Goal: Transaction & Acquisition: Purchase product/service

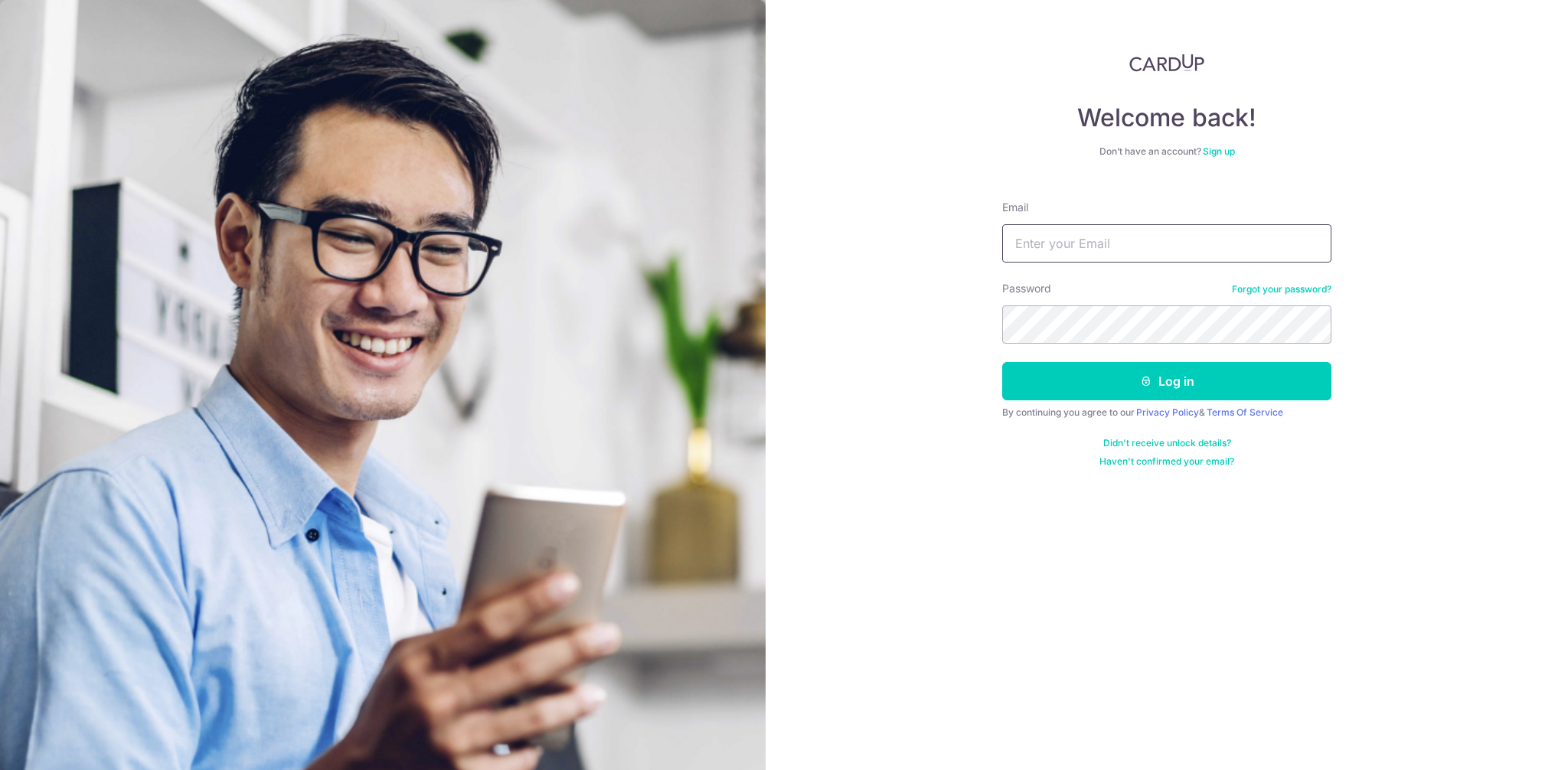
click at [1104, 233] on input "Email" at bounding box center [1166, 243] width 329 height 38
type input "nl.liewxinyi@gmail.com"
click at [1002, 362] on button "Log in" at bounding box center [1166, 381] width 329 height 38
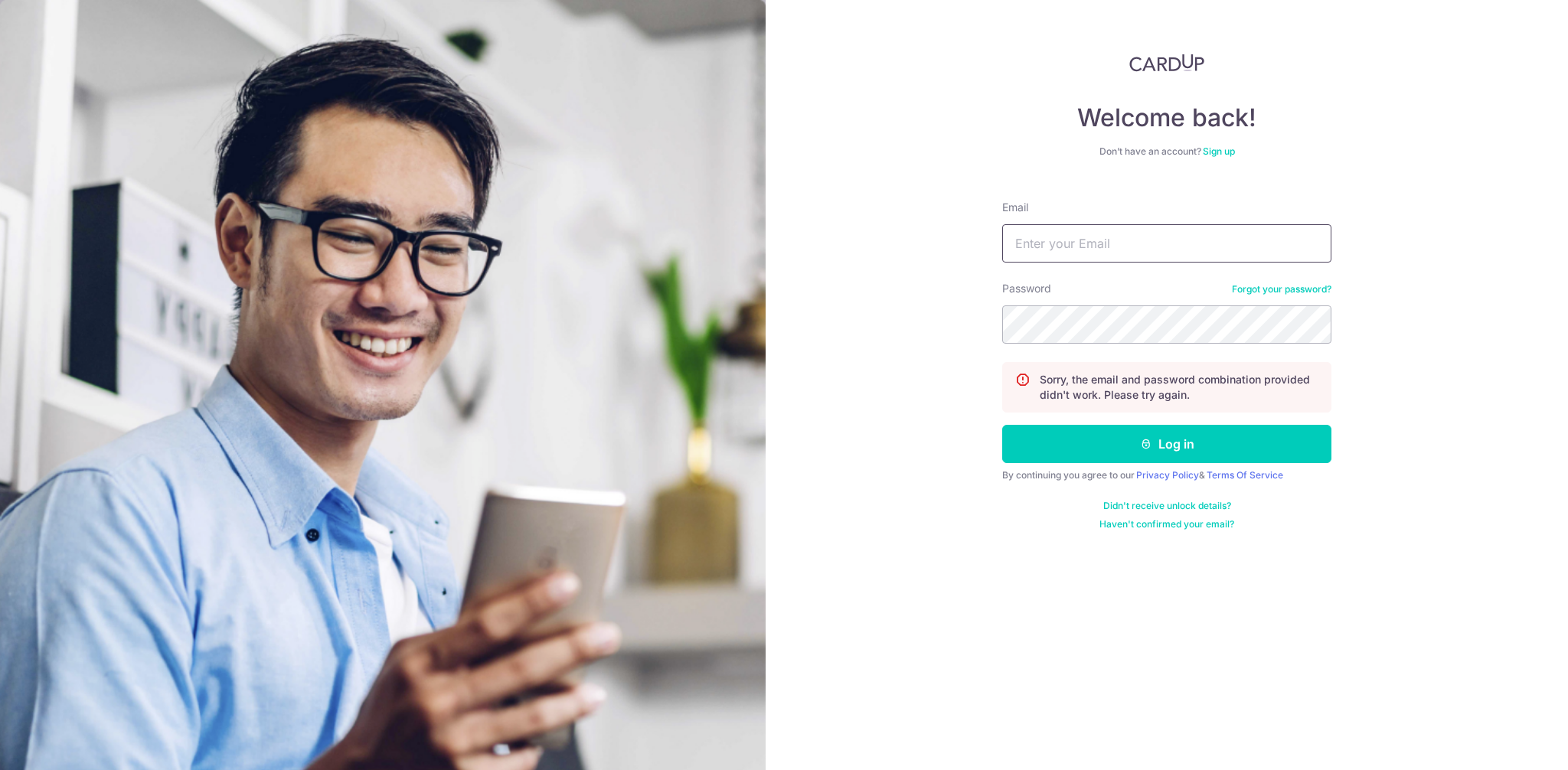
click at [1100, 255] on input "Email" at bounding box center [1166, 243] width 329 height 38
click at [1078, 239] on input "nl.liewxinyi@gmail.com" at bounding box center [1166, 243] width 329 height 38
type input "[EMAIL_ADDRESS][DOMAIN_NAME]"
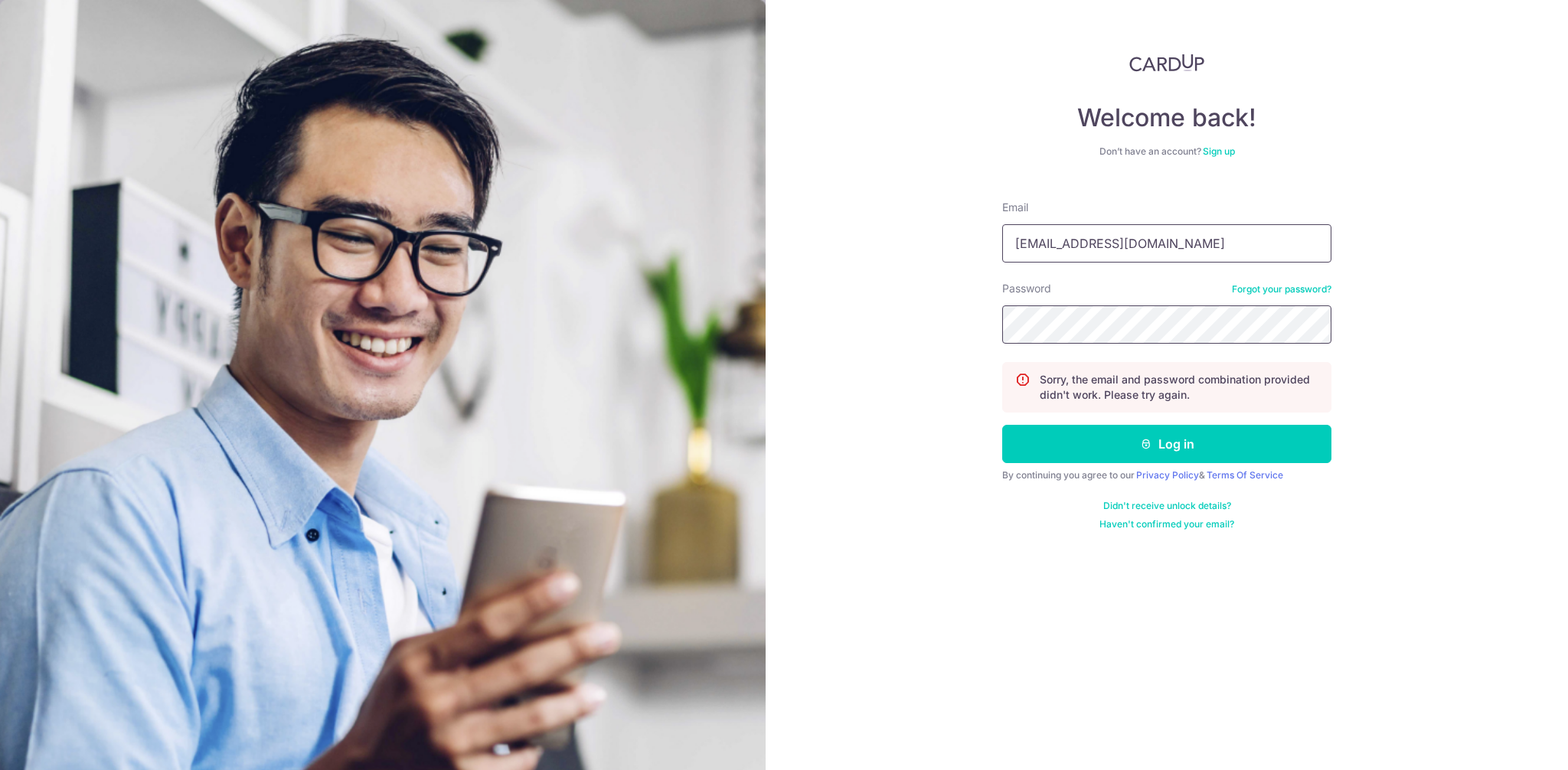
click at [1002, 425] on button "Log in" at bounding box center [1166, 444] width 329 height 38
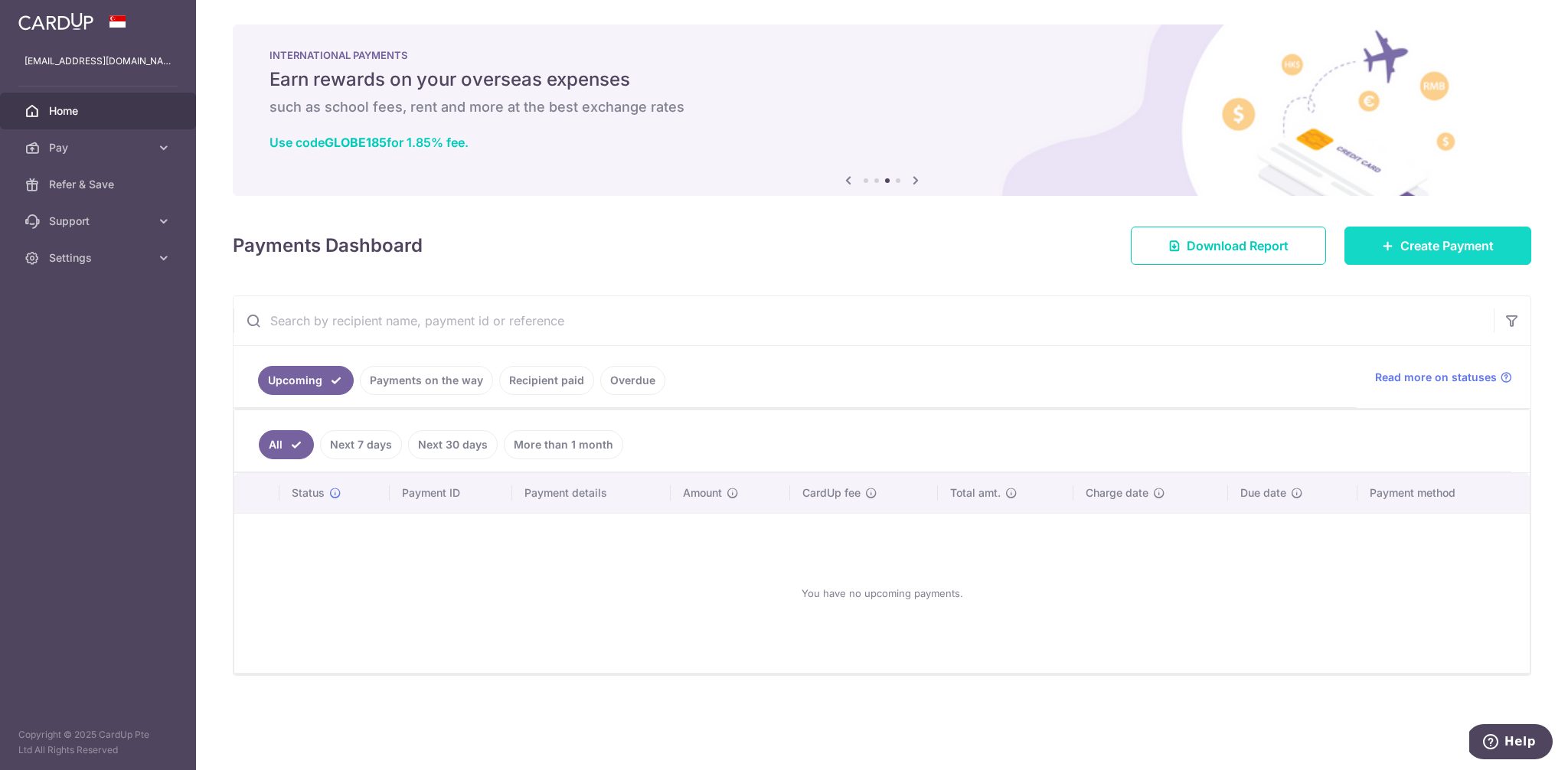
click at [1465, 243] on span "Create Payment" at bounding box center [1446, 246] width 93 height 18
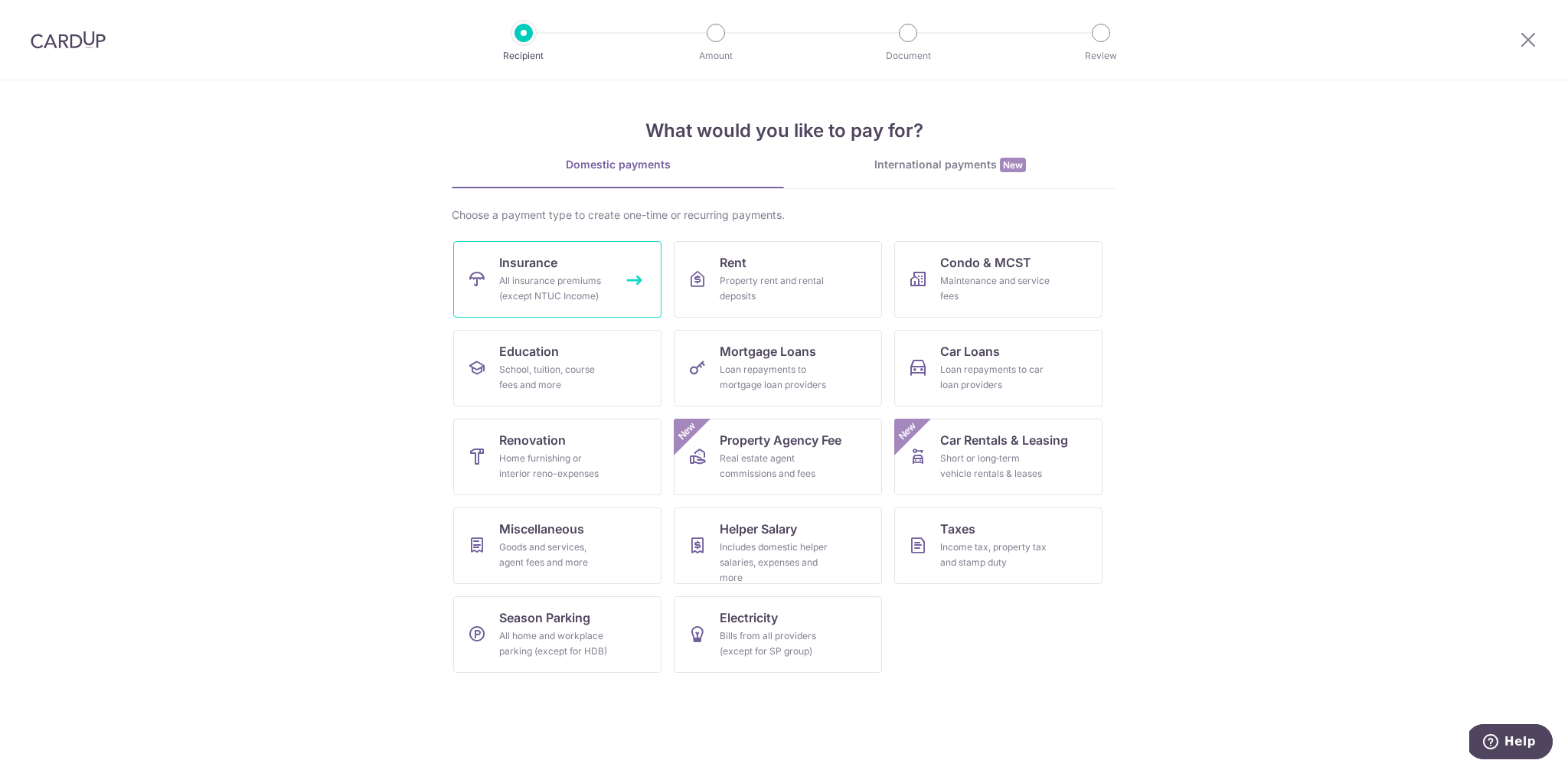
click at [563, 297] on div "All insurance premiums (except NTUC Income)" at bounding box center [553, 288] width 110 height 31
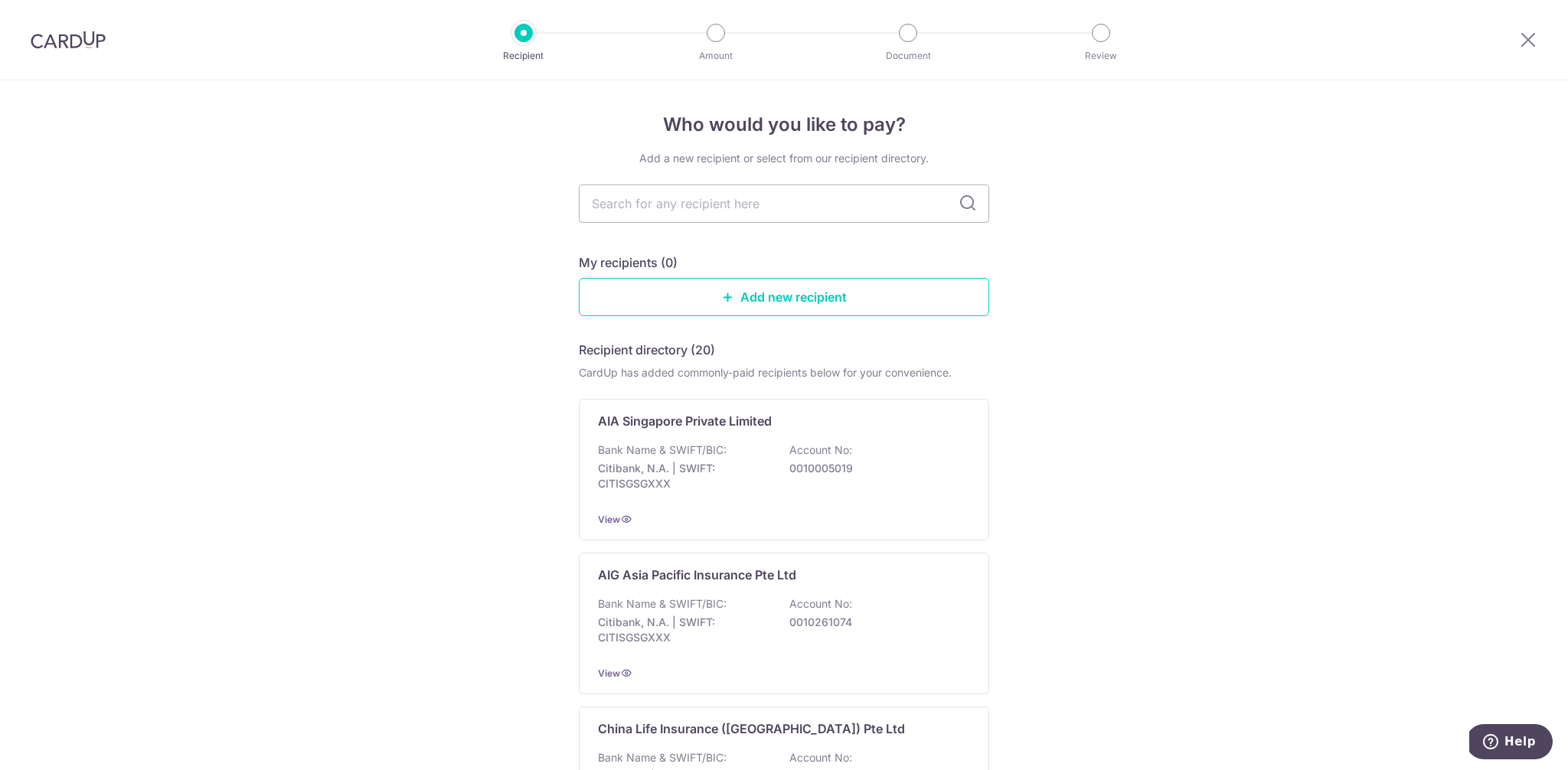
click at [1513, 40] on div at bounding box center [1527, 40] width 79 height 79
click at [1531, 38] on icon at bounding box center [1528, 39] width 18 height 19
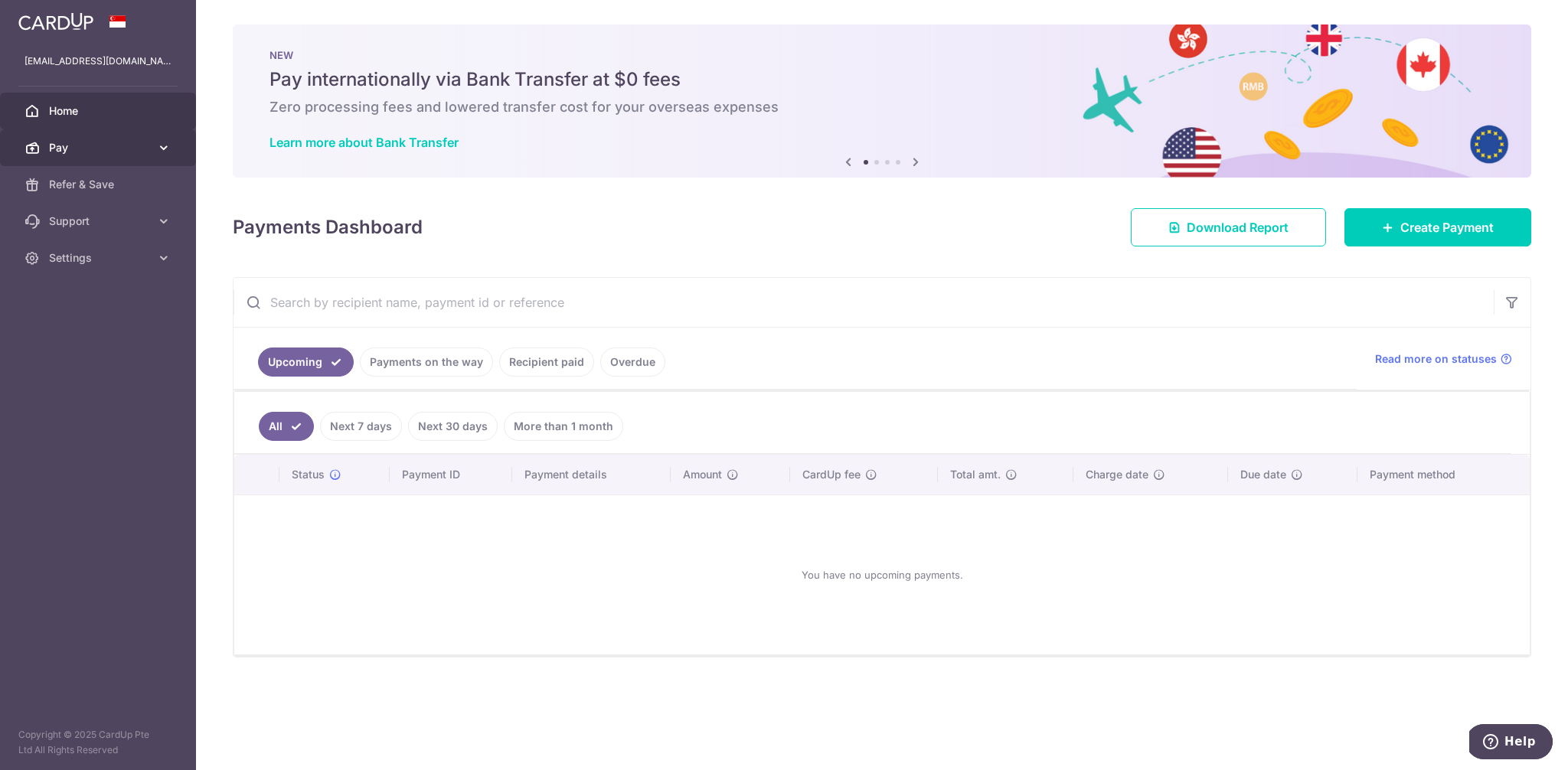
click at [140, 152] on span "Pay" at bounding box center [99, 148] width 101 height 16
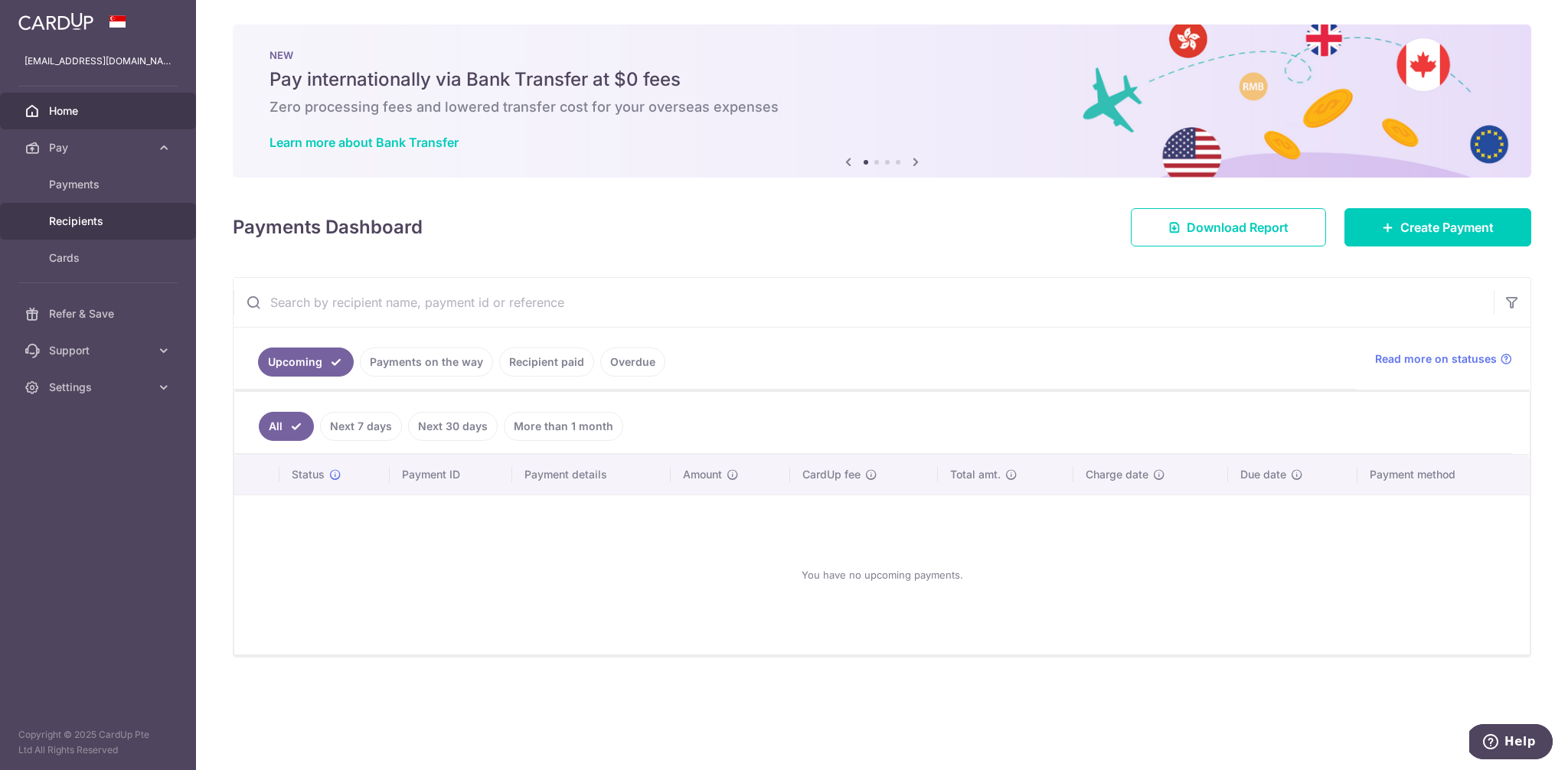
click at [109, 204] on link "Recipients" at bounding box center [98, 222] width 196 height 37
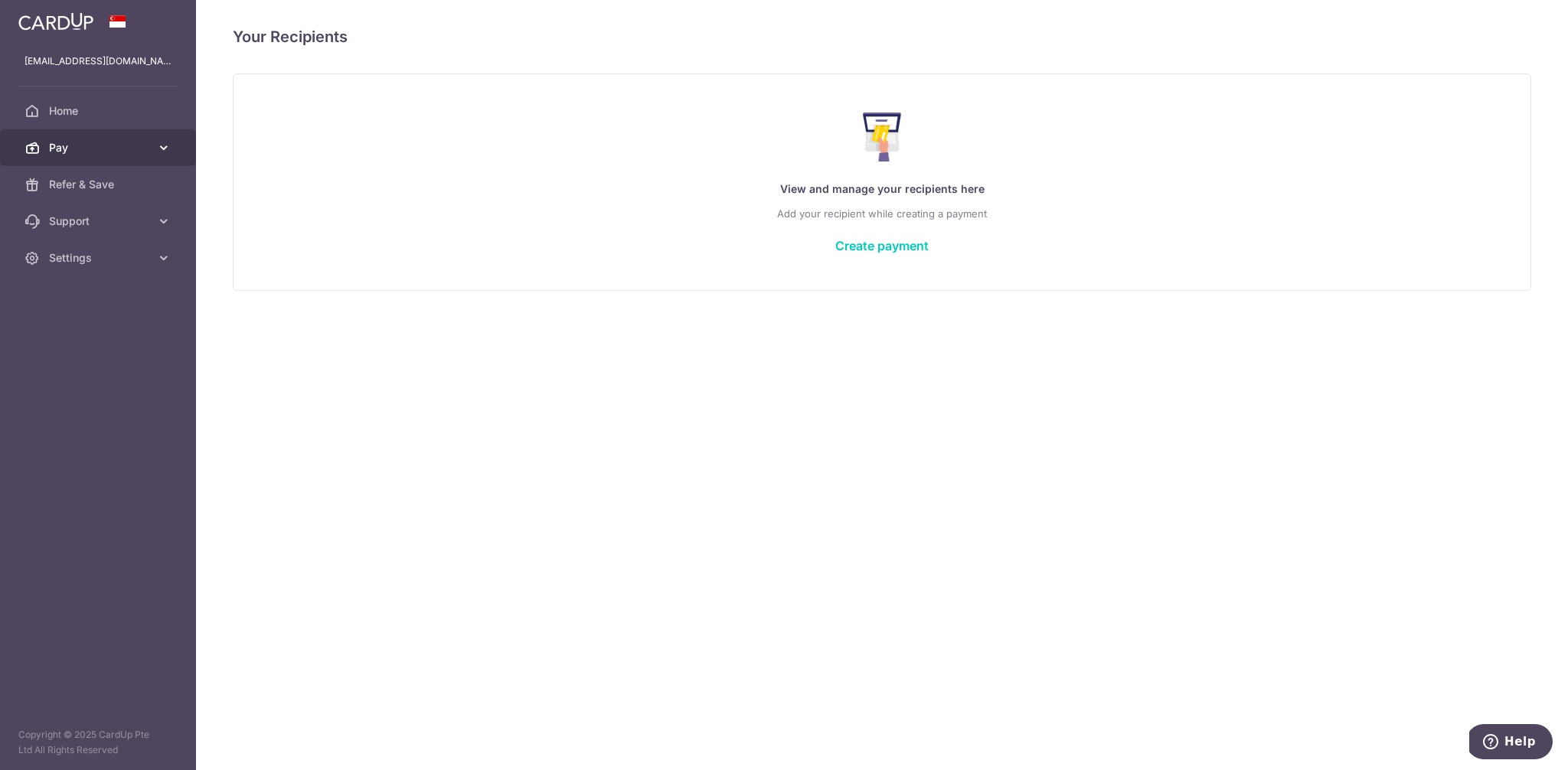
click at [143, 149] on span "Pay" at bounding box center [99, 148] width 101 height 16
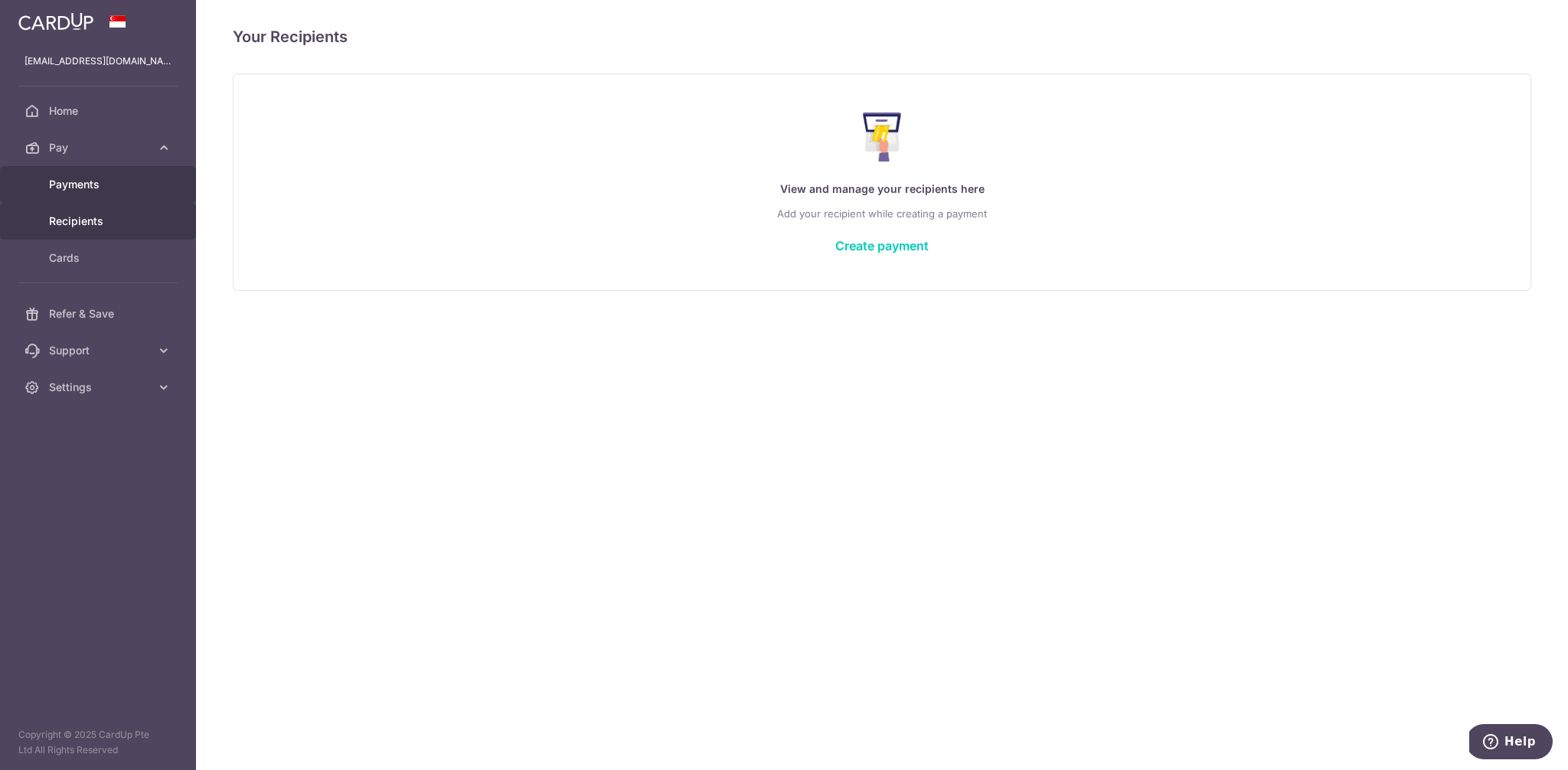
click at [119, 191] on span "Payments" at bounding box center [99, 184] width 101 height 16
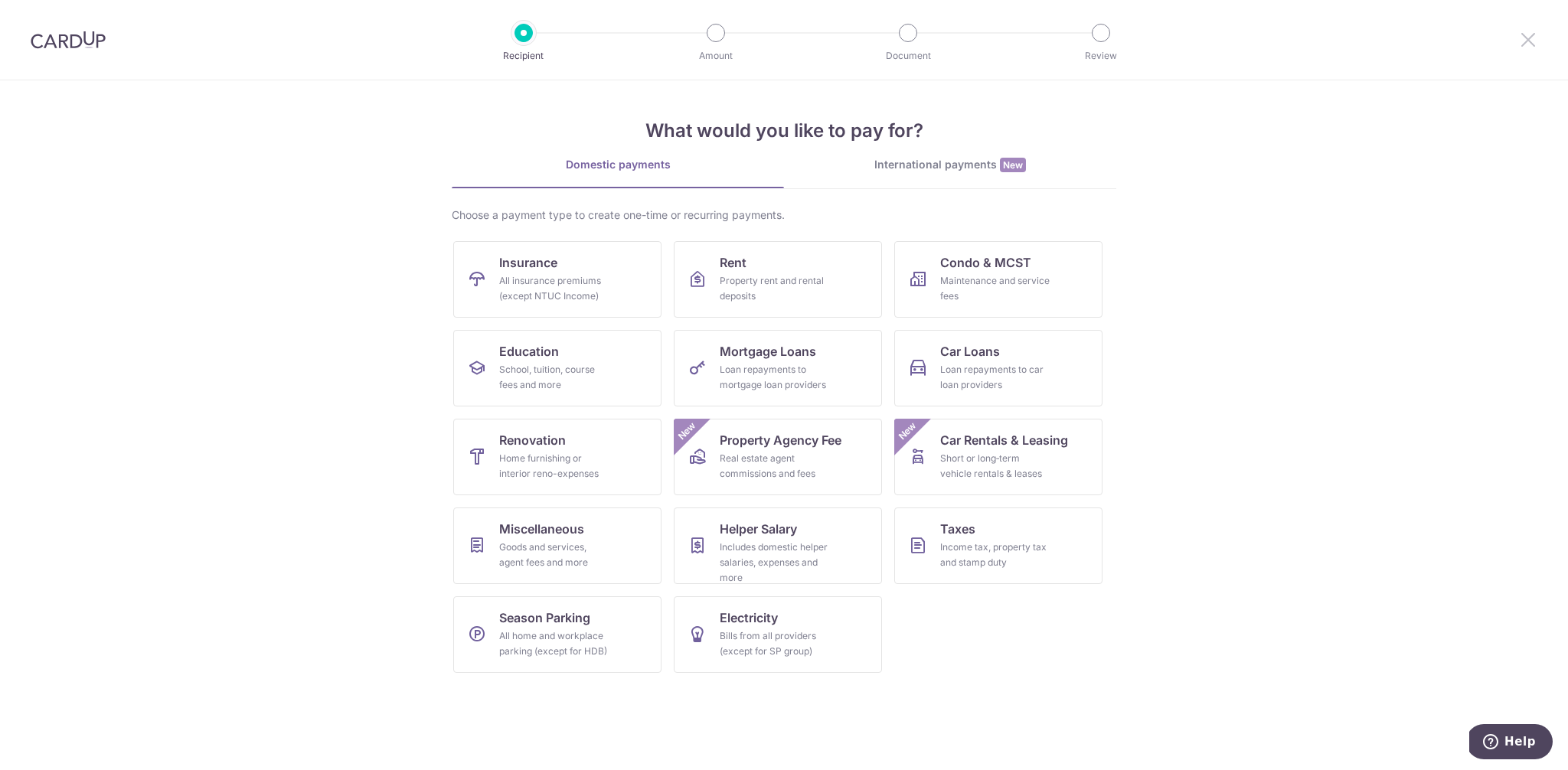
click at [1531, 43] on icon at bounding box center [1528, 39] width 18 height 19
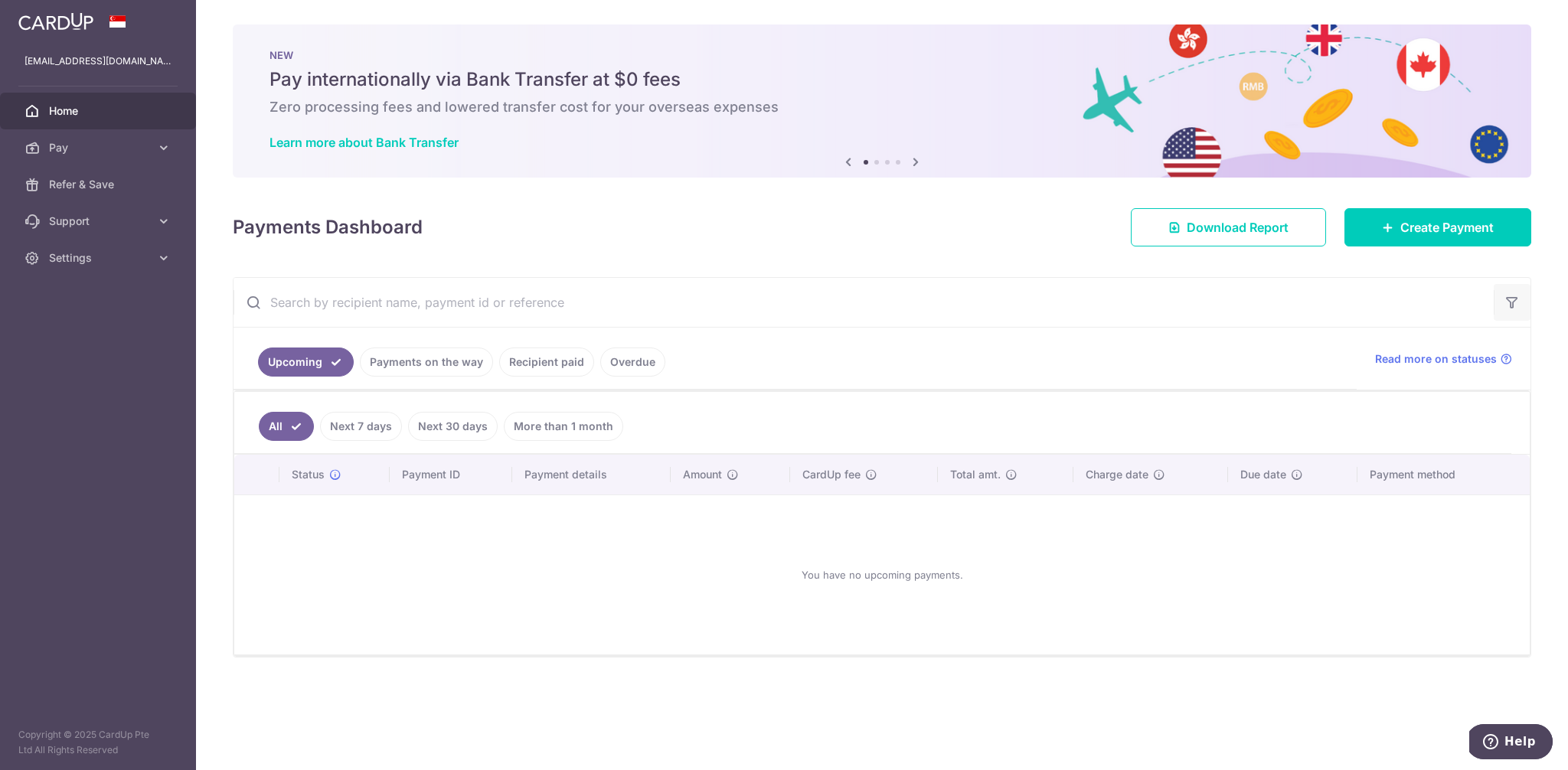
click at [1512, 300] on icon "button" at bounding box center [1512, 302] width 16 height 16
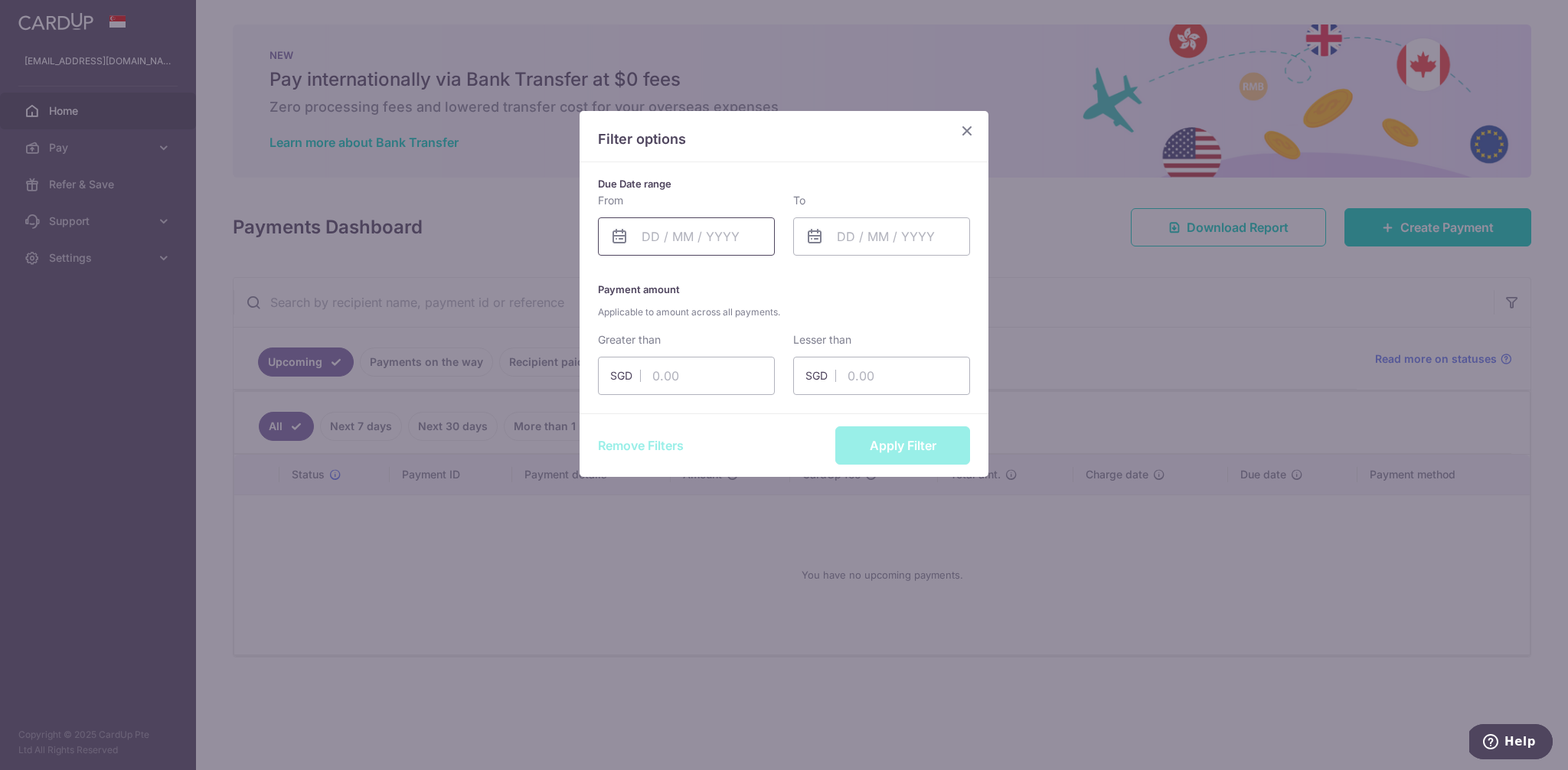
click at [640, 230] on input "text" at bounding box center [686, 236] width 176 height 38
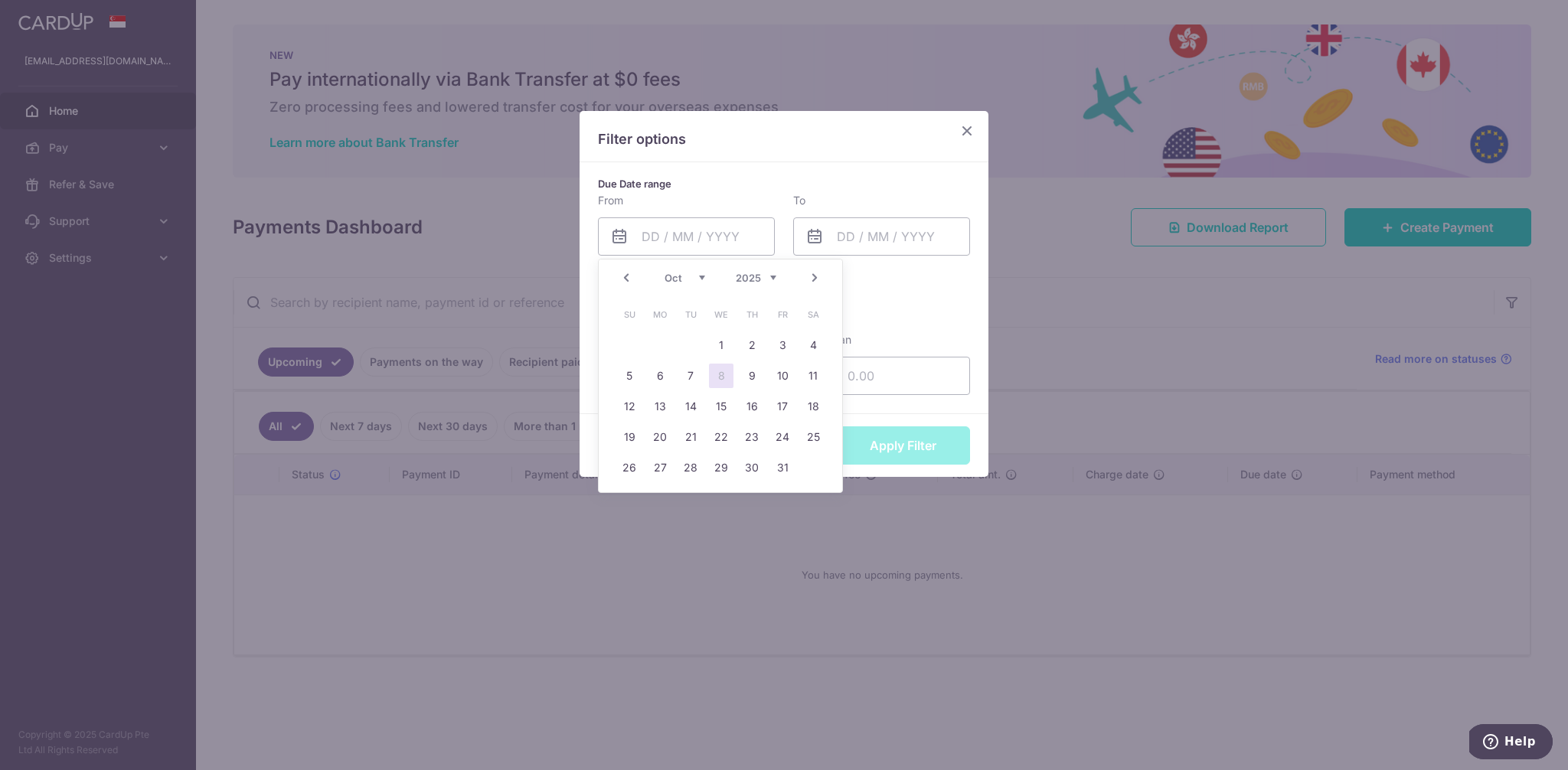
click at [771, 278] on select "2015 2016 2017 2018 2019 2020 2021 2022 2023 2024 2025 2026 2027 2028 2029 2030…" at bounding box center [756, 277] width 41 height 12
click at [625, 275] on link "Prev" at bounding box center [626, 278] width 18 height 18
click at [873, 235] on input "text" at bounding box center [881, 236] width 176 height 38
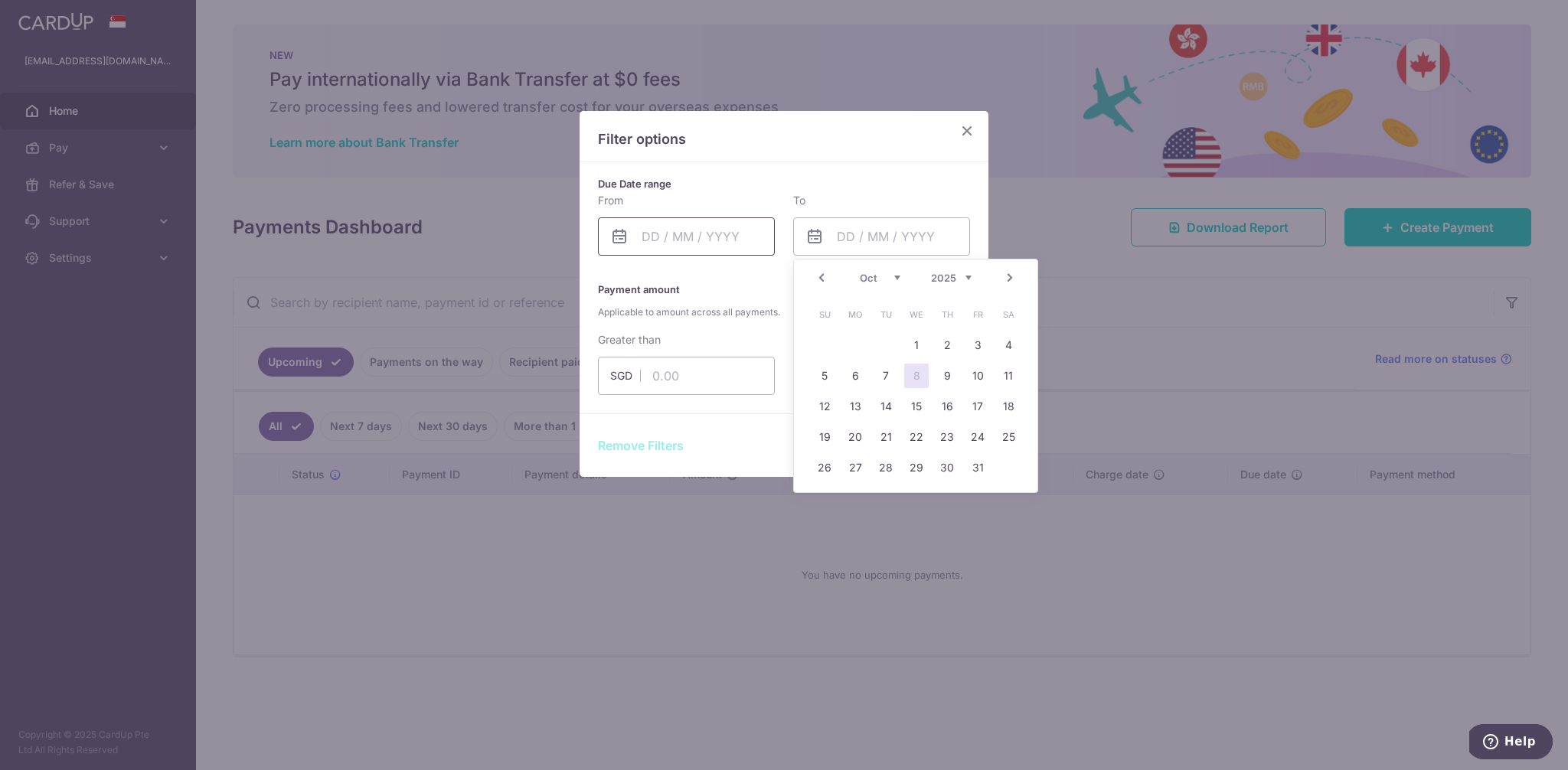
click at [649, 231] on input "text" at bounding box center [686, 236] width 176 height 38
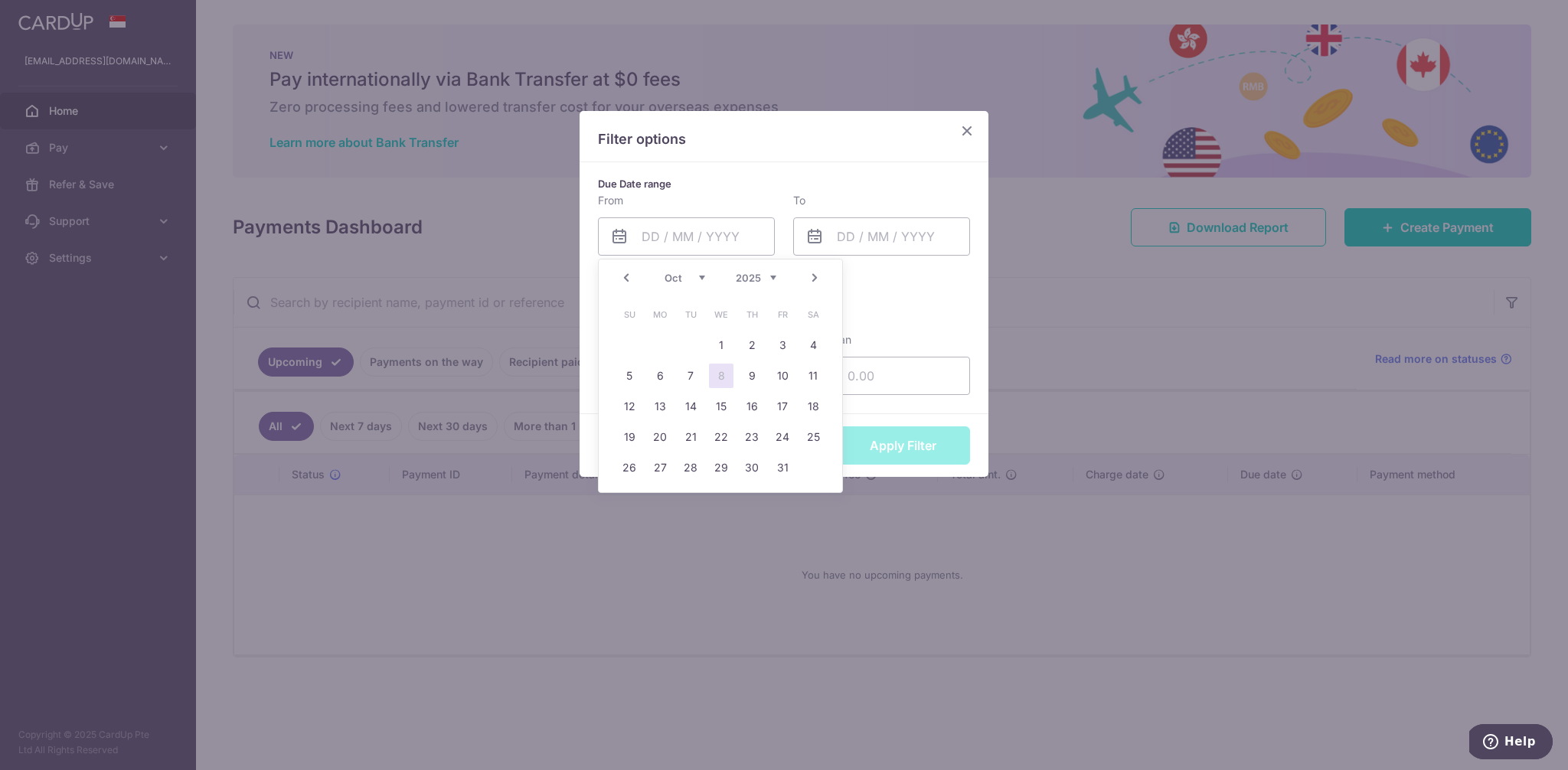
click at [619, 273] on link "Prev" at bounding box center [626, 278] width 18 height 18
click at [667, 339] on link "1" at bounding box center [660, 345] width 25 height 25
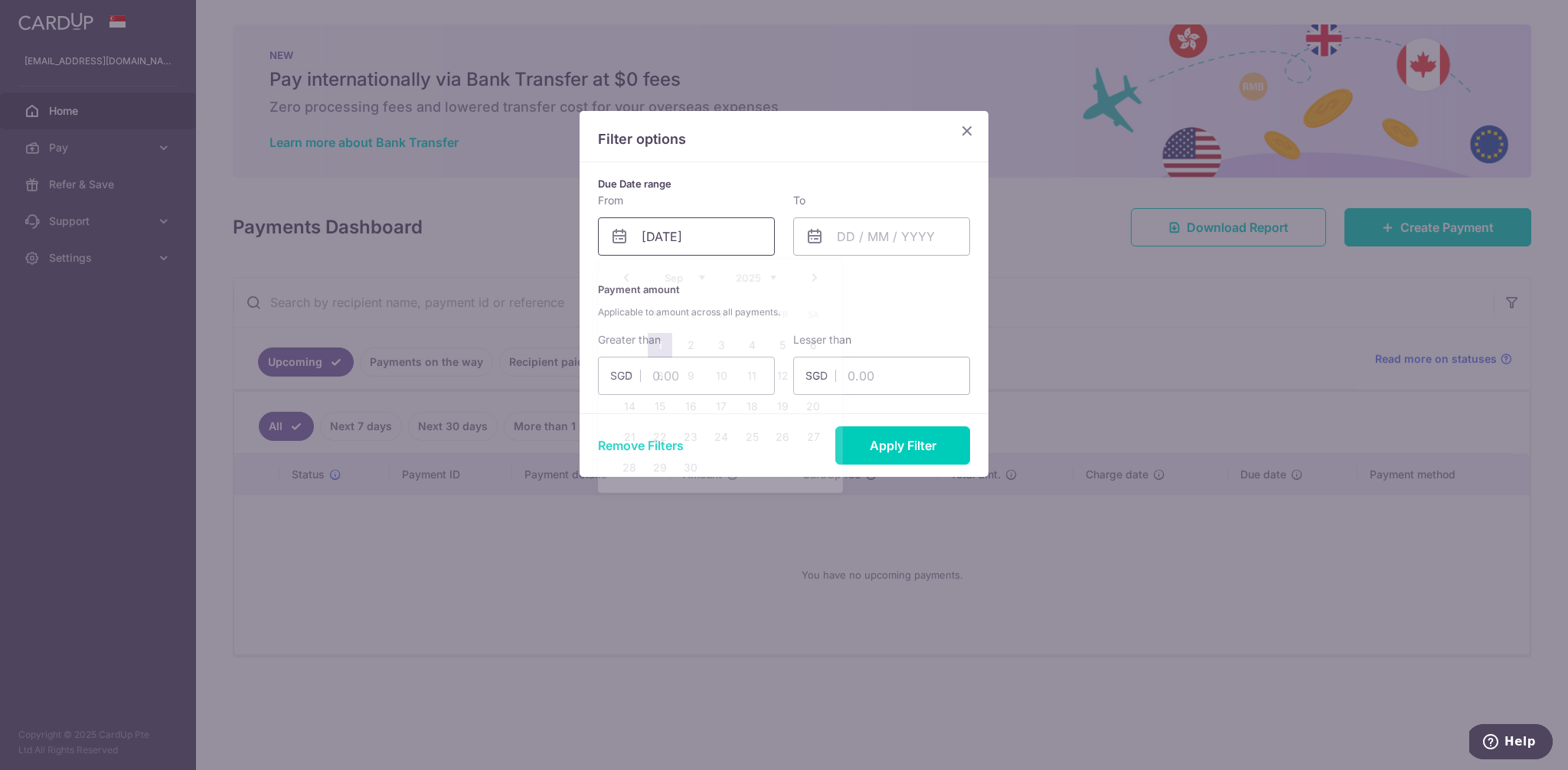
click at [708, 237] on input "01/09/2025" at bounding box center [686, 236] width 176 height 38
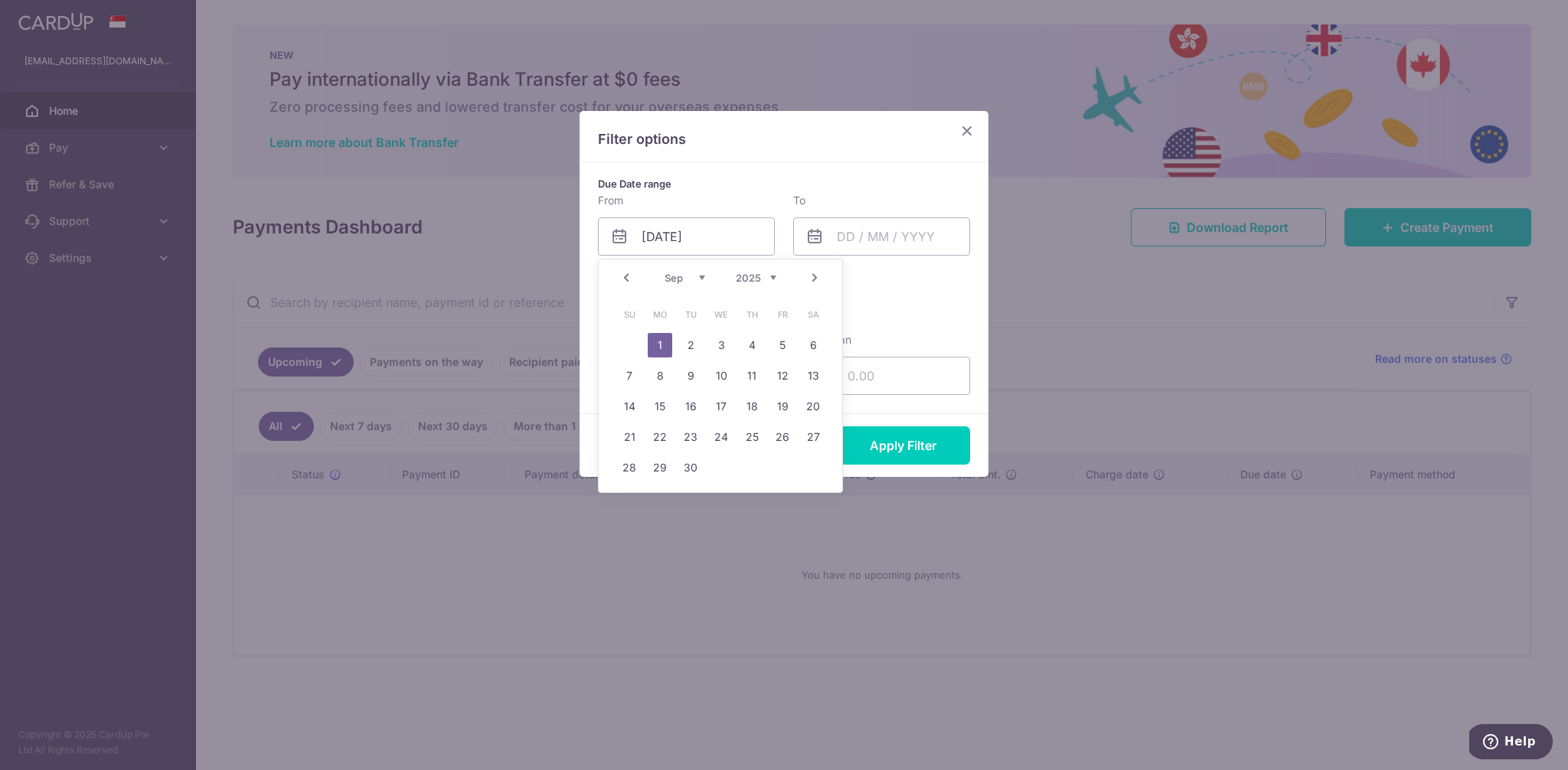
click at [782, 284] on div "Prev Next Jan Feb Mar Apr May Jun Jul Aug Sep Oct Nov Dec 2015 2016 2017 2018 2…" at bounding box center [720, 278] width 243 height 37
click at [773, 277] on select "2015 2016 2017 2018 2019 2020 2021 2022 2023 2024 2025 2026 2027 2028 2029 2030…" at bounding box center [756, 277] width 41 height 12
click at [630, 343] on link "1" at bounding box center [629, 345] width 25 height 25
type input "01/09/2024"
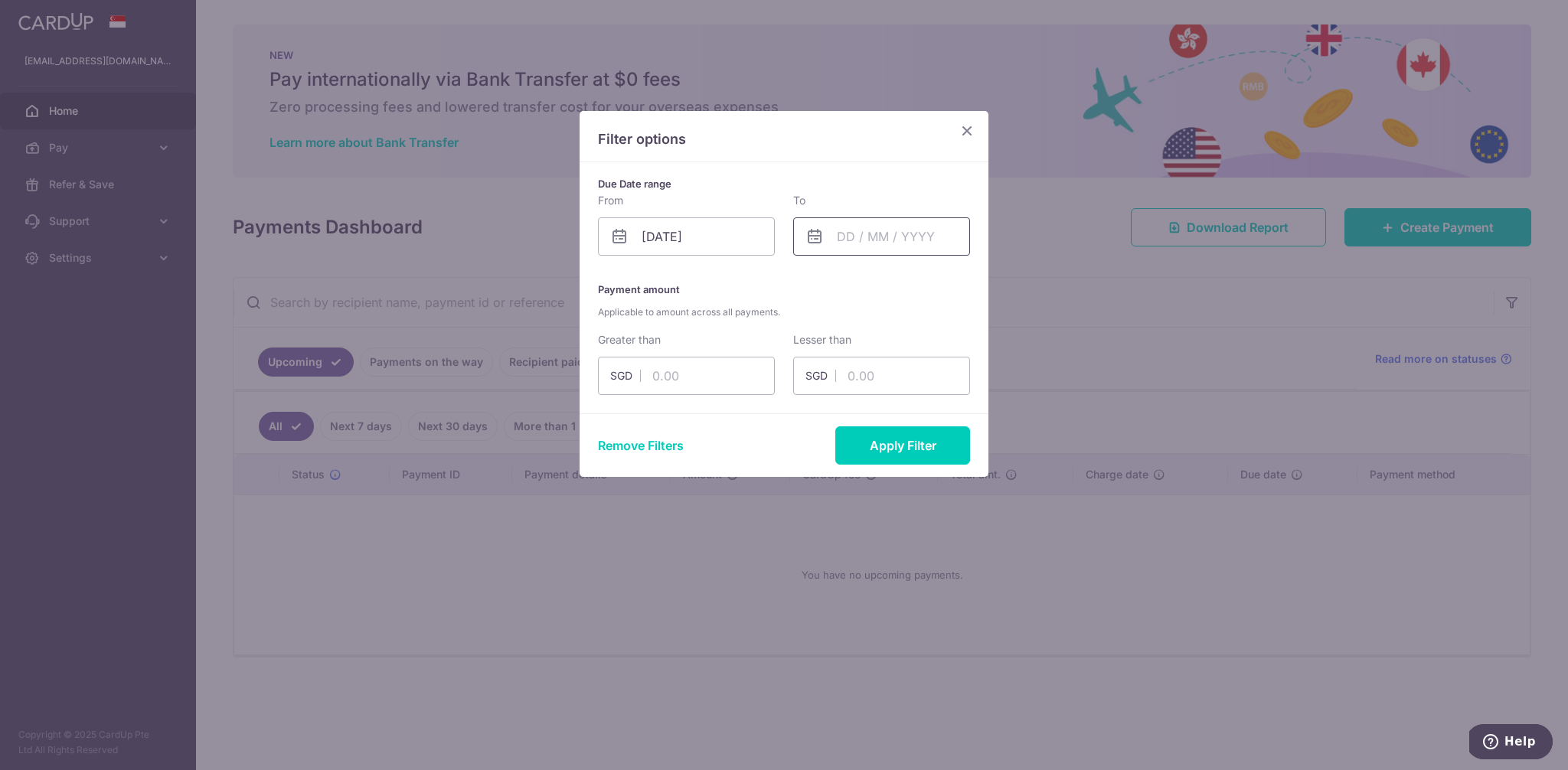
click at [867, 238] on input "text" at bounding box center [881, 236] width 176 height 38
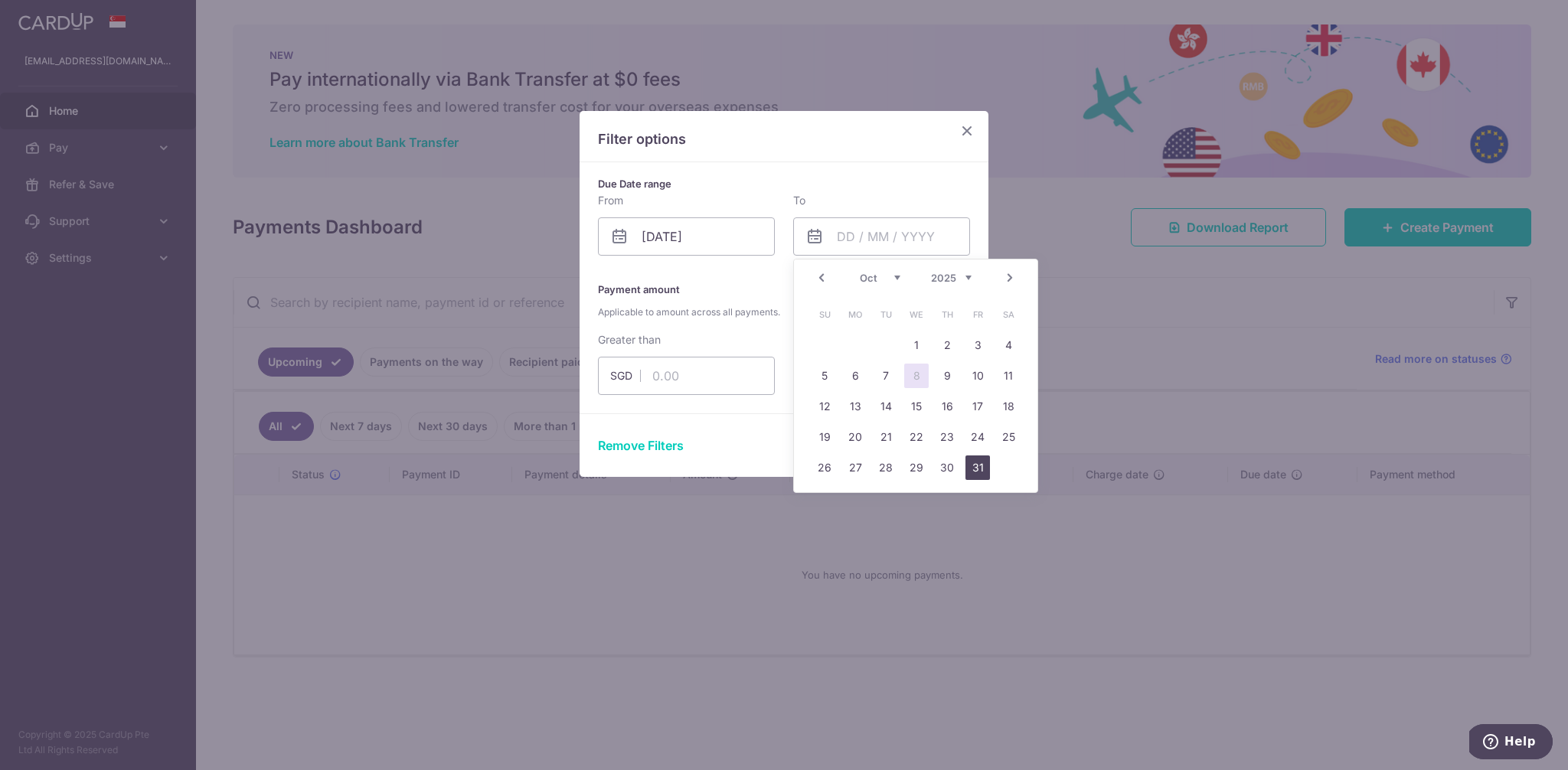
click at [973, 471] on link "31" at bounding box center [978, 468] width 25 height 25
type input "31/10/2025"
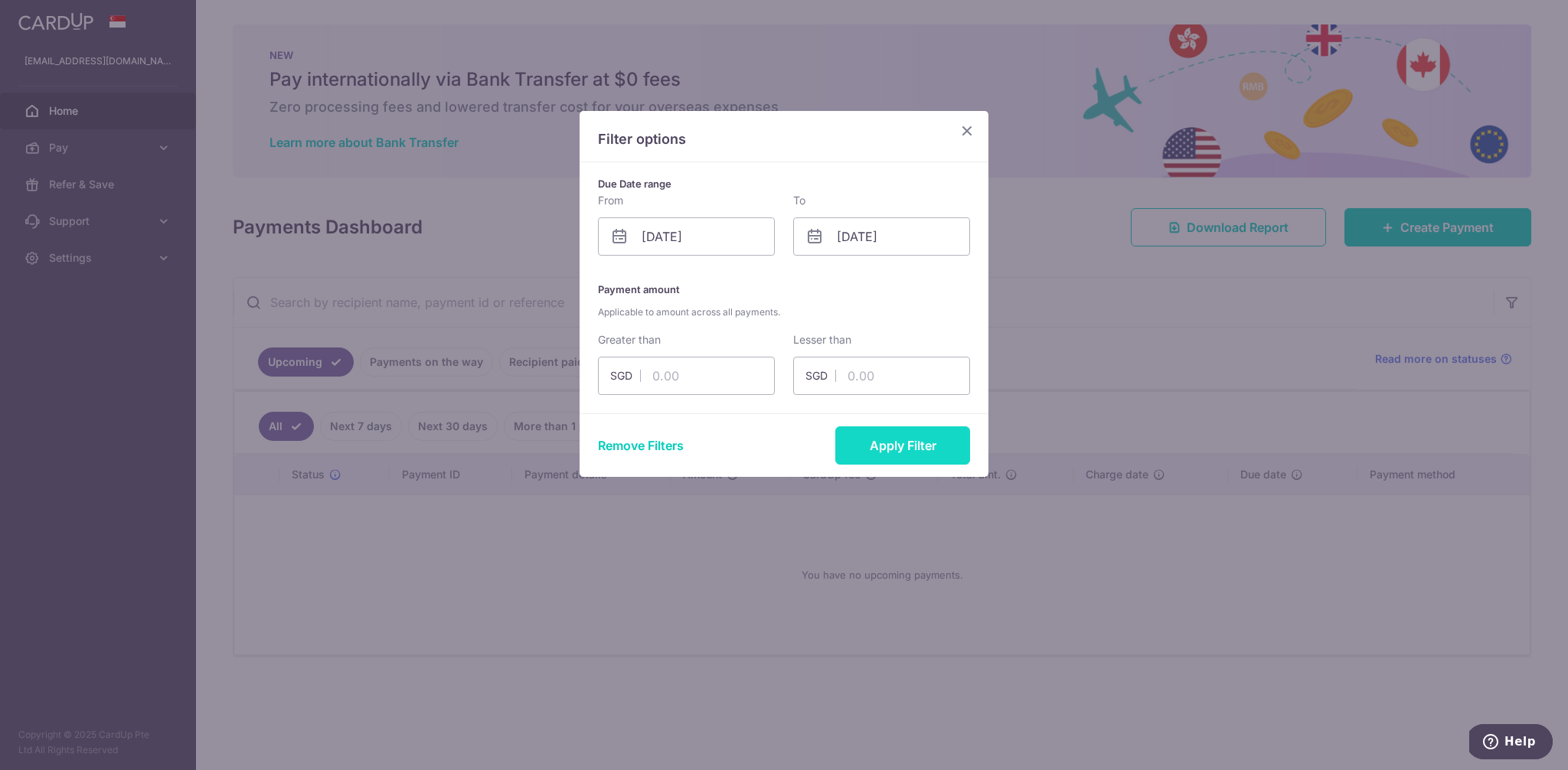
click at [910, 452] on button "Apply Filter" at bounding box center [903, 445] width 135 height 38
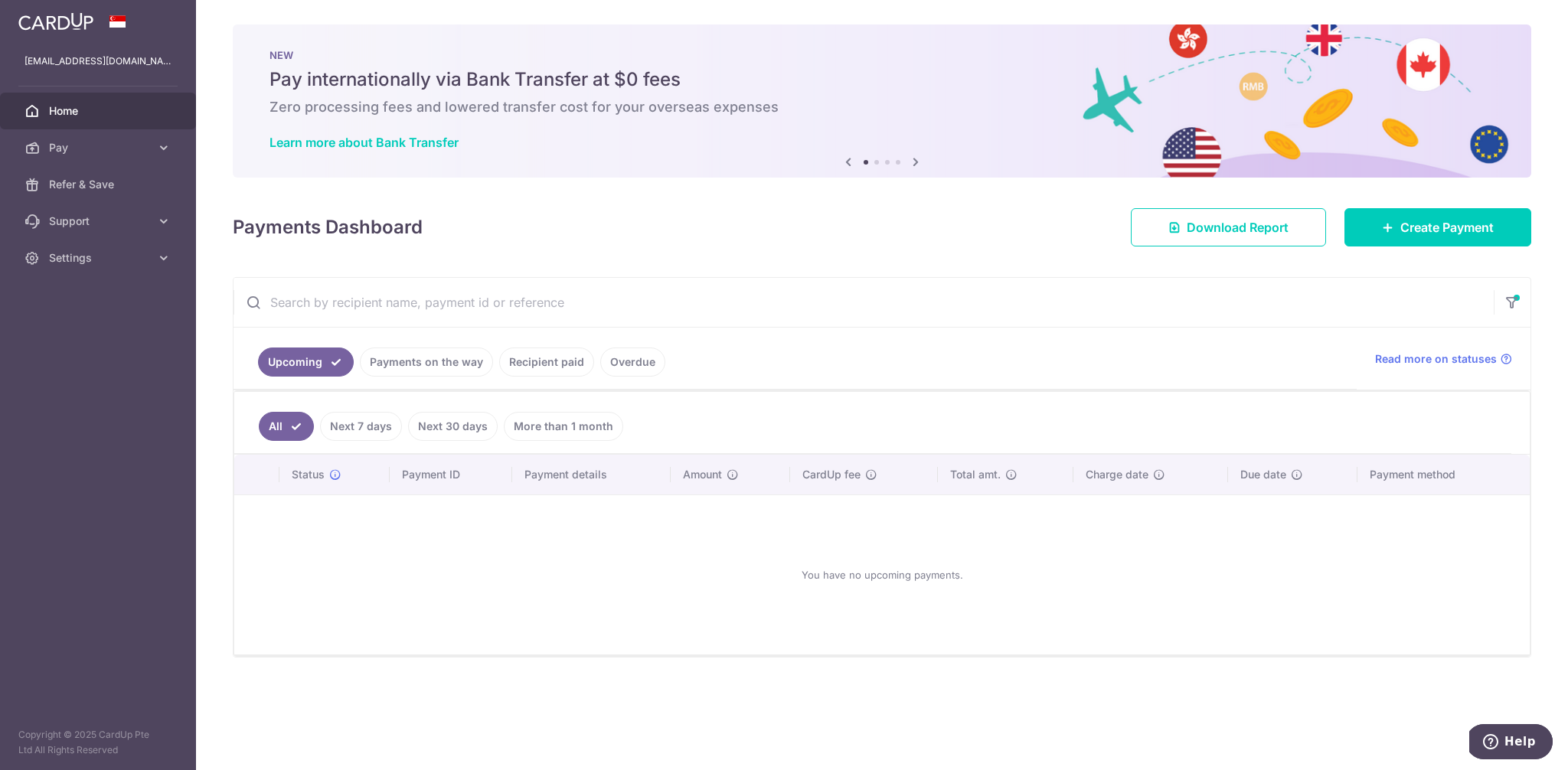
click at [566, 367] on link "Recipient paid" at bounding box center [546, 361] width 95 height 29
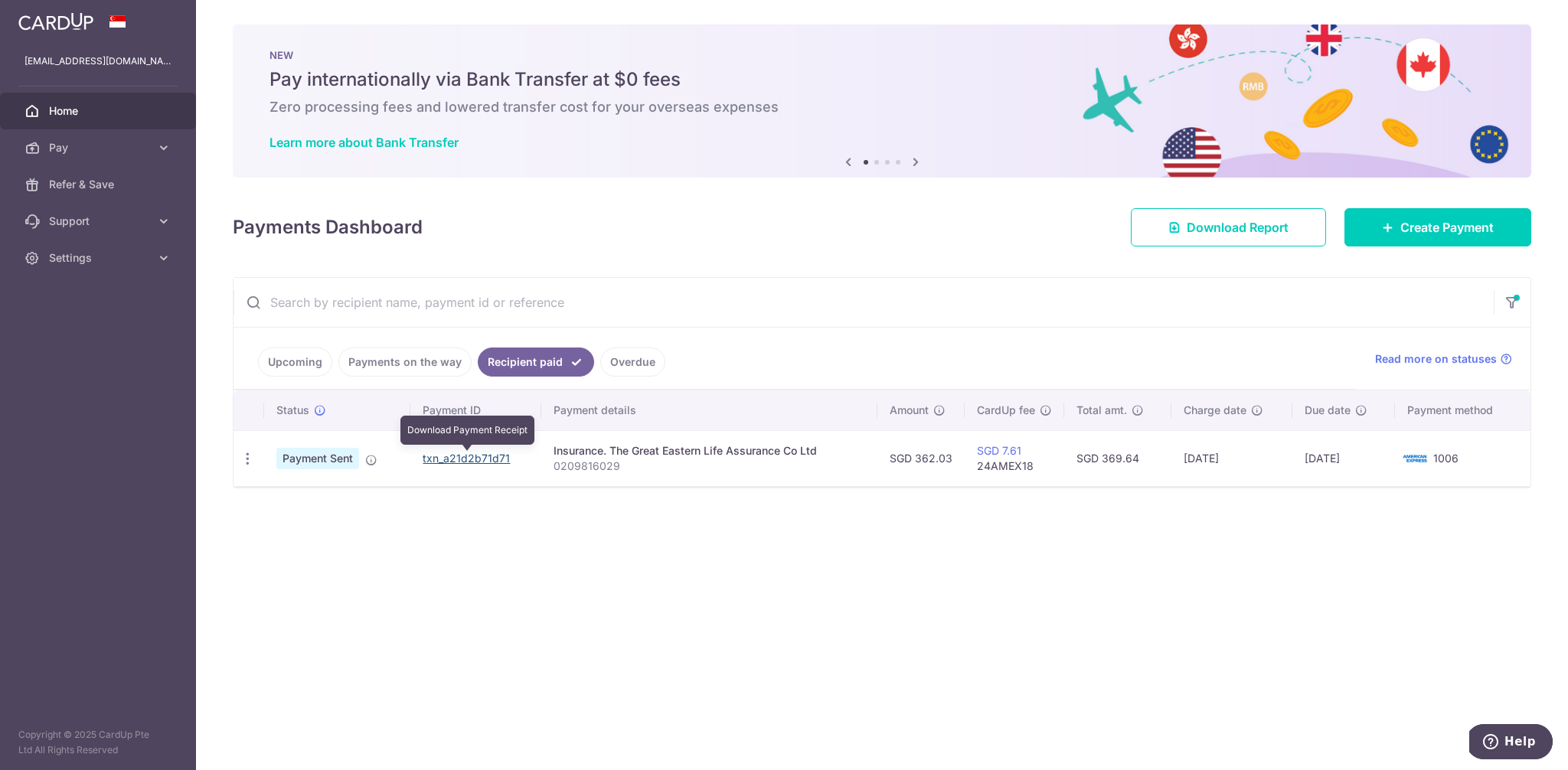
click at [486, 458] on link "txn_a21d2b71d71" at bounding box center [466, 458] width 87 height 13
click at [206, 734] on div "× Pause Schedule Pause all future payments in this series Pause just this one p…" at bounding box center [881, 385] width 1371 height 770
click at [1405, 234] on span "Create Payment" at bounding box center [1446, 227] width 93 height 18
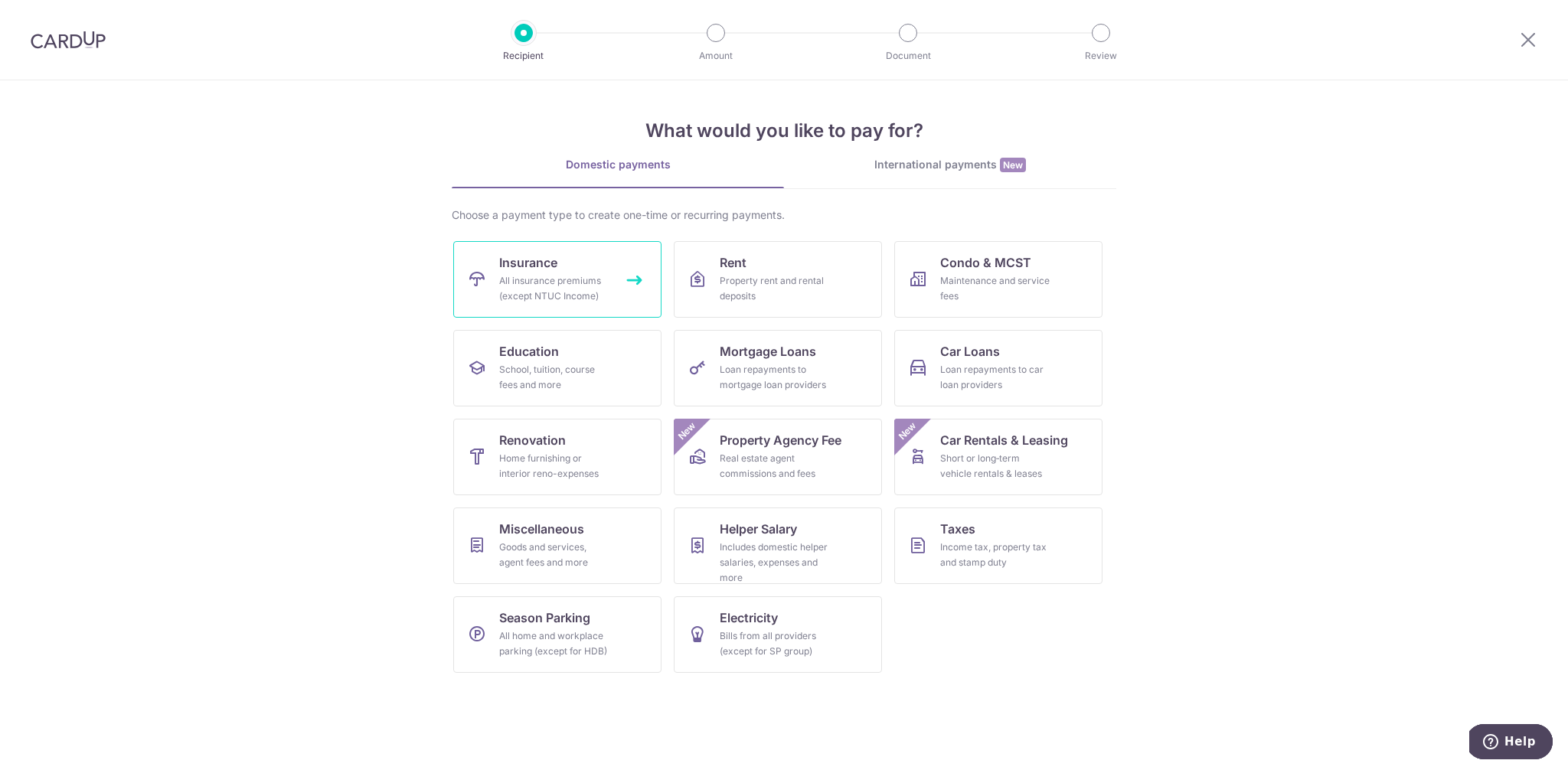
click at [595, 286] on div "All insurance premiums (except NTUC Income)" at bounding box center [553, 288] width 110 height 31
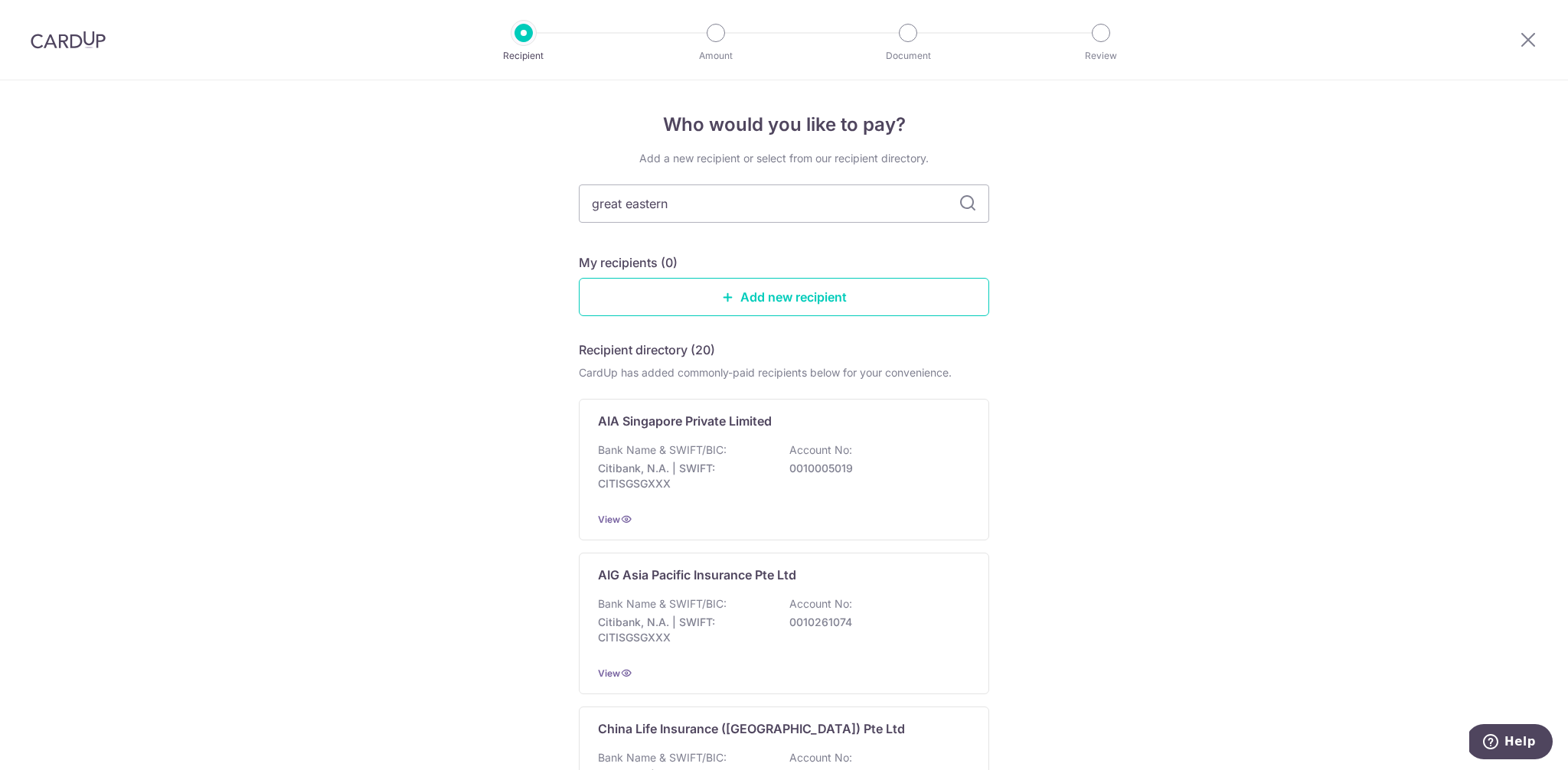
type input "great eastern"
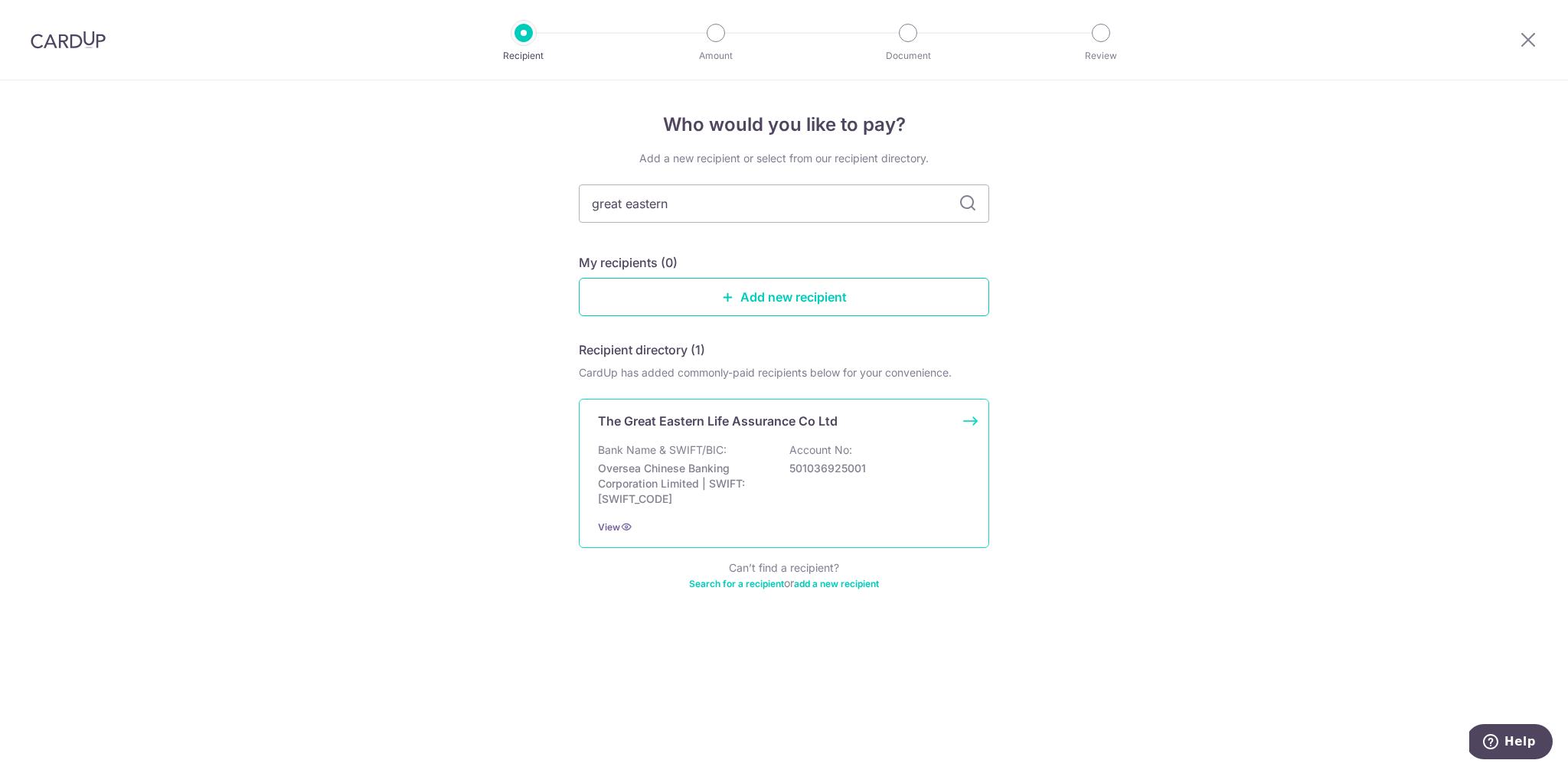
click at [833, 505] on div "Bank Name & SWIFT/BIC: Oversea Chinese Banking Corporation Limited | SWIFT: OCB…" at bounding box center [784, 475] width 372 height 65
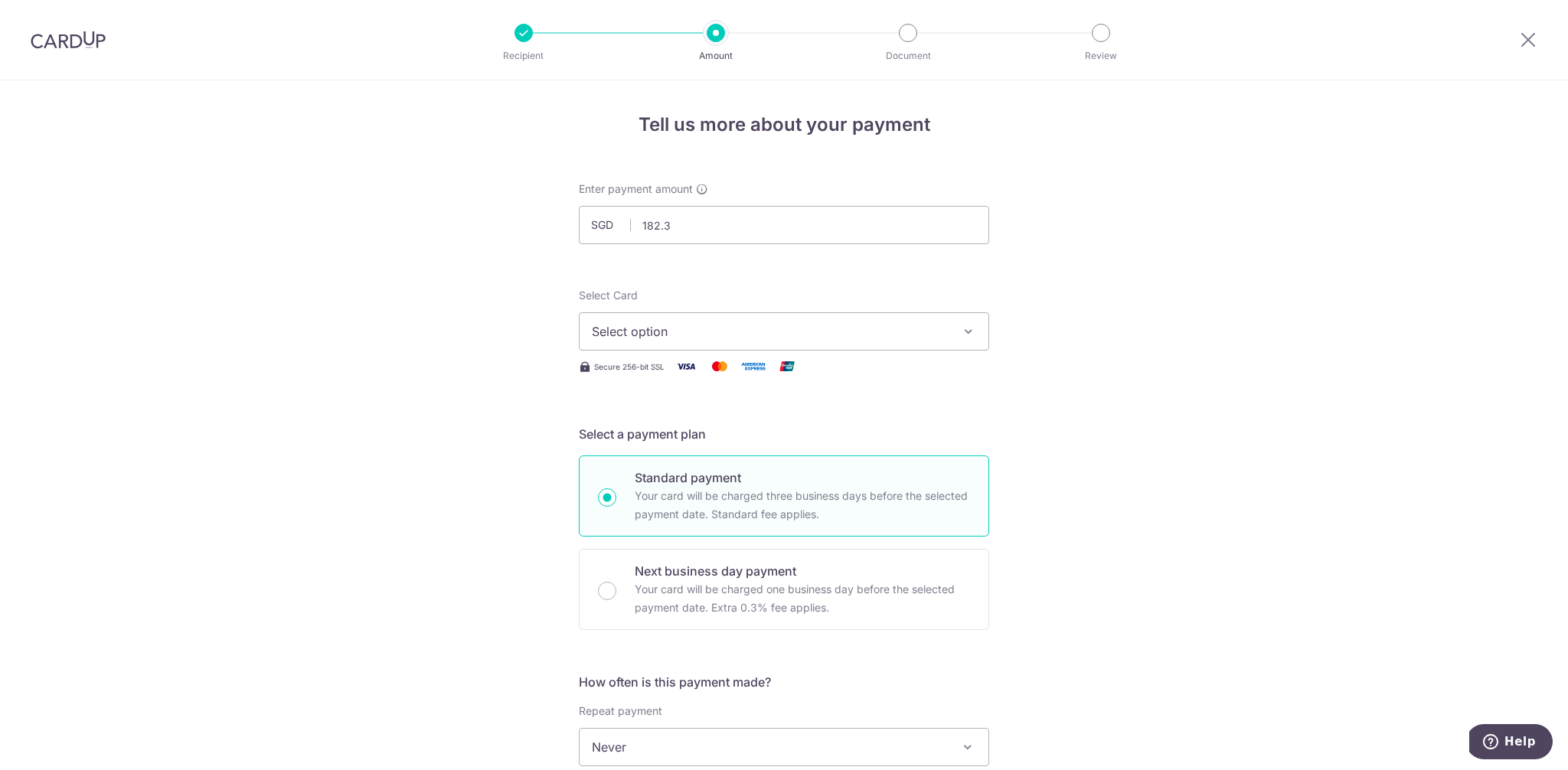
type input "182.35"
click at [732, 339] on span "Select option" at bounding box center [770, 332] width 357 height 18
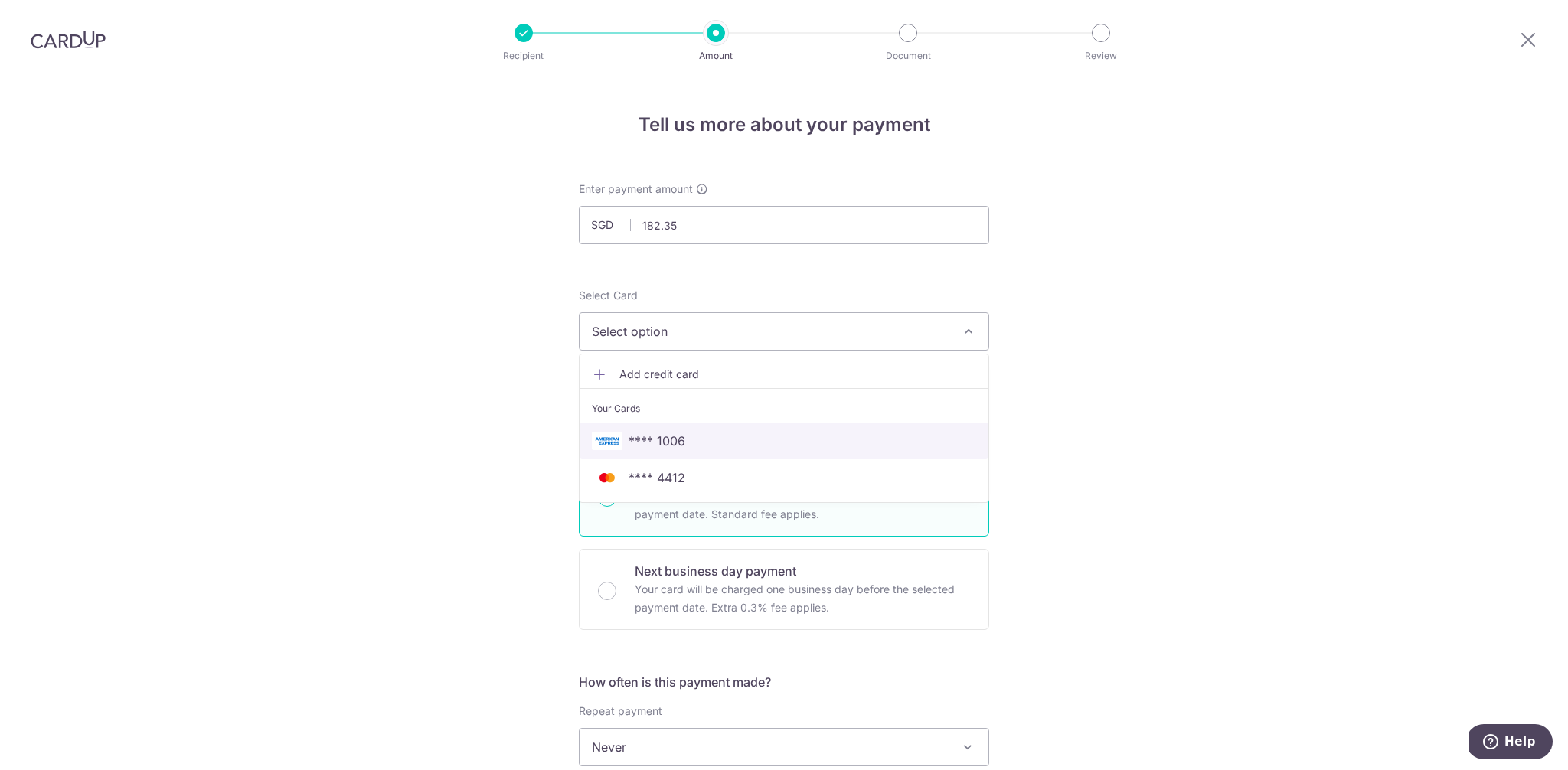
click at [675, 443] on span "**** 1006" at bounding box center [656, 441] width 56 height 18
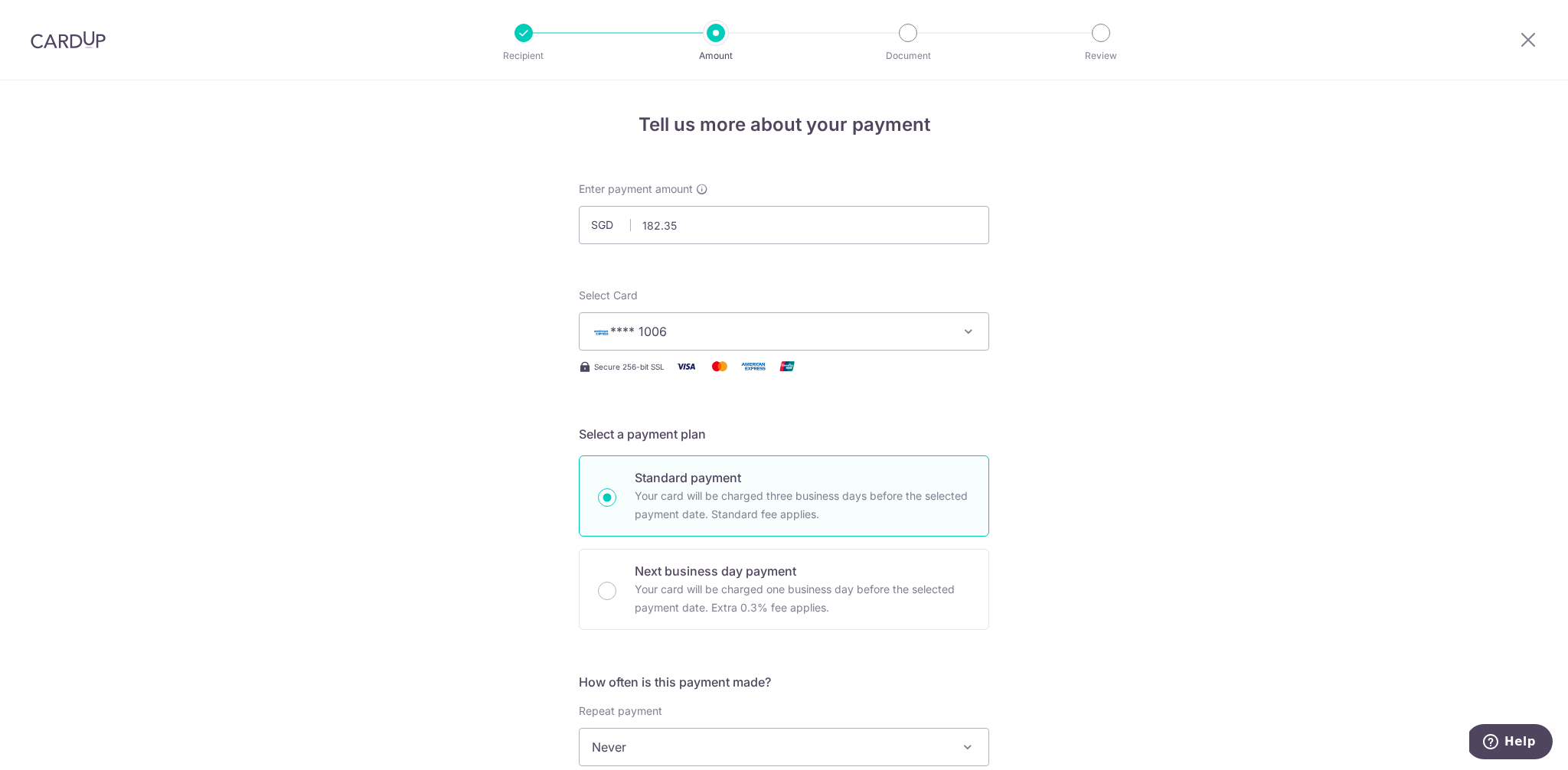
click at [1108, 465] on div "Tell us more about your payment Enter payment amount SGD 182.35 182.35 Select C…" at bounding box center [784, 773] width 1568 height 1386
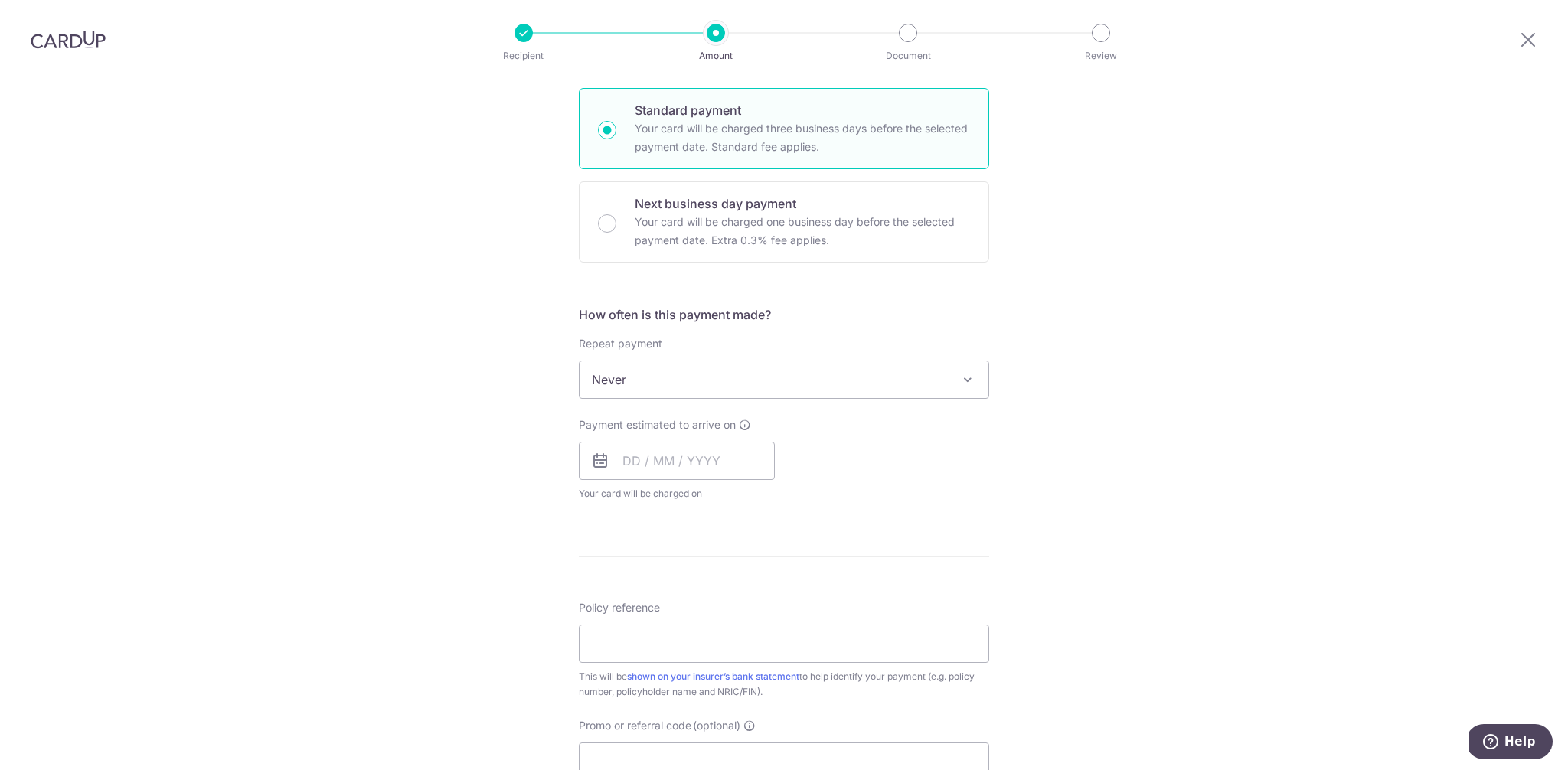
scroll to position [695, 0]
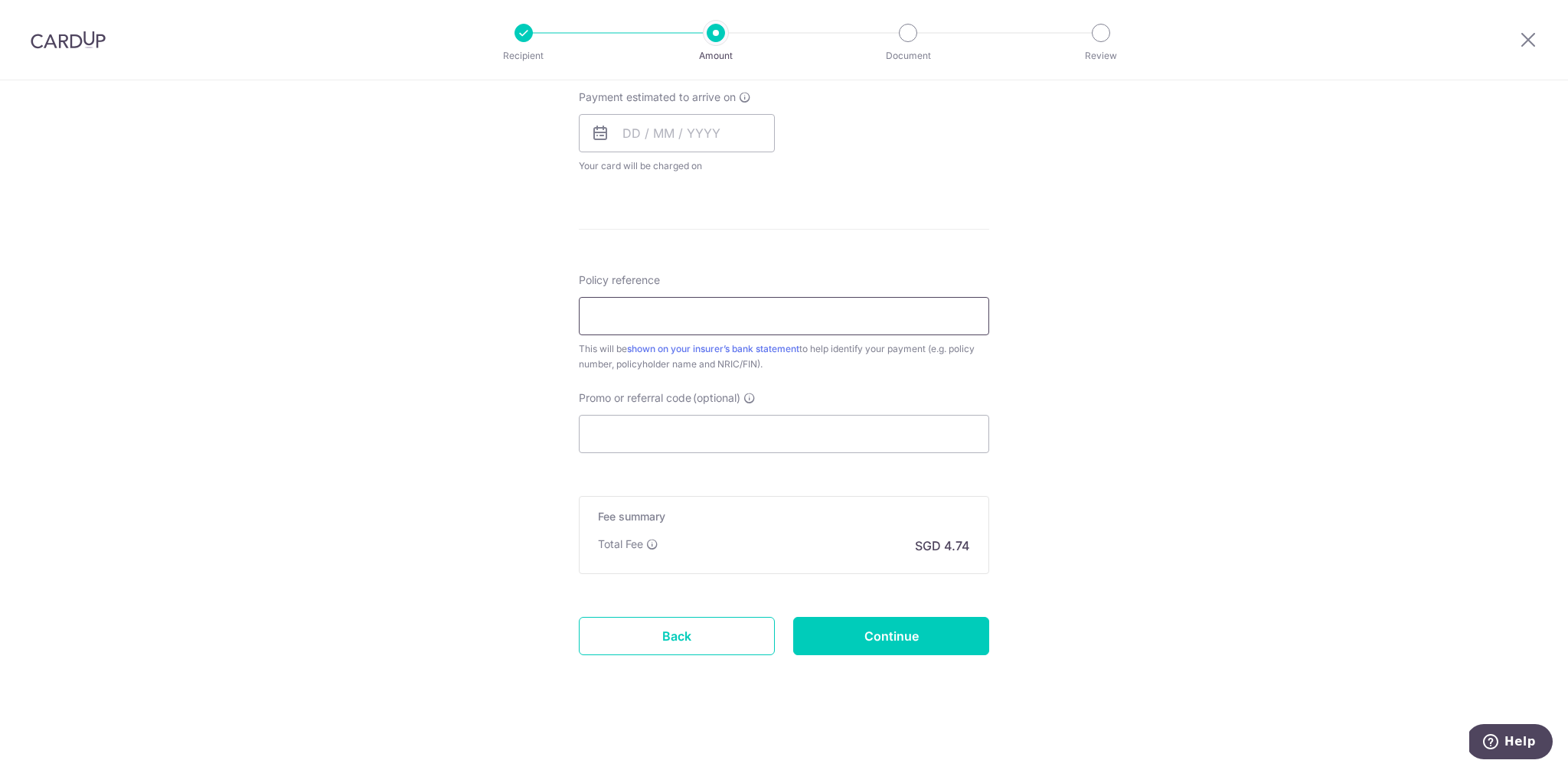
click at [751, 310] on input "Policy reference" at bounding box center [784, 315] width 410 height 38
type input "0209816029"
click at [705, 440] on input "Promo or referral code (optional)" at bounding box center [784, 434] width 410 height 38
paste input "OFF225"
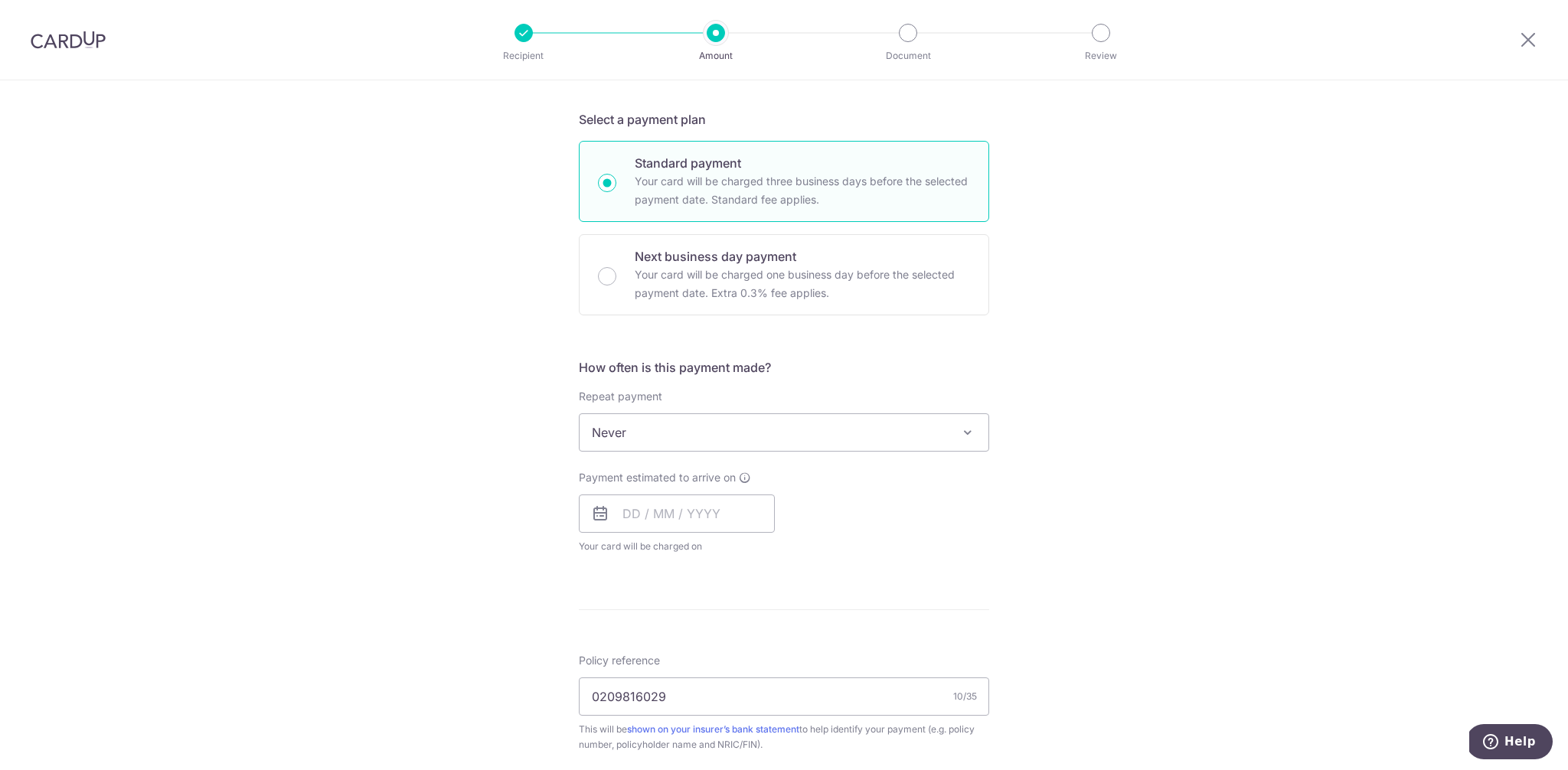
scroll to position [82, 0]
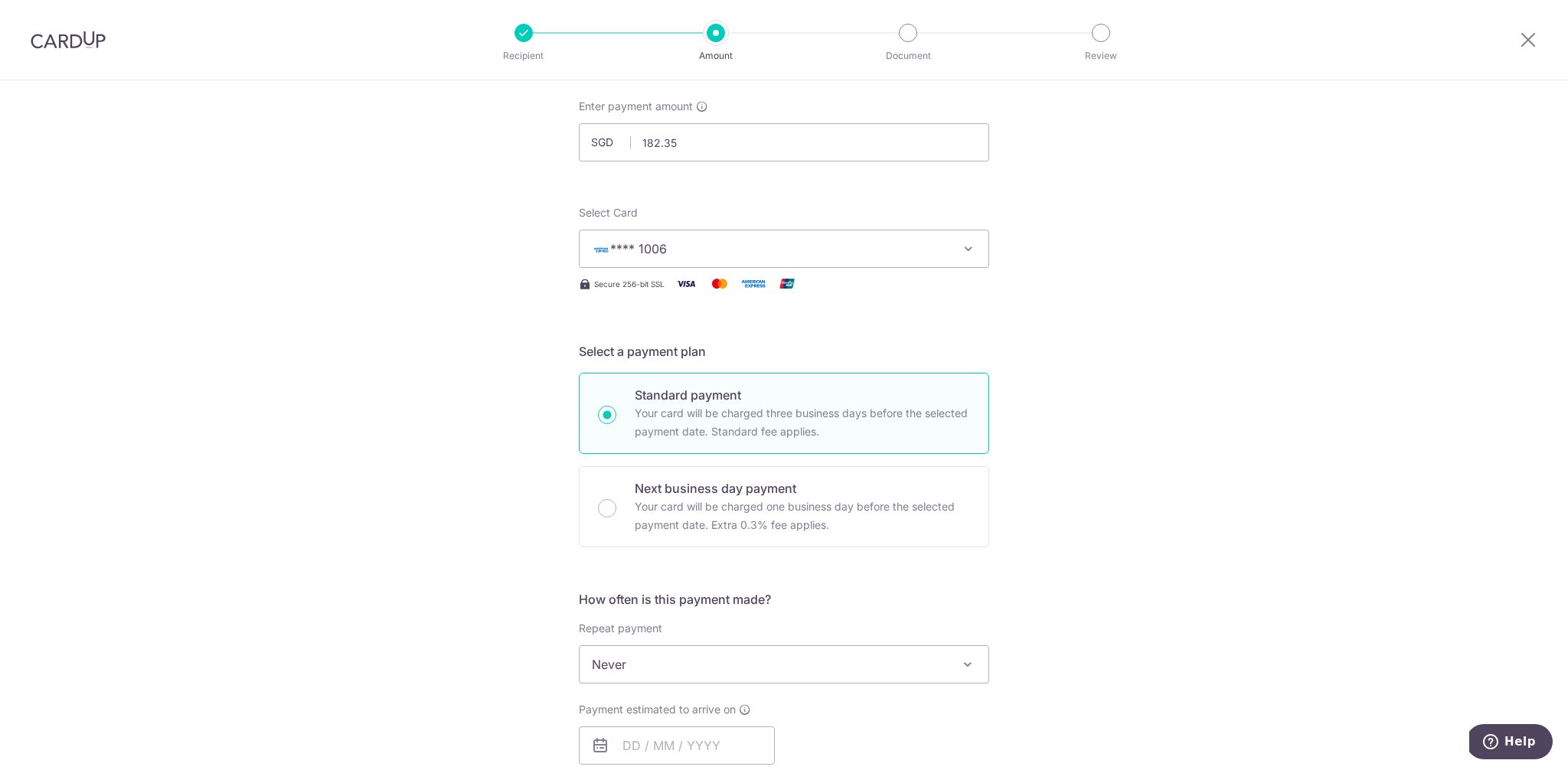
type input "OFF225"
click at [681, 253] on span "**** 1006" at bounding box center [770, 249] width 357 height 18
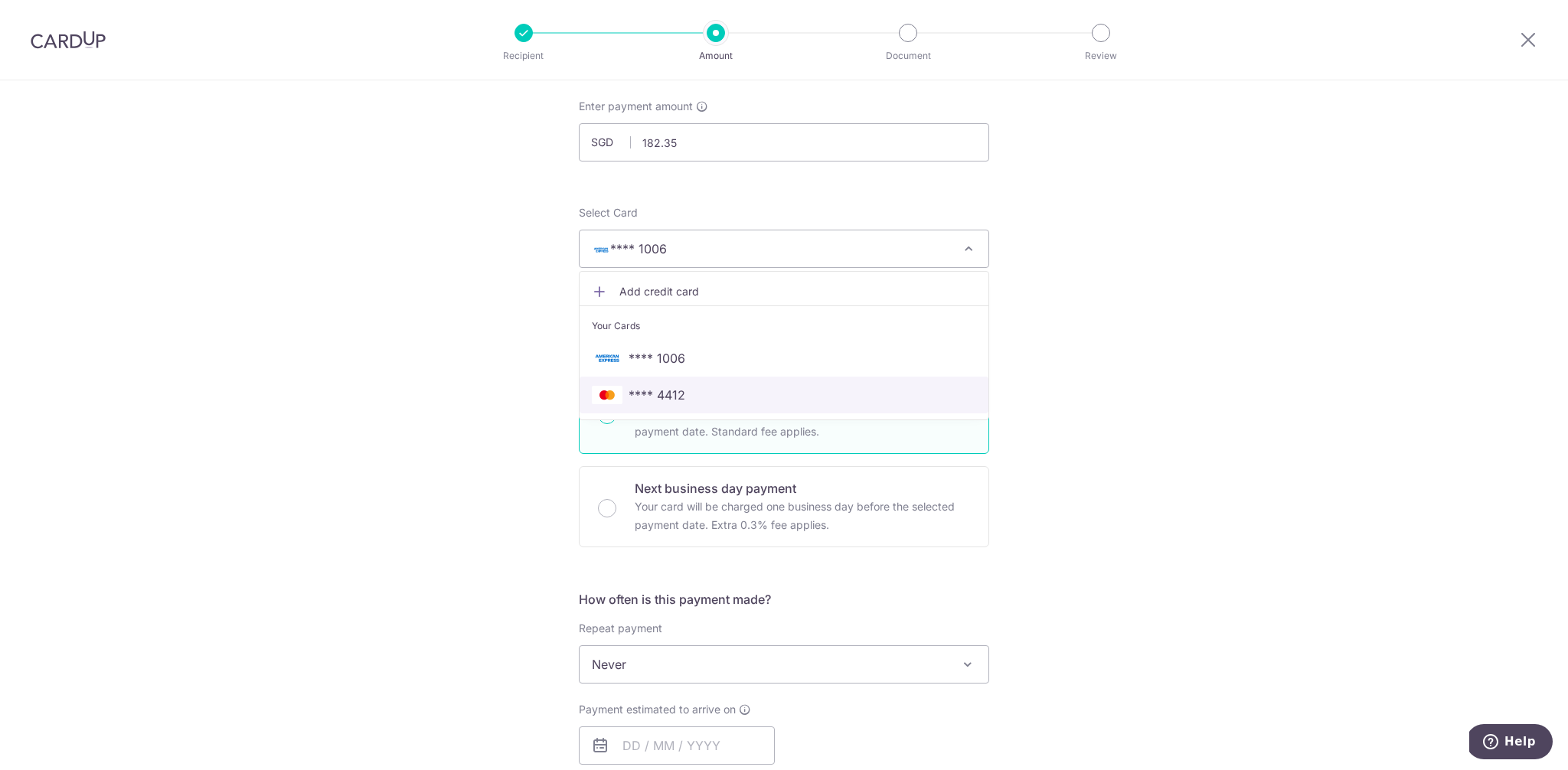
click at [675, 398] on span "**** 4412" at bounding box center [656, 396] width 56 height 18
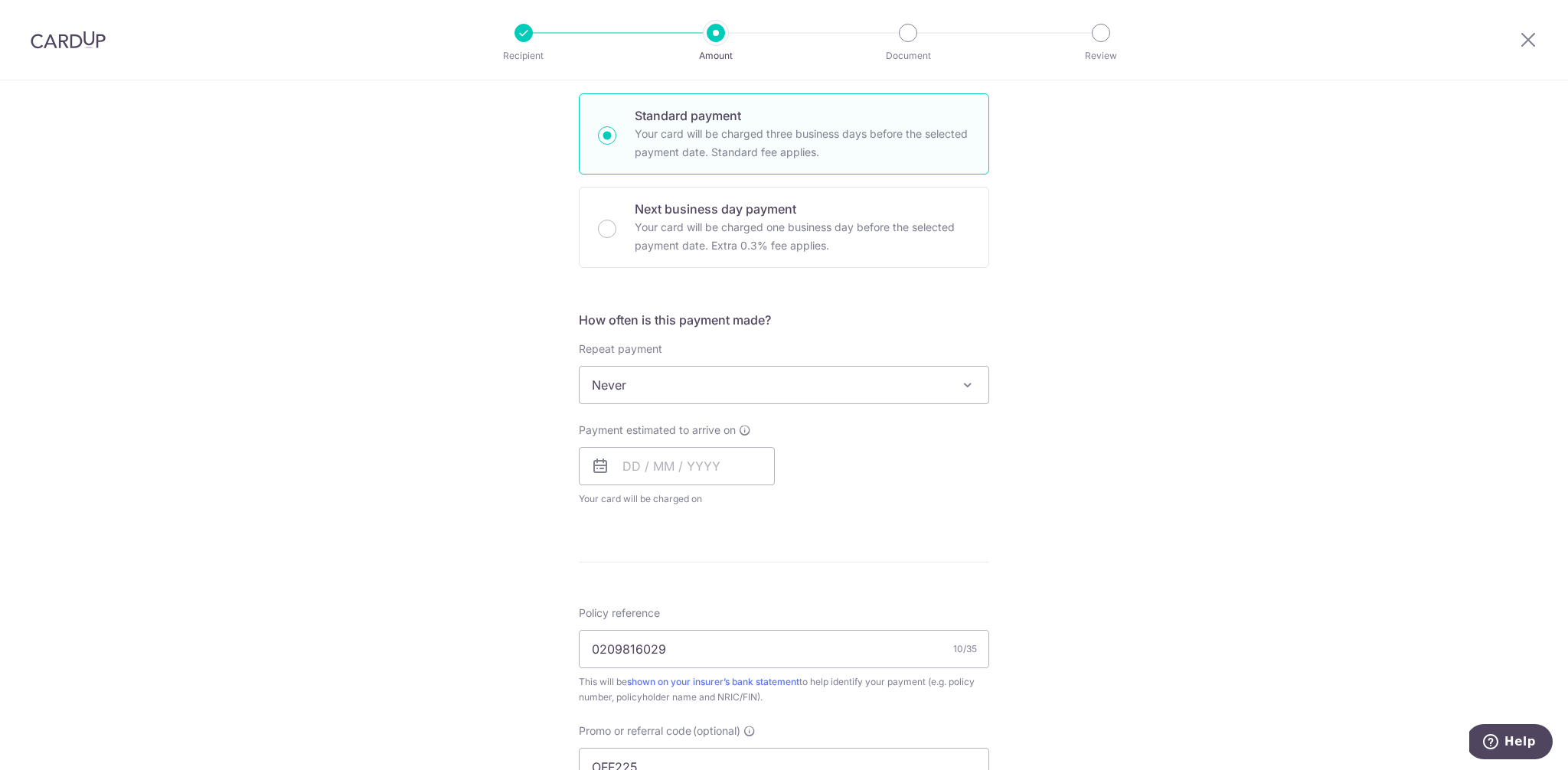
scroll to position [373, 0]
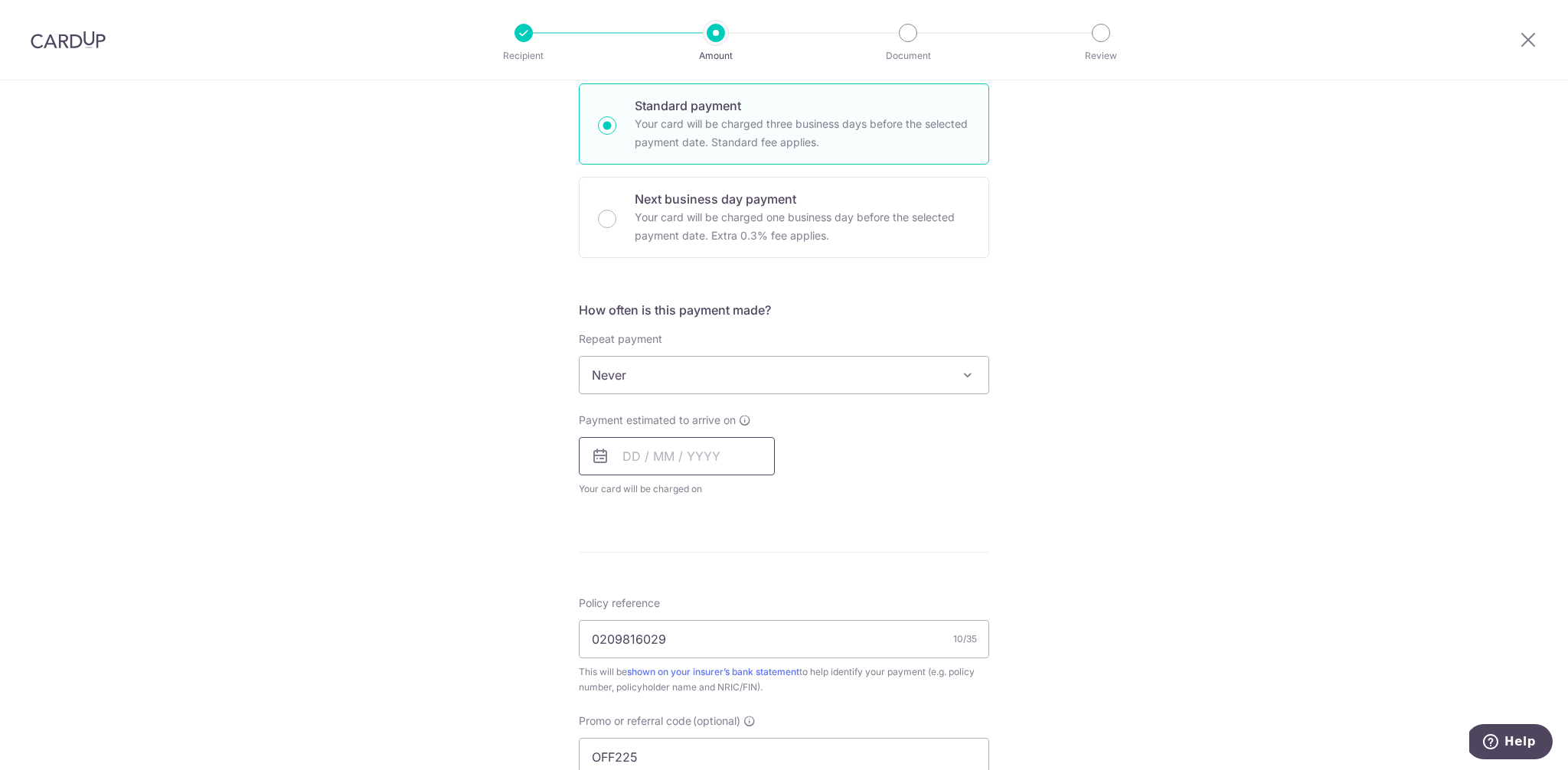
click at [612, 458] on input "text" at bounding box center [676, 456] width 196 height 38
click at [518, 559] on div "Tell us more about your payment Enter payment amount SGD 182.35 182.35 Select C…" at bounding box center [784, 434] width 1568 height 1454
click at [632, 462] on input "text" at bounding box center [676, 456] width 196 height 38
click at [643, 627] on link "13" at bounding box center [640, 626] width 25 height 25
type input "13/10/2025"
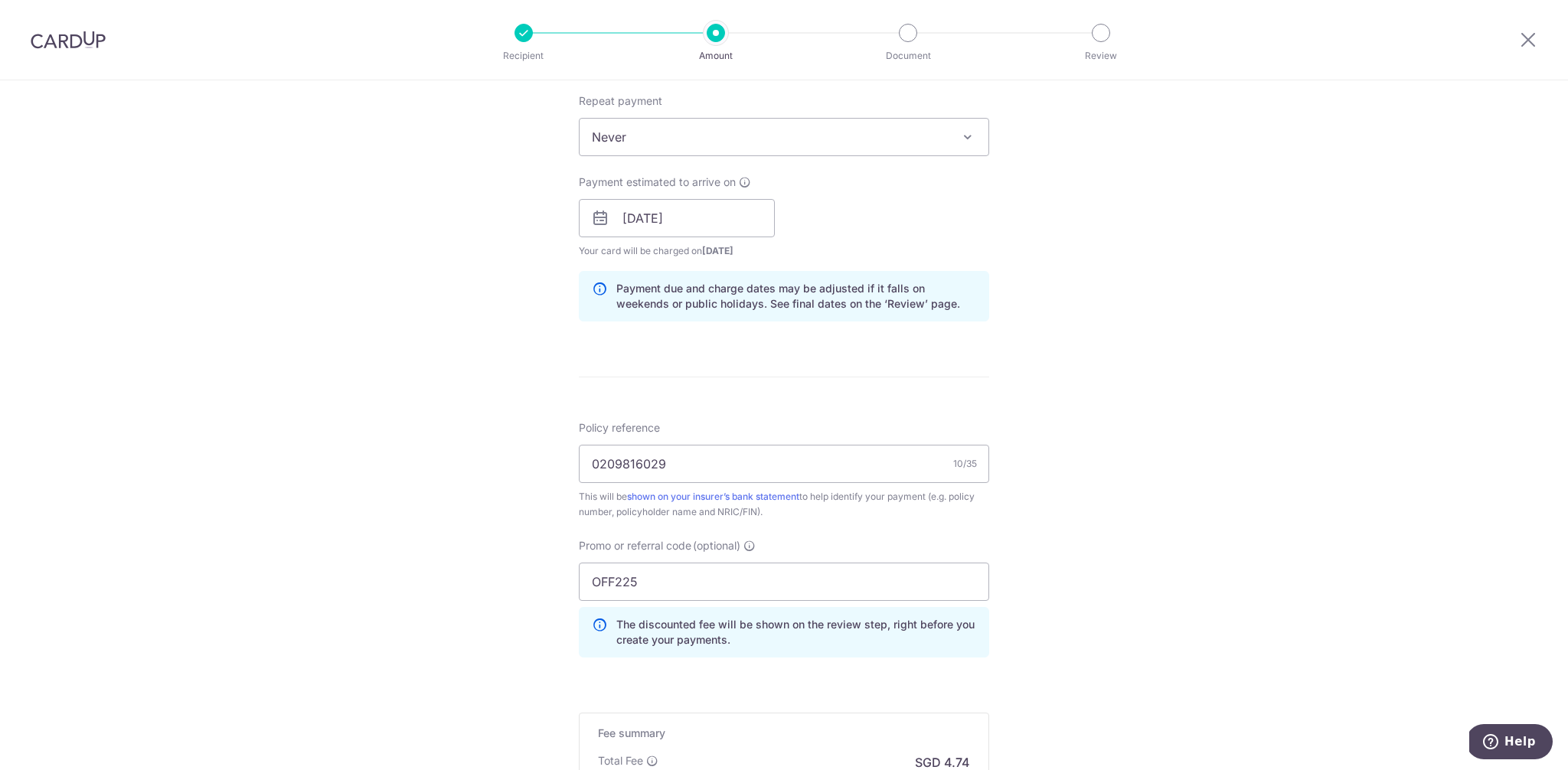
scroll to position [827, 0]
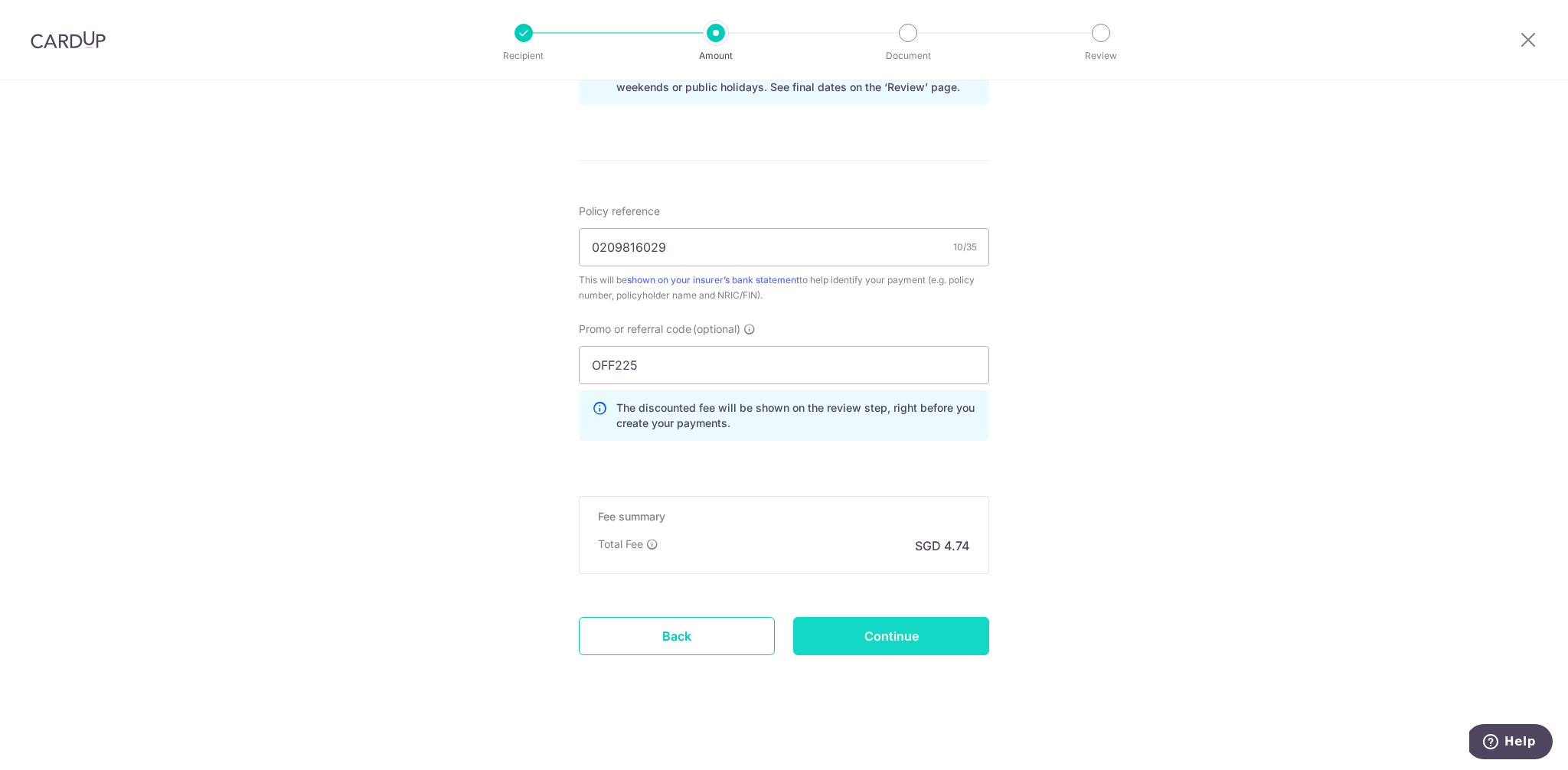
click at [885, 635] on input "Continue" at bounding box center [891, 636] width 196 height 38
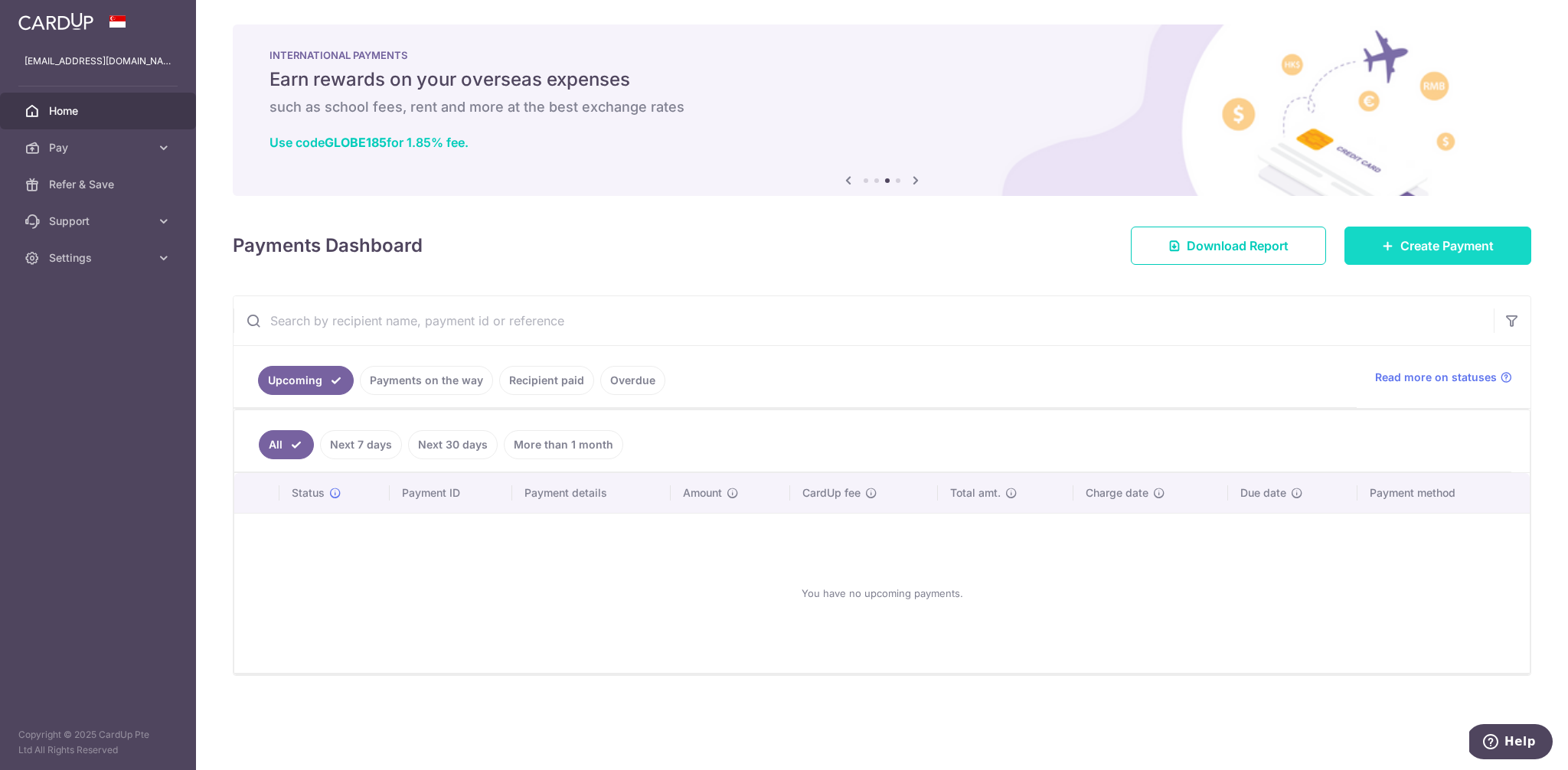
click at [1401, 242] on span "Create Payment" at bounding box center [1446, 246] width 93 height 18
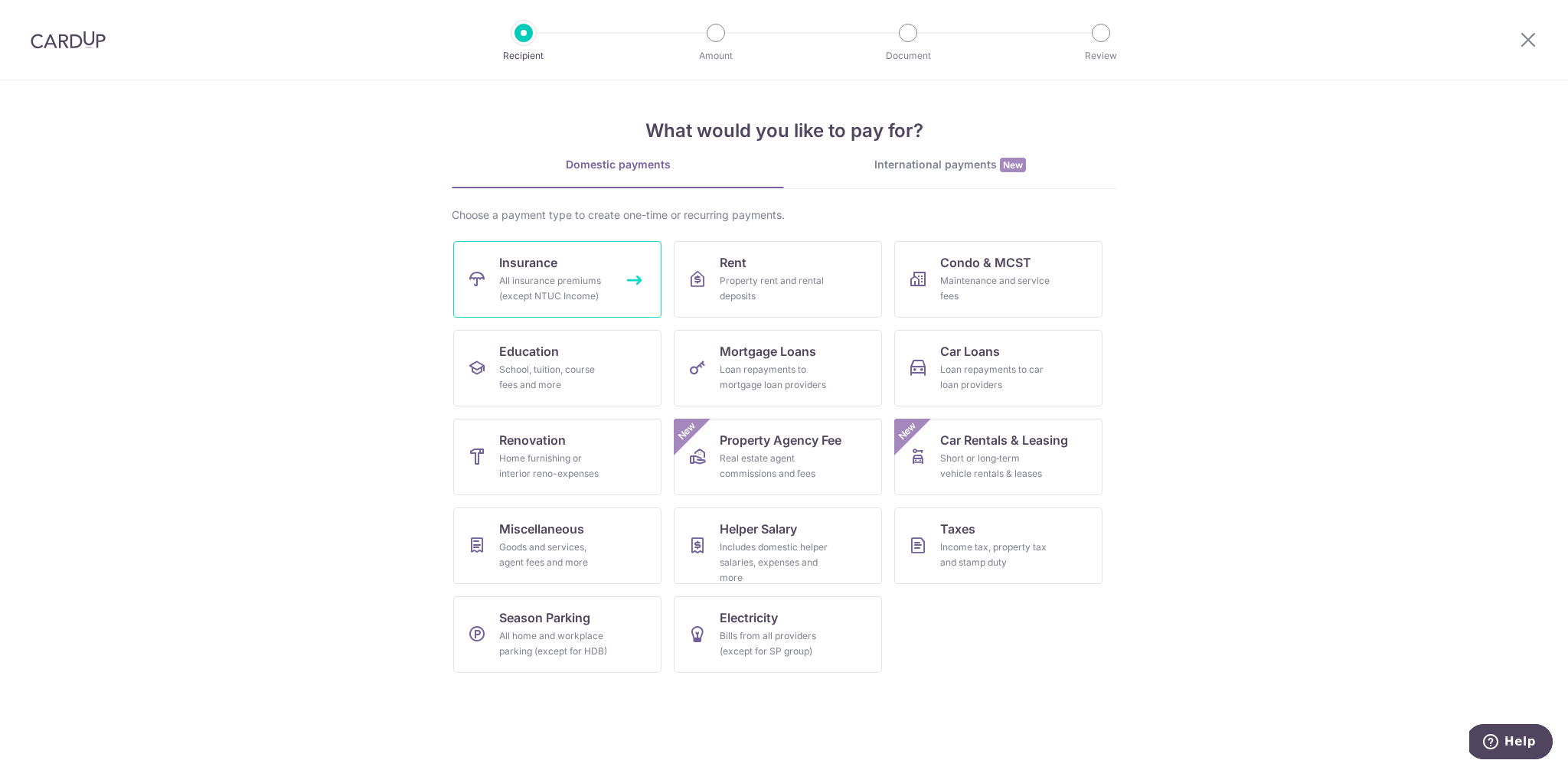
click at [565, 287] on div "All insurance premiums (except NTUC Income)" at bounding box center [553, 288] width 110 height 31
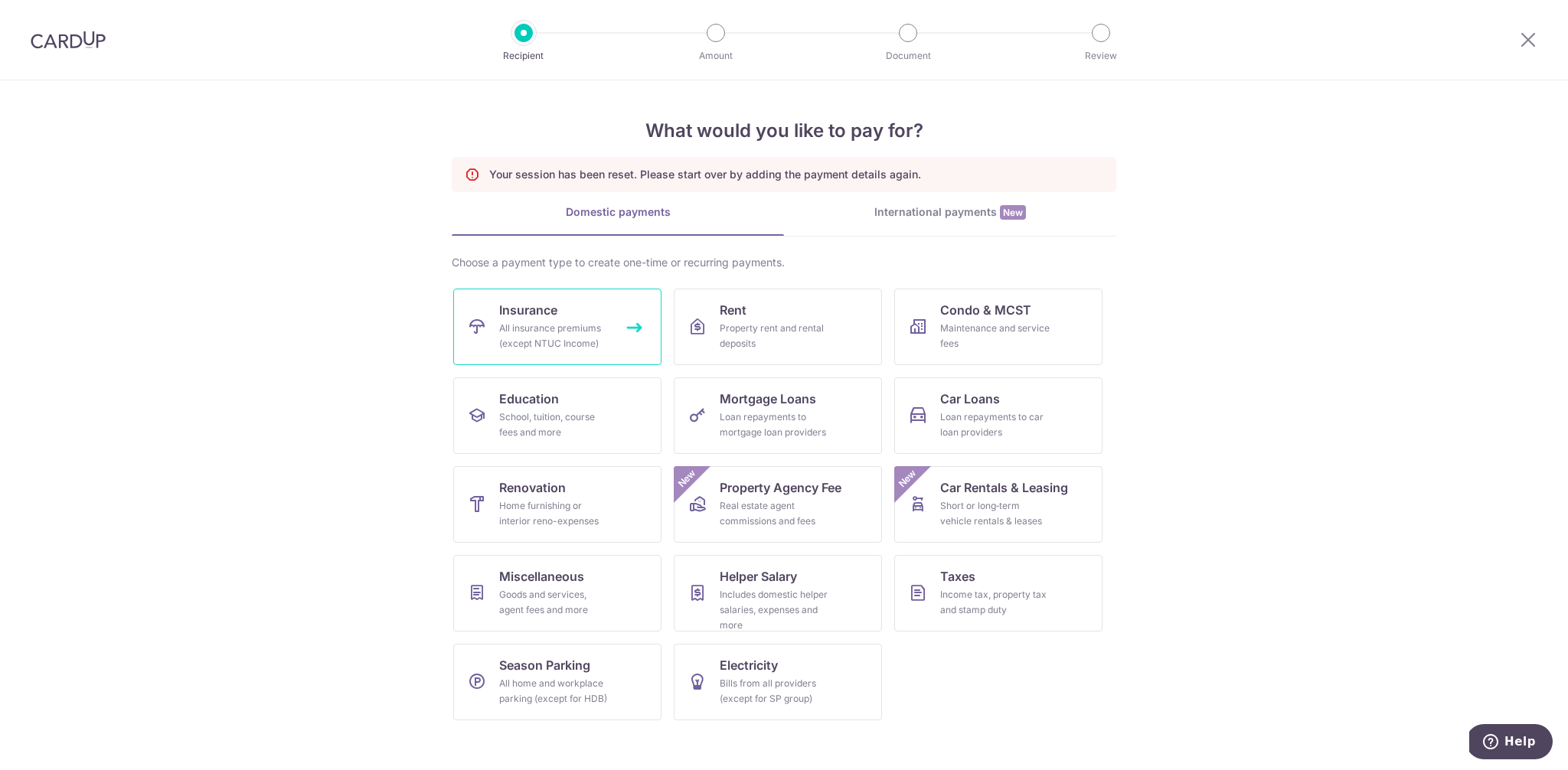
click at [589, 342] on div "All insurance premiums (except NTUC Income)" at bounding box center [553, 336] width 110 height 31
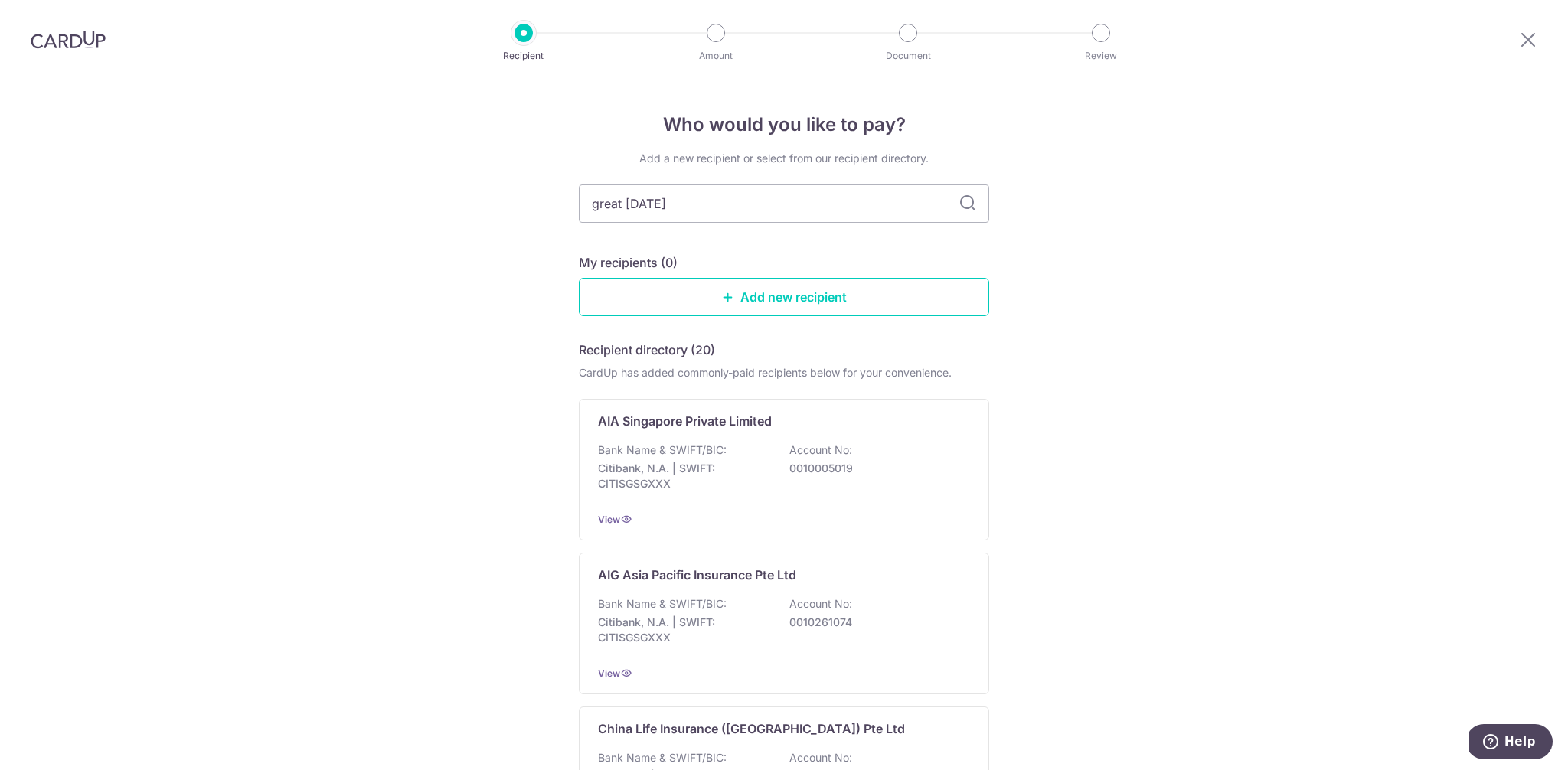
type input "great eastern"
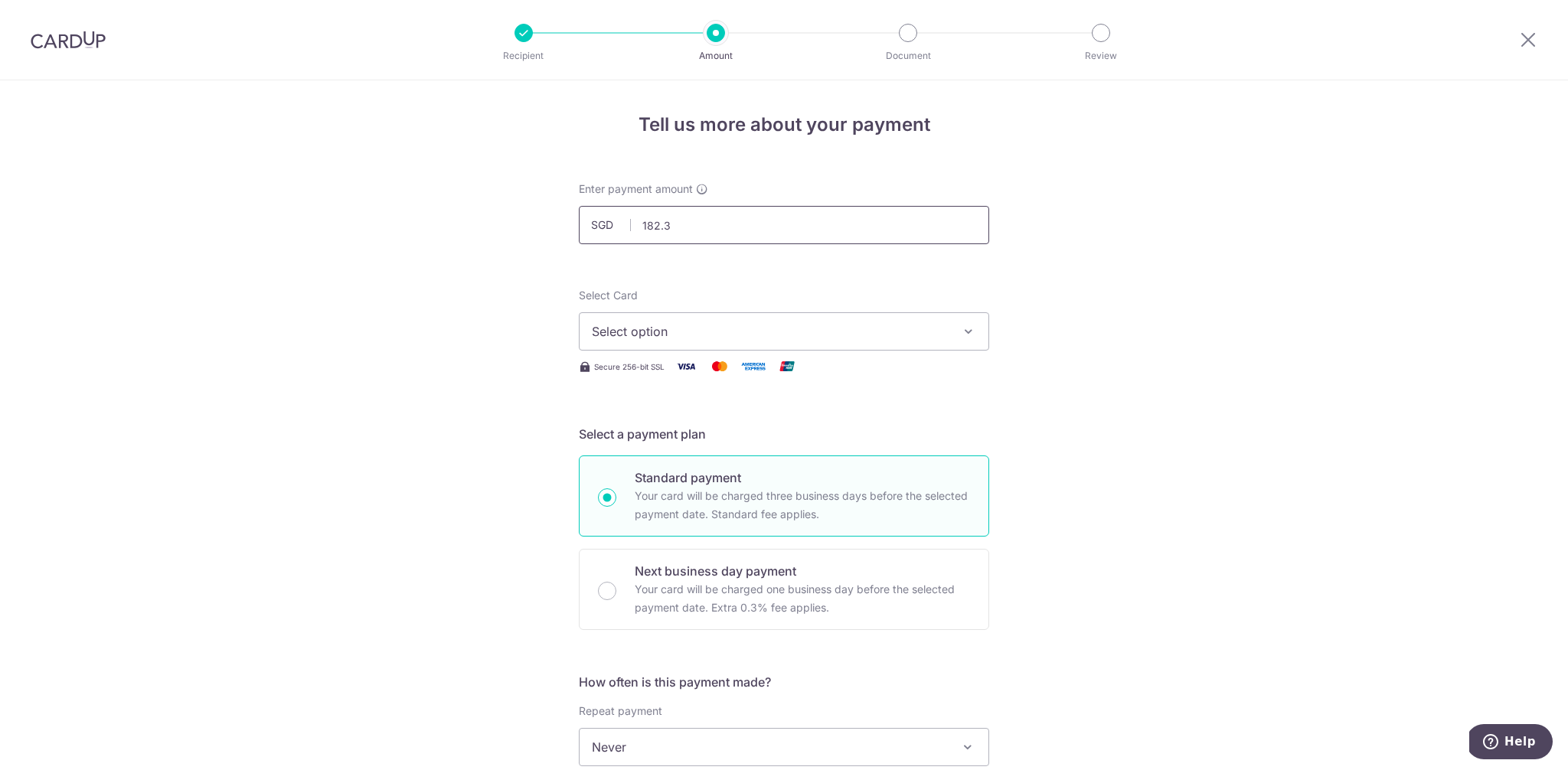
type input "182.35"
click at [1173, 444] on div "Tell us more about your payment Enter payment amount SGD 182.35 182.35 Select C…" at bounding box center [784, 773] width 1568 height 1386
click at [652, 330] on span "Select option" at bounding box center [770, 332] width 357 height 18
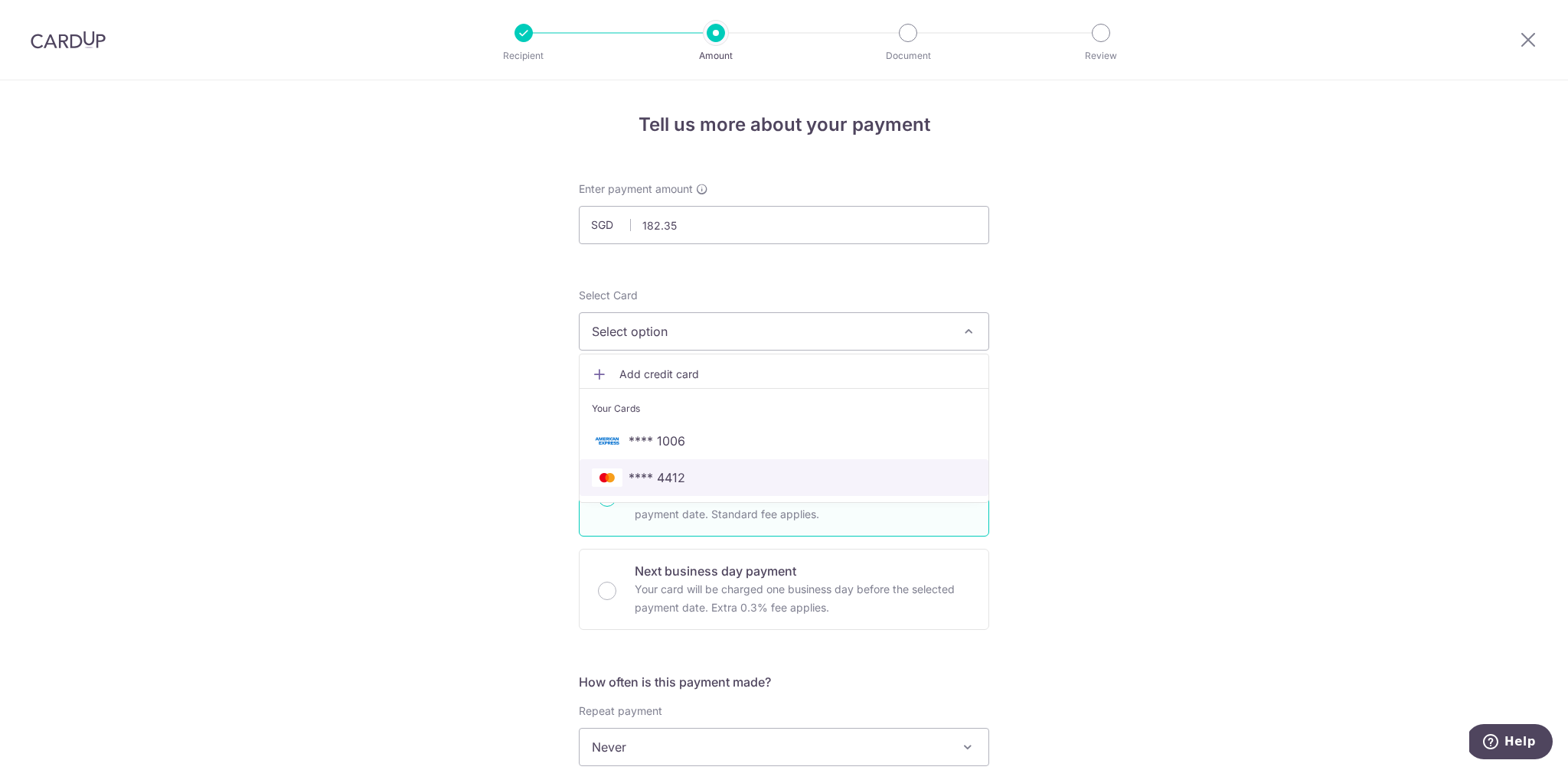
click at [662, 484] on span "**** 4412" at bounding box center [656, 478] width 56 height 18
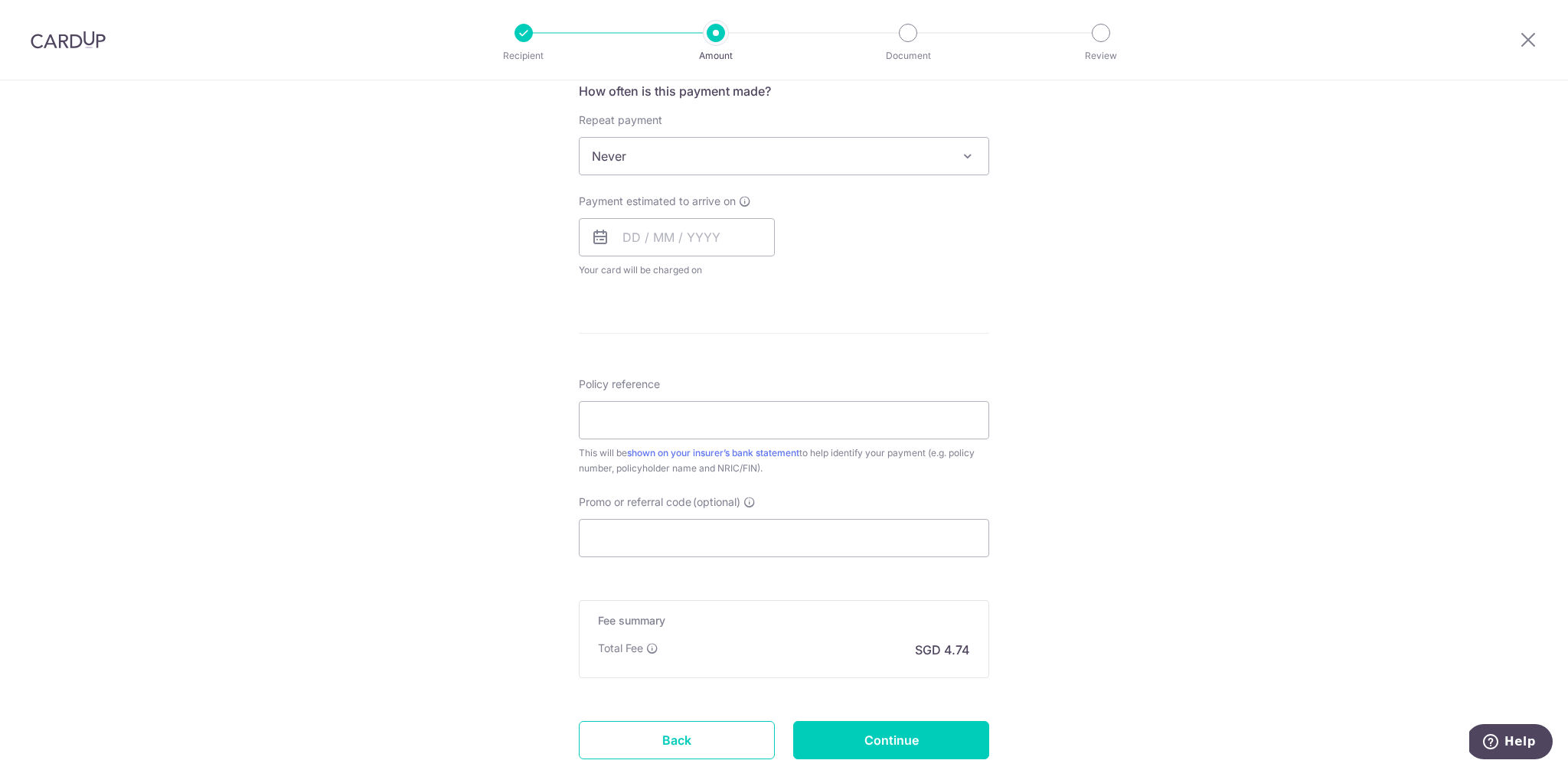
scroll to position [678, 0]
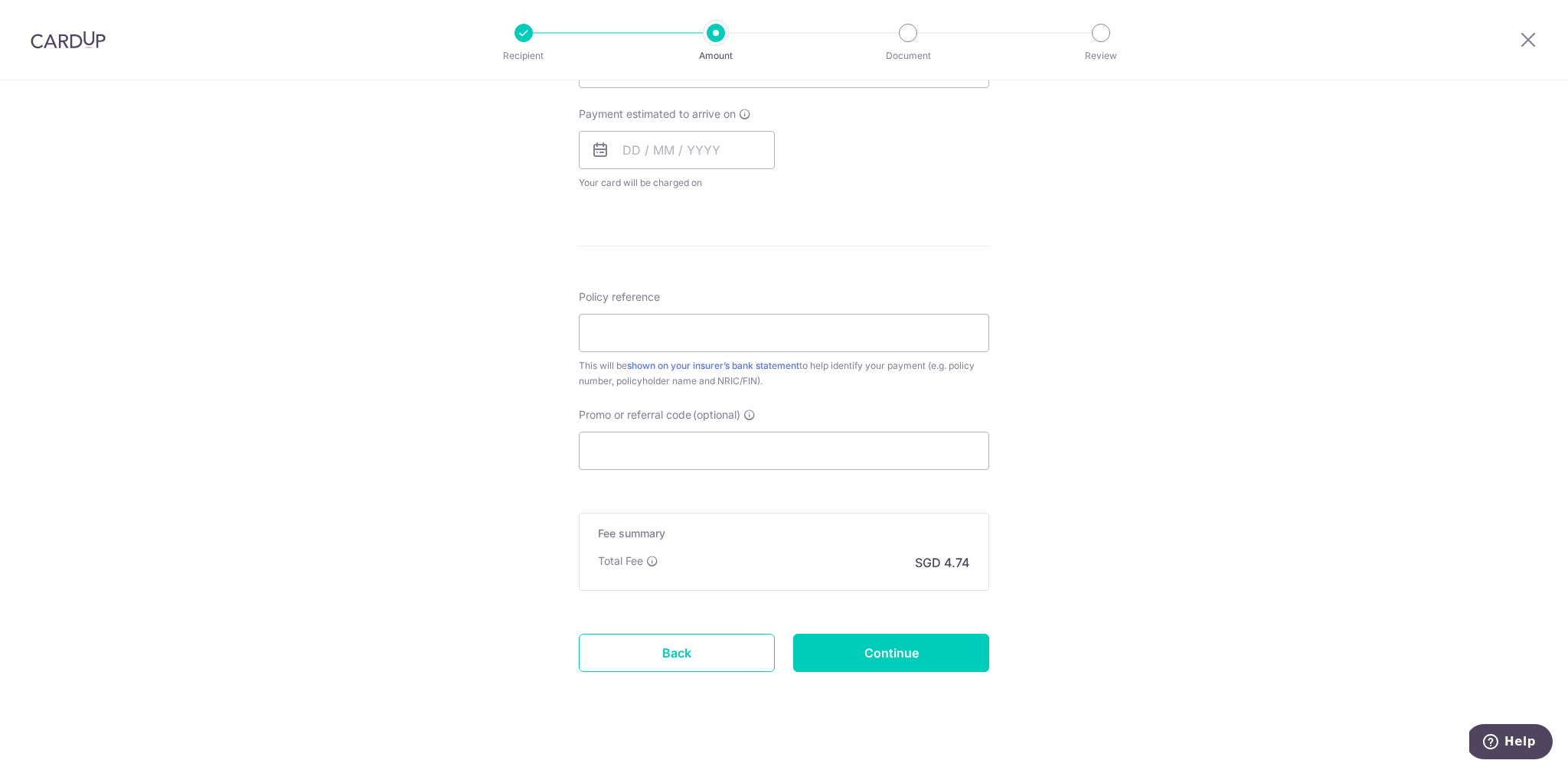
click at [660, 424] on div "Promo or referral code (optional) The discounted fee will be shown on the revie…" at bounding box center [784, 439] width 410 height 63
click at [671, 444] on input "Promo or referral code (optional)" at bounding box center [784, 450] width 410 height 38
paste input "OFF225"
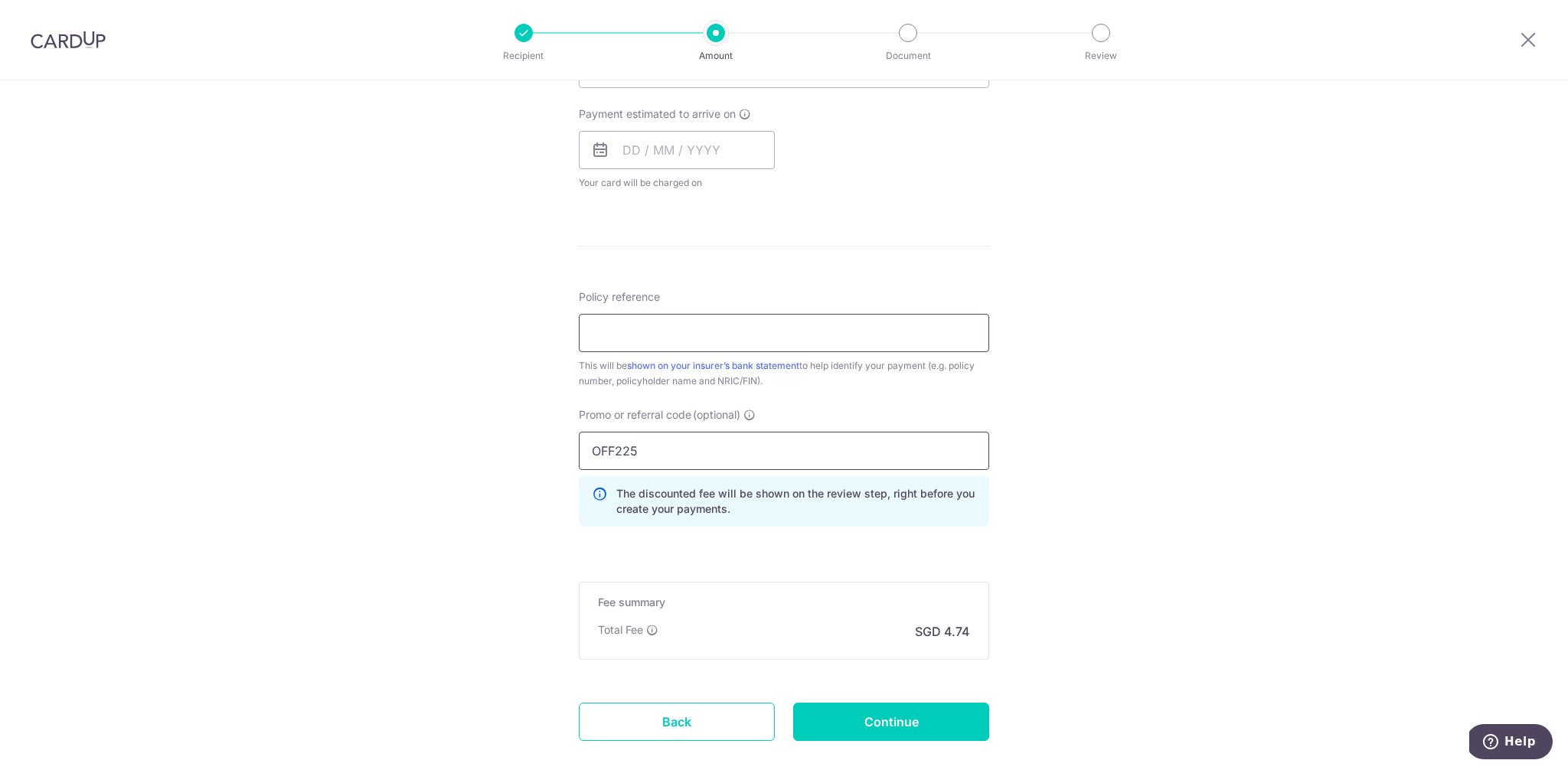
type input "OFF225"
click at [664, 336] on input "Policy reference" at bounding box center [784, 333] width 410 height 38
type input "0209816029"
click at [658, 326] on input "0209816029" at bounding box center [784, 333] width 410 height 38
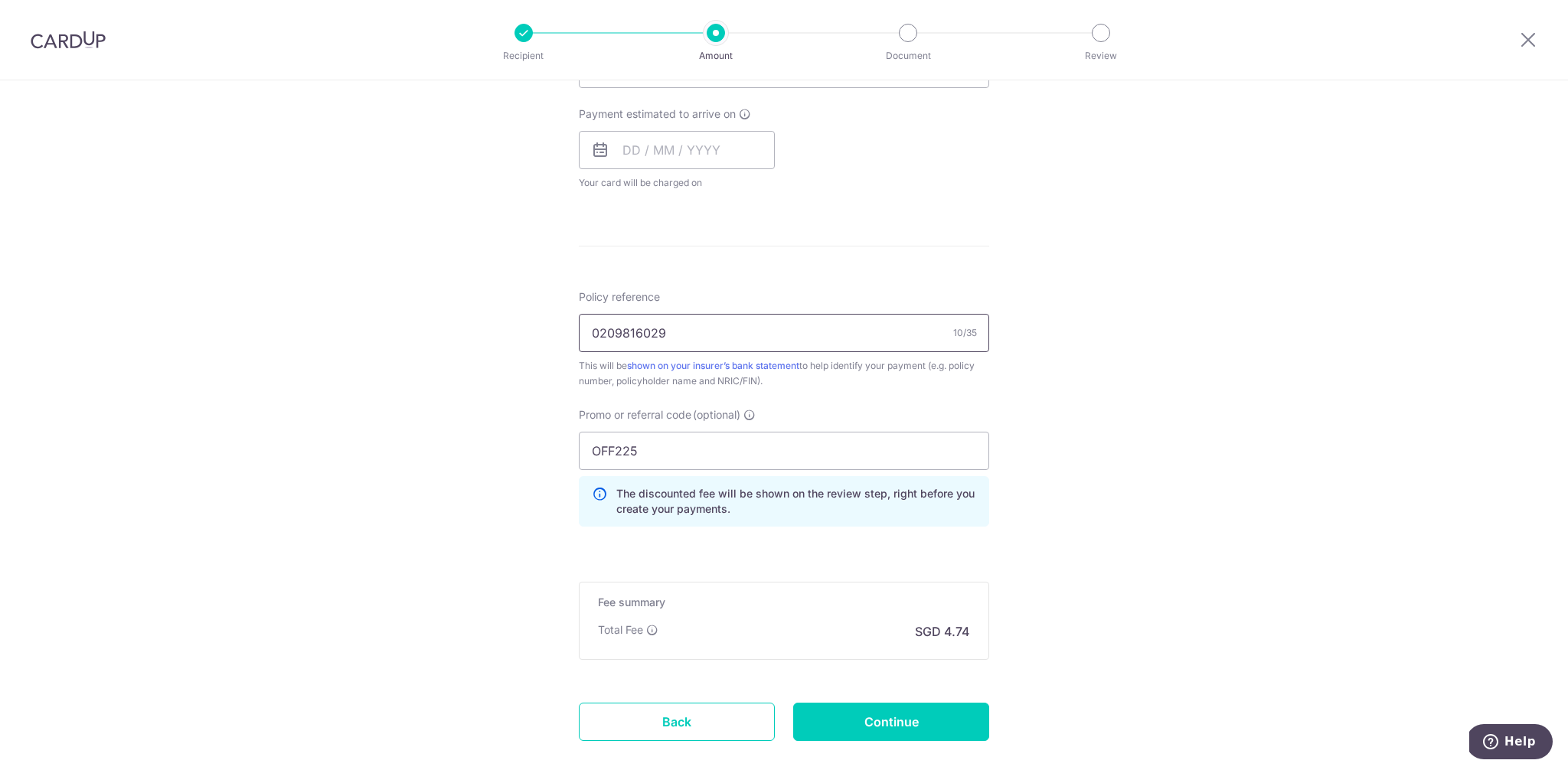
click at [658, 326] on input "0209816029" at bounding box center [784, 333] width 410 height 38
click at [1112, 476] on div "Tell us more about your payment Enter payment amount SGD 182.35 182.35 Select C…" at bounding box center [784, 128] width 1568 height 1454
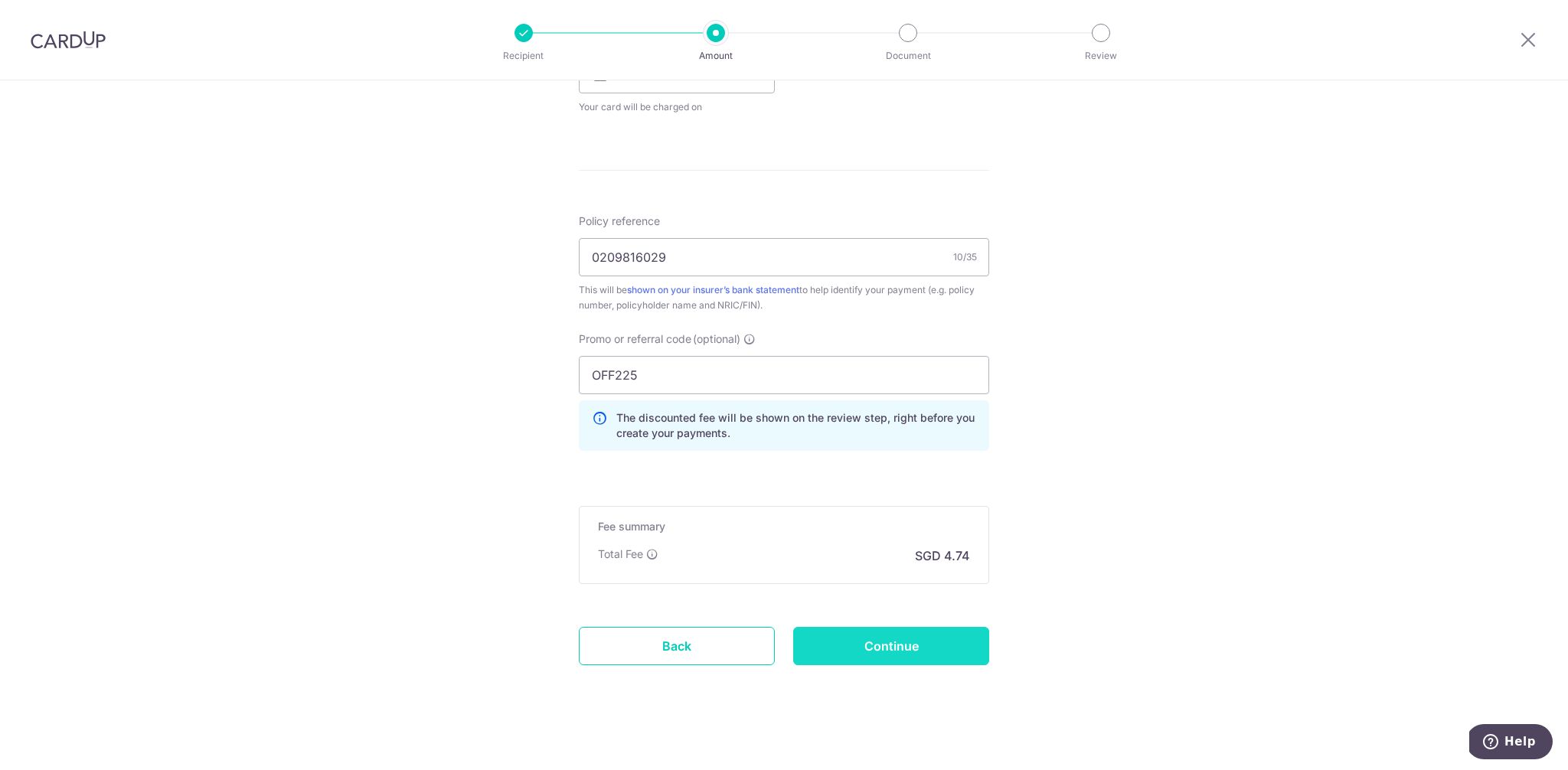
click at [917, 658] on input "Continue" at bounding box center [891, 645] width 196 height 38
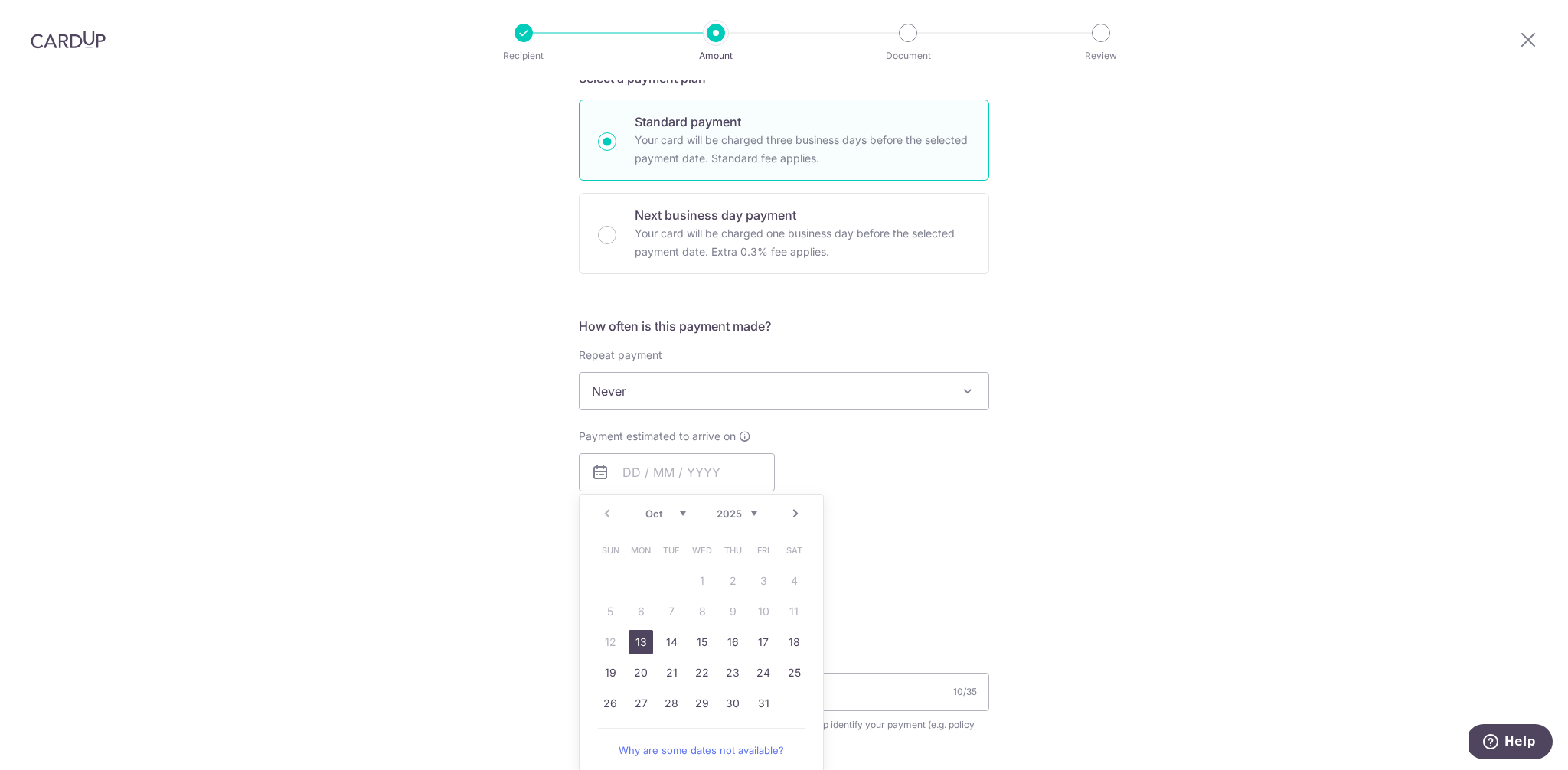
click at [923, 451] on div "Payment estimated to arrive on Prev Next Oct Nov Dec 2025 2026 2027 2028 2029 2…" at bounding box center [784, 489] width 429 height 121
click at [619, 475] on input "text" at bounding box center [676, 471] width 196 height 38
click at [632, 641] on link "13" at bounding box center [640, 642] width 25 height 25
type input "13/10/2025"
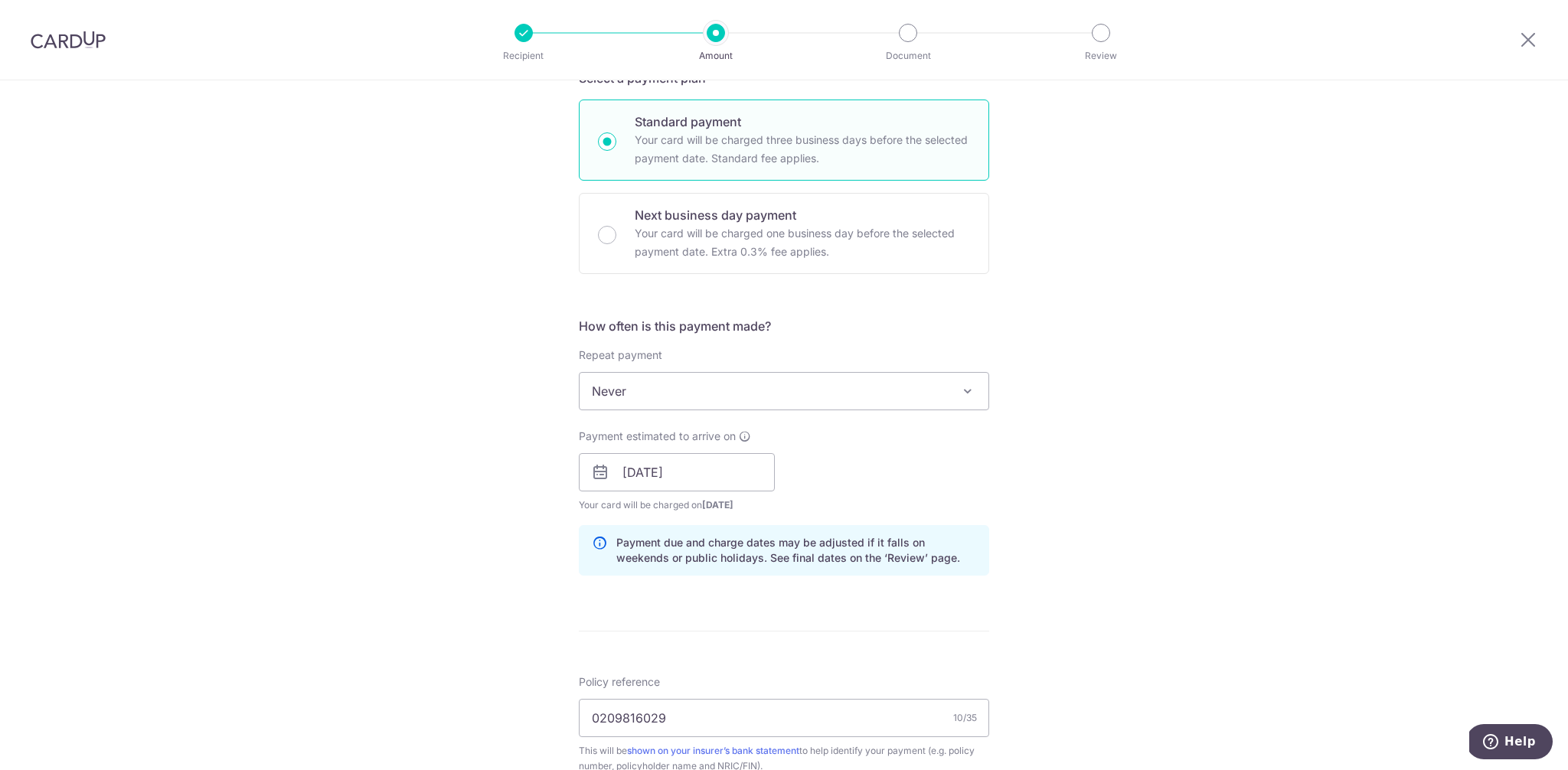
click at [989, 456] on div "Payment estimated to arrive on 13/10/2025 Prev Next Oct Nov Dec 2025 2026 2027 …" at bounding box center [784, 471] width 429 height 84
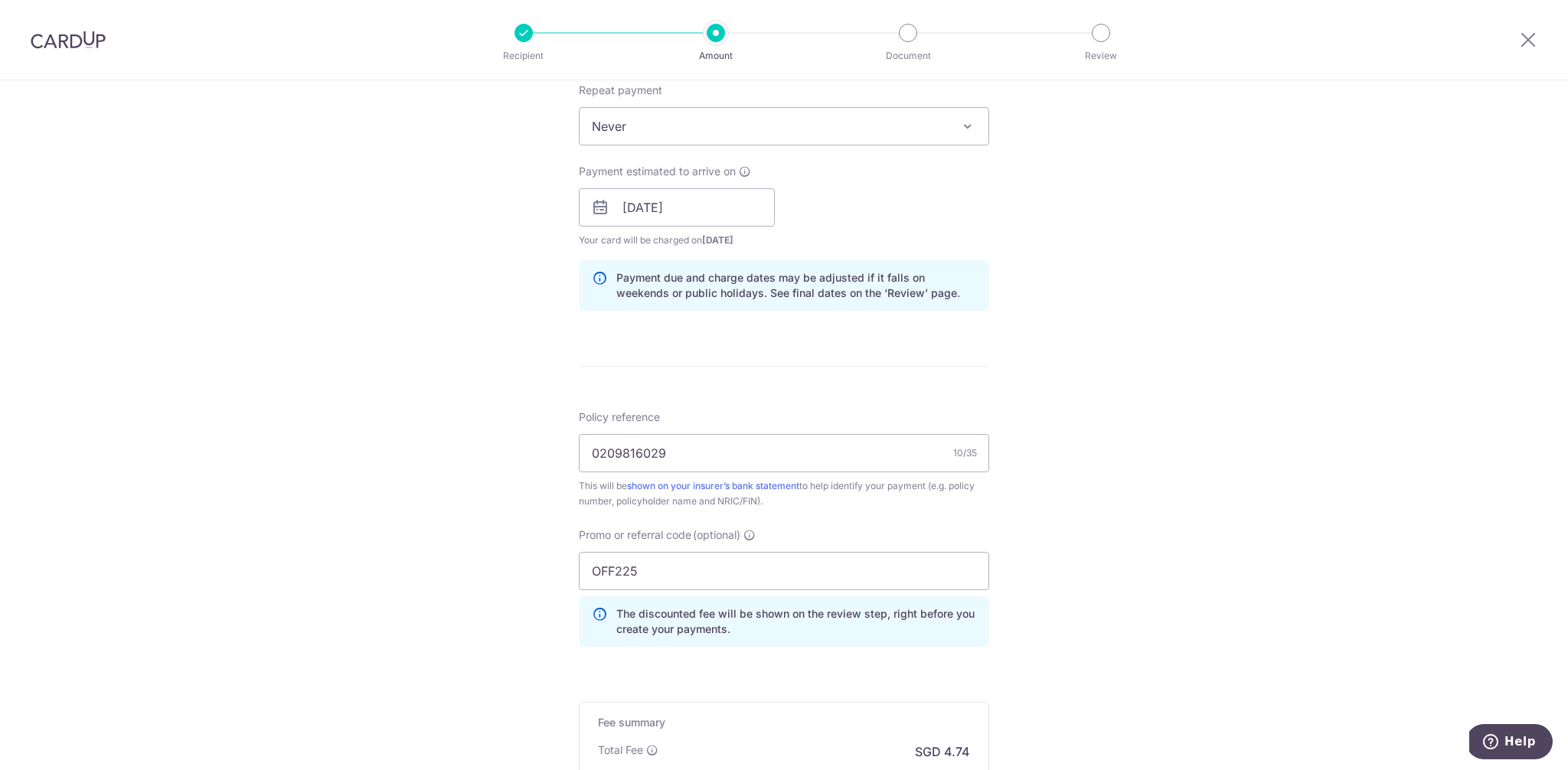
scroll to position [827, 0]
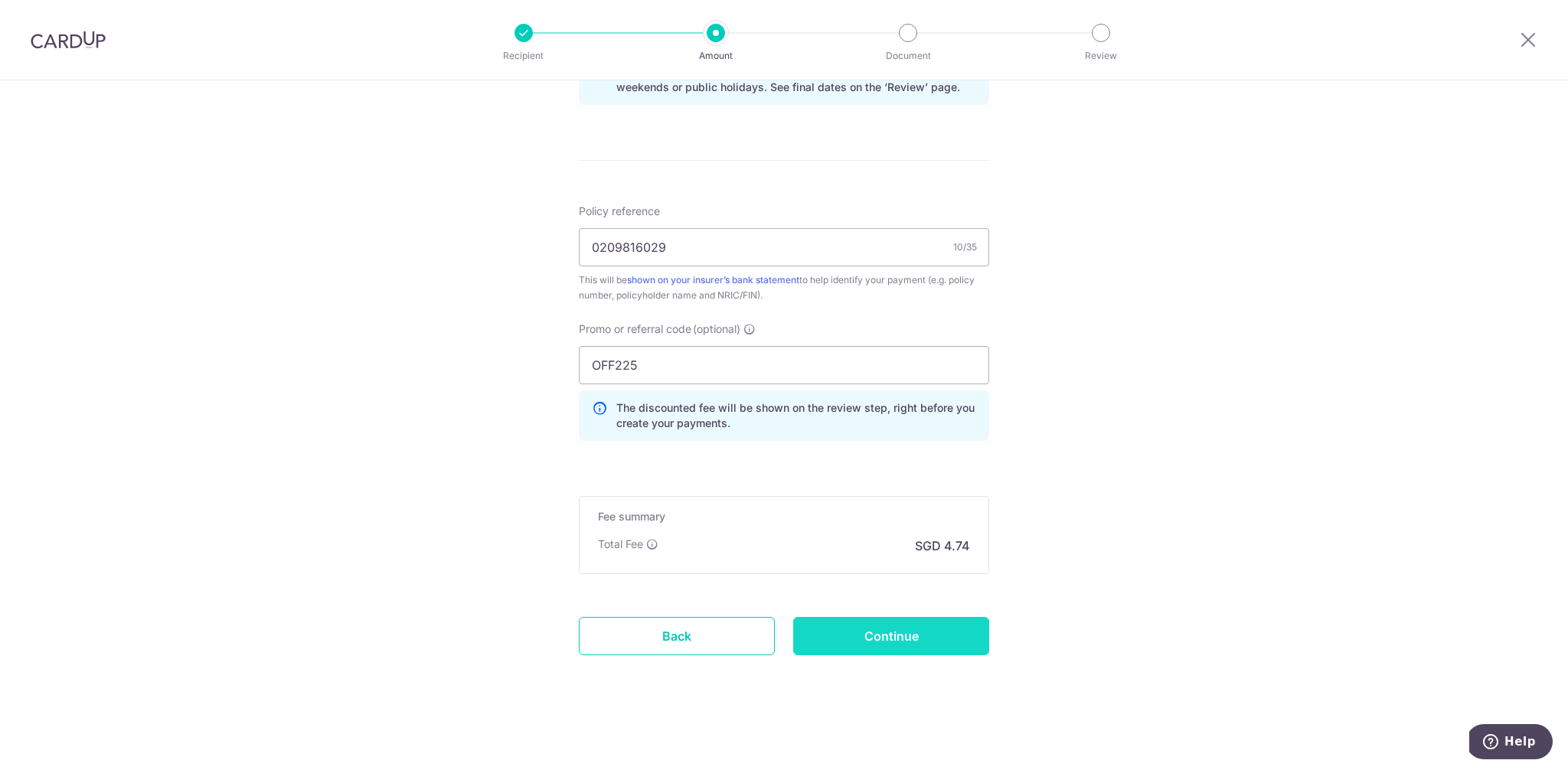
click at [873, 641] on input "Continue" at bounding box center [891, 636] width 196 height 38
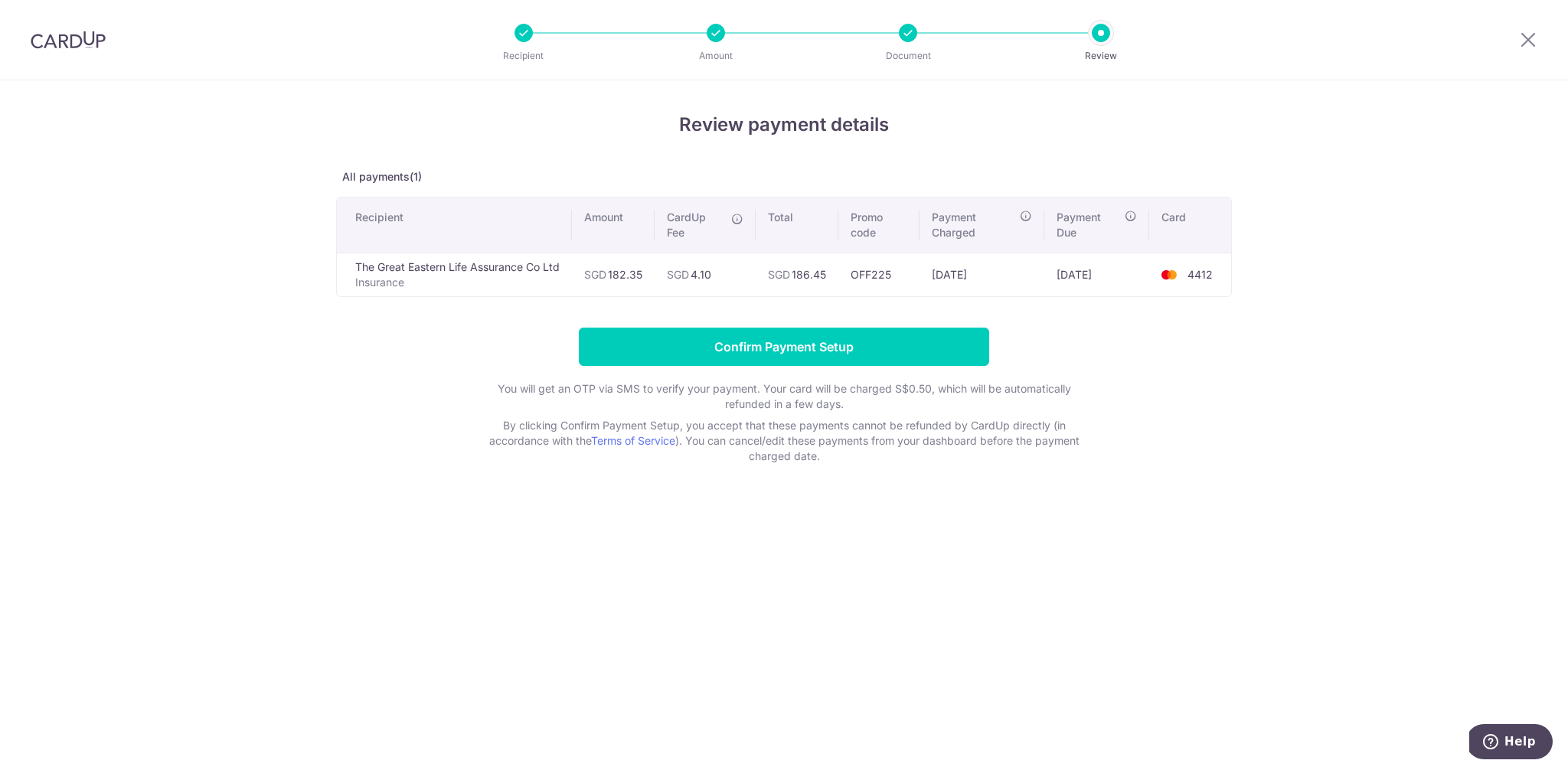
click at [892, 280] on td "OFF225" at bounding box center [879, 274] width 82 height 43
click at [1258, 321] on div "Review payment details All payments(1) Recipient Amount CardUp Fee Total Promo …" at bounding box center [784, 425] width 1568 height 690
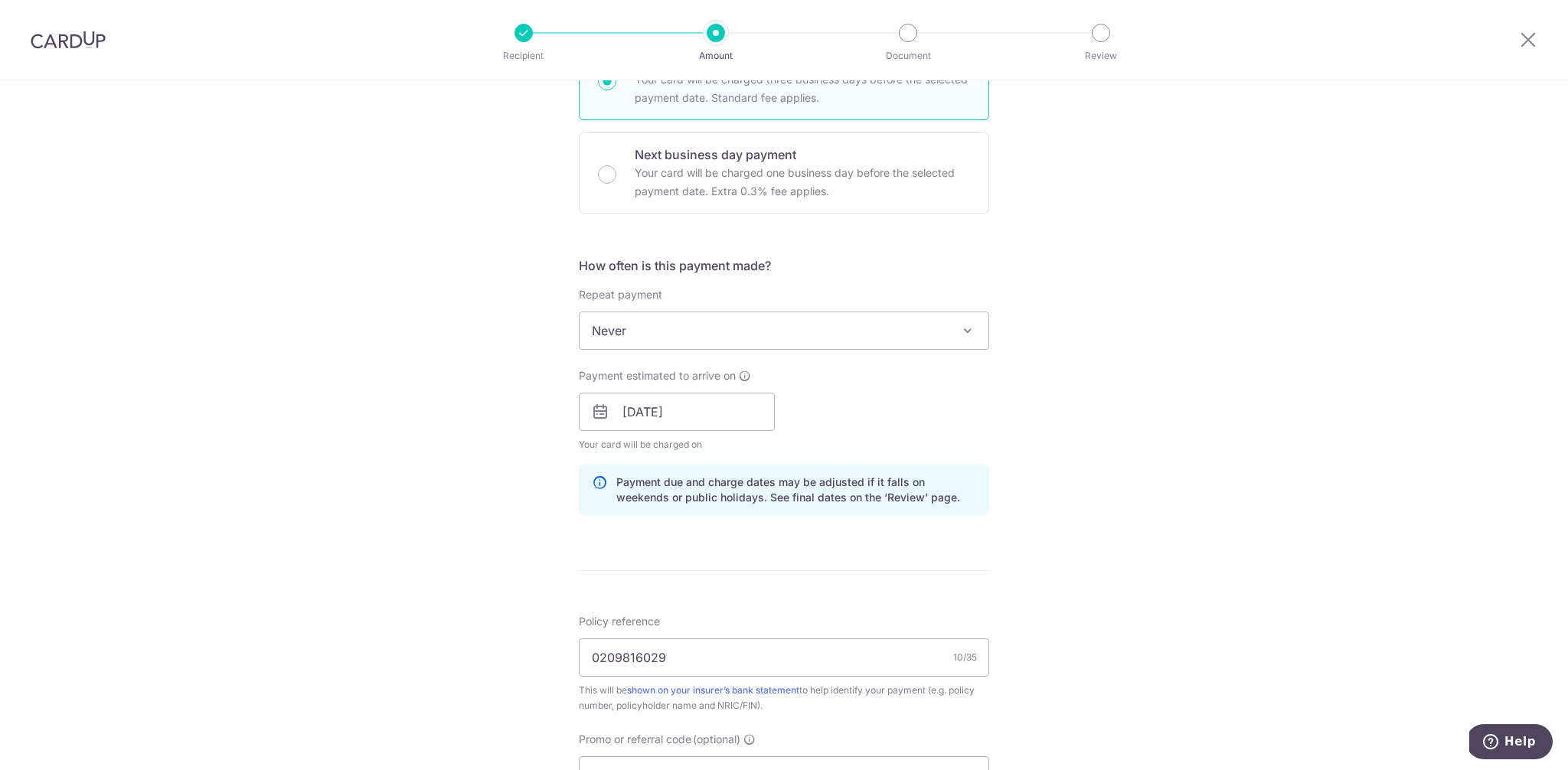
scroll to position [785, 0]
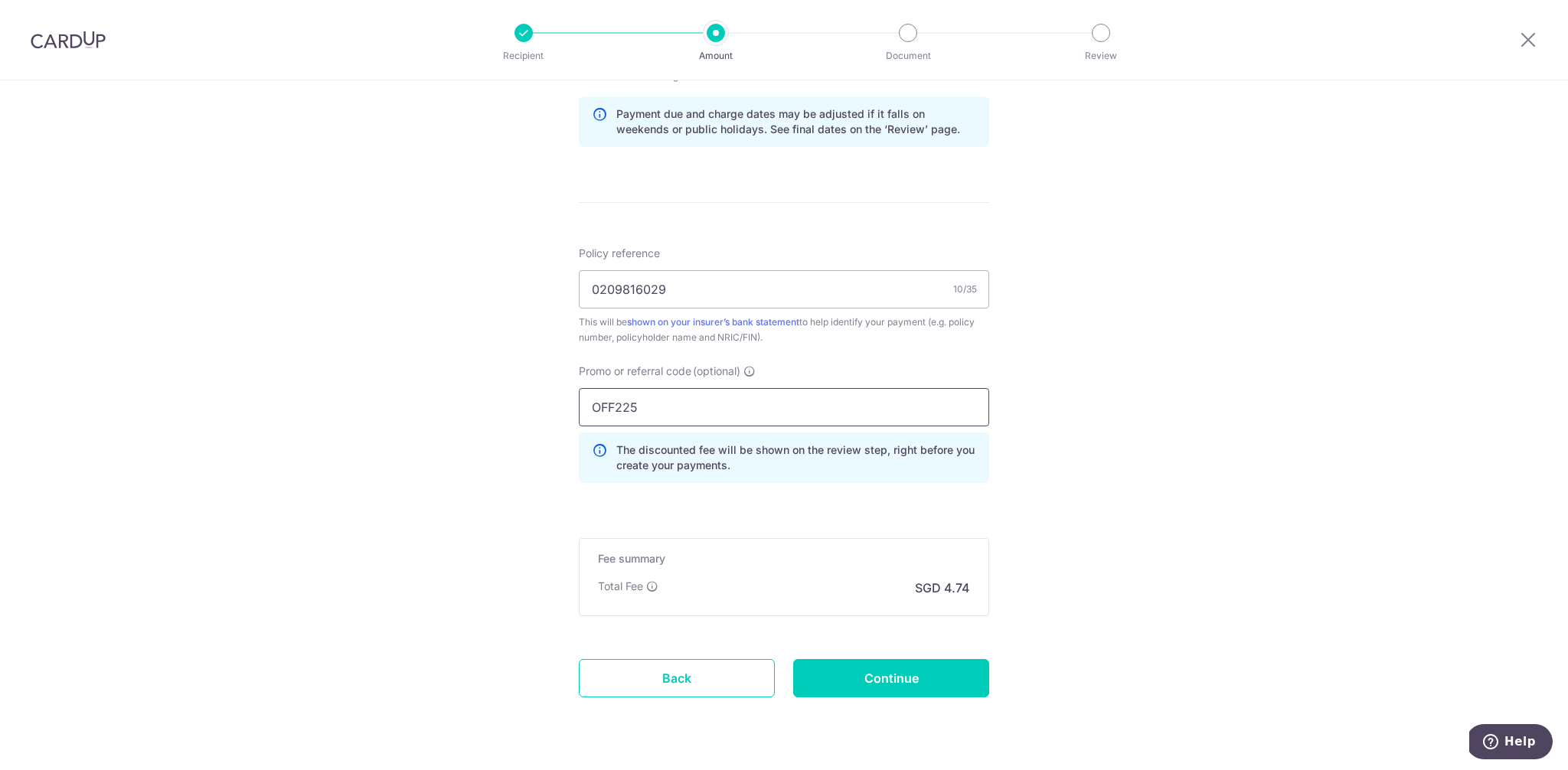
click at [614, 399] on input "OFF225" at bounding box center [784, 407] width 410 height 38
paste input "25MEX21"
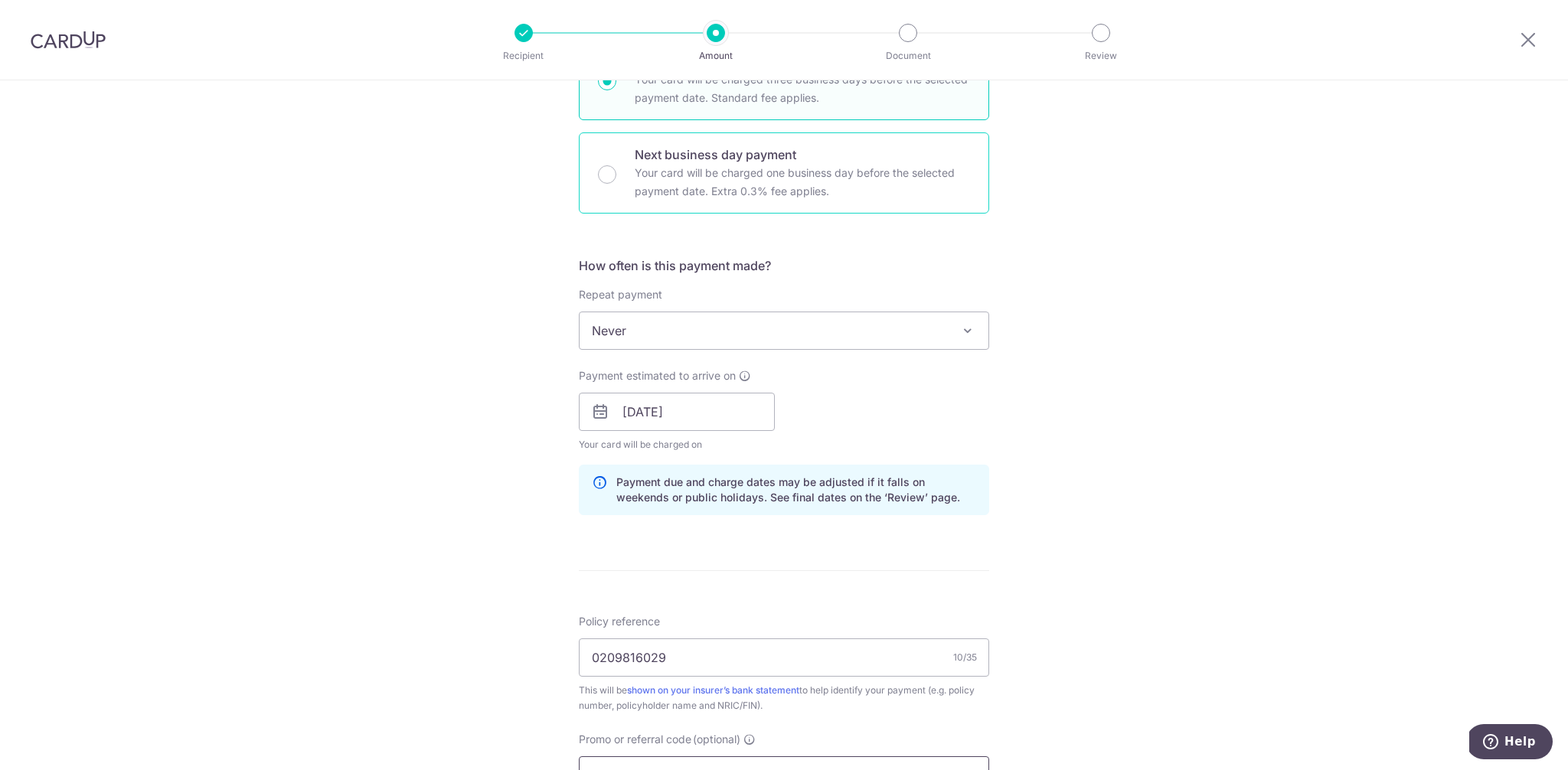
scroll to position [0, 0]
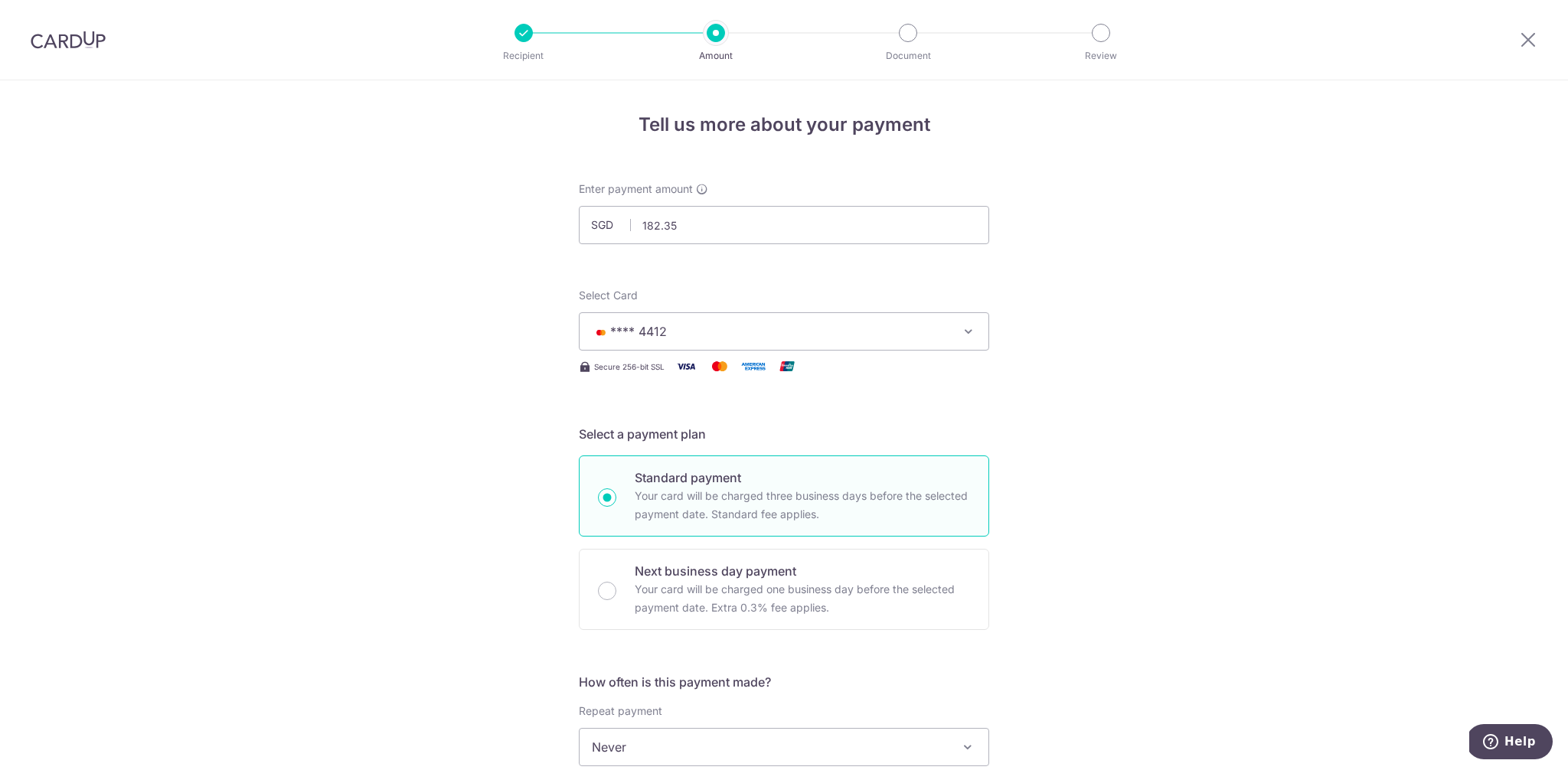
type input "25MEX21"
click at [734, 333] on span "**** 4412" at bounding box center [770, 332] width 357 height 18
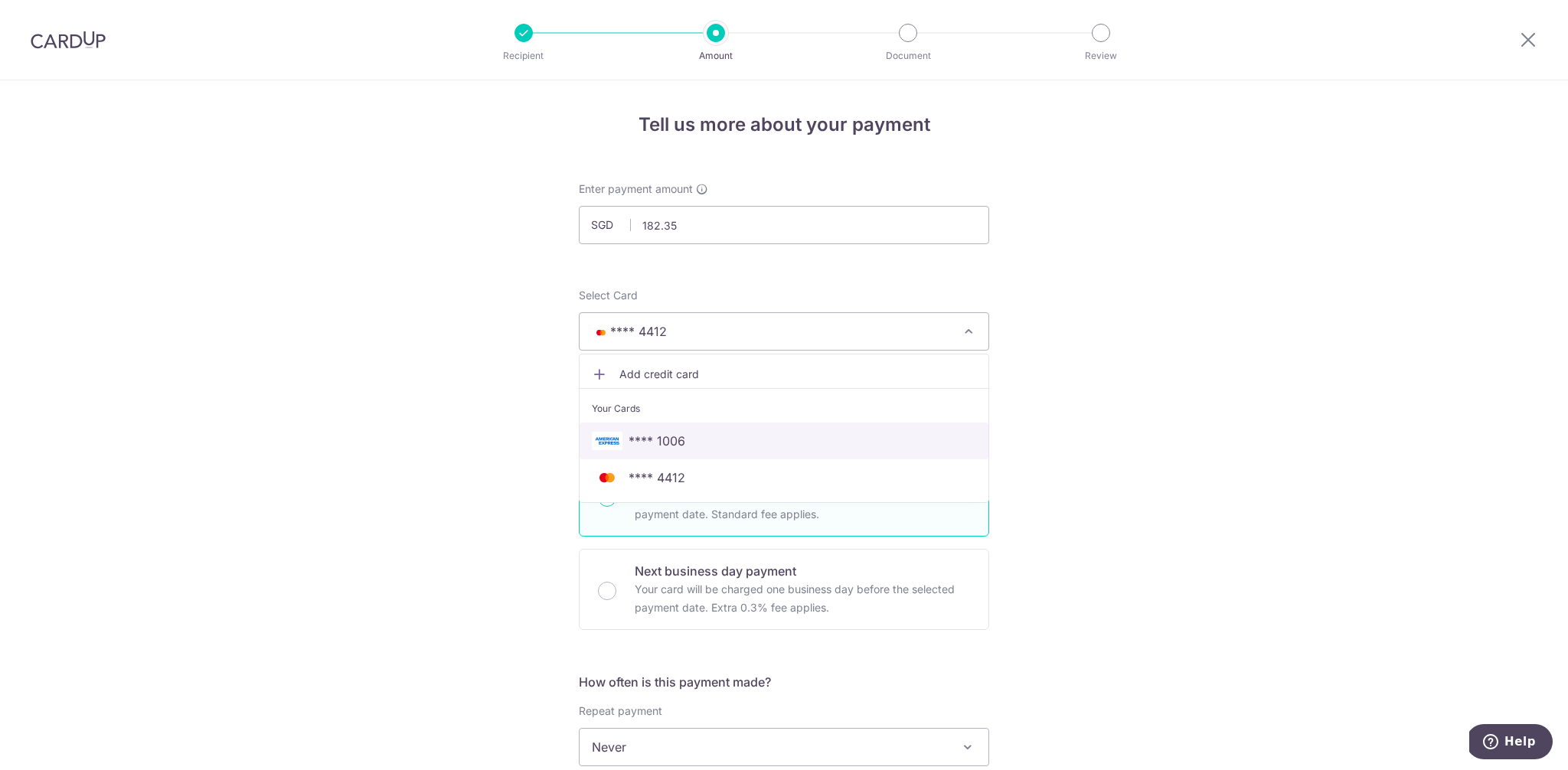
click at [679, 436] on span "**** 1006" at bounding box center [656, 441] width 56 height 18
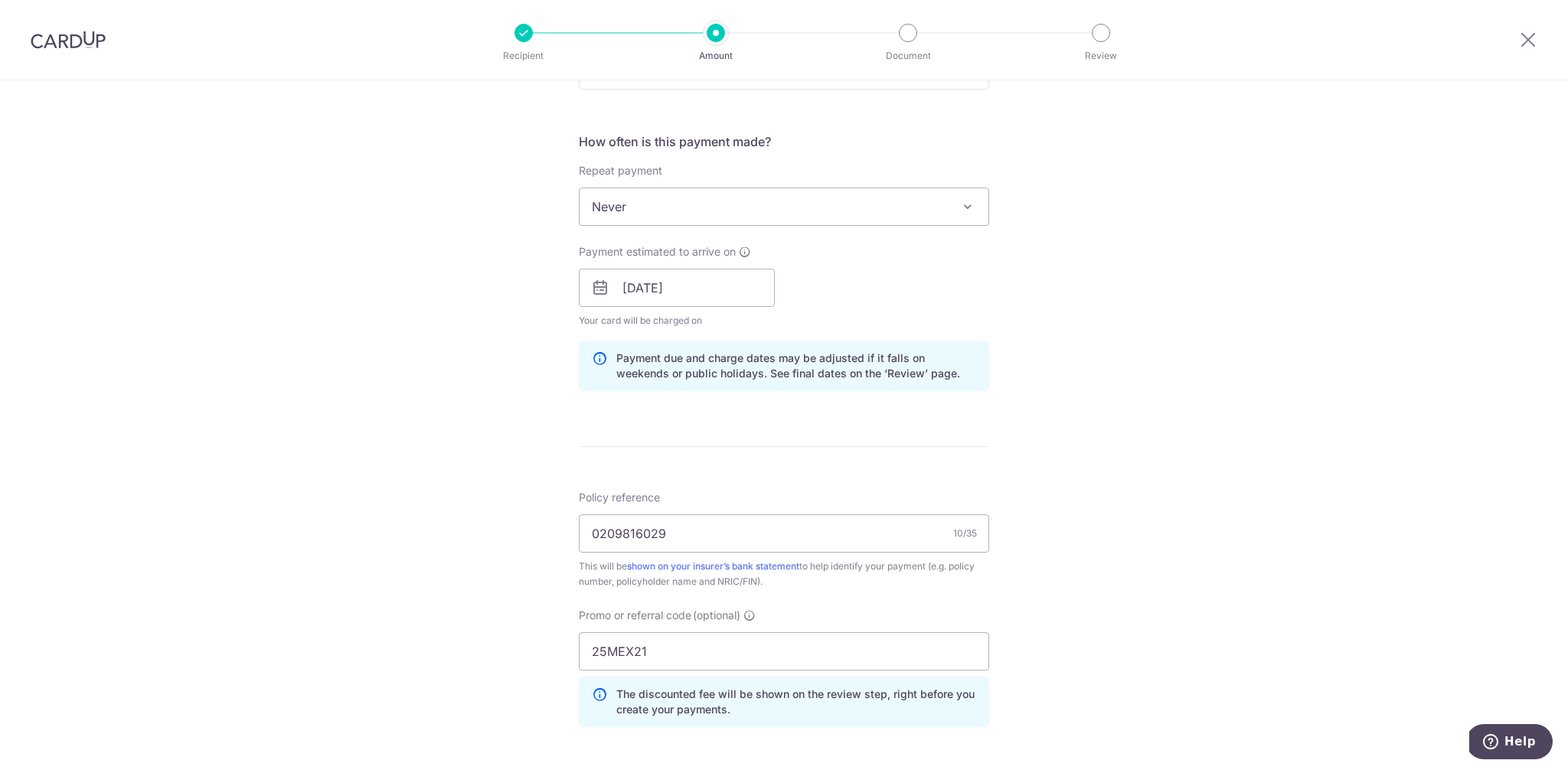
scroll to position [827, 0]
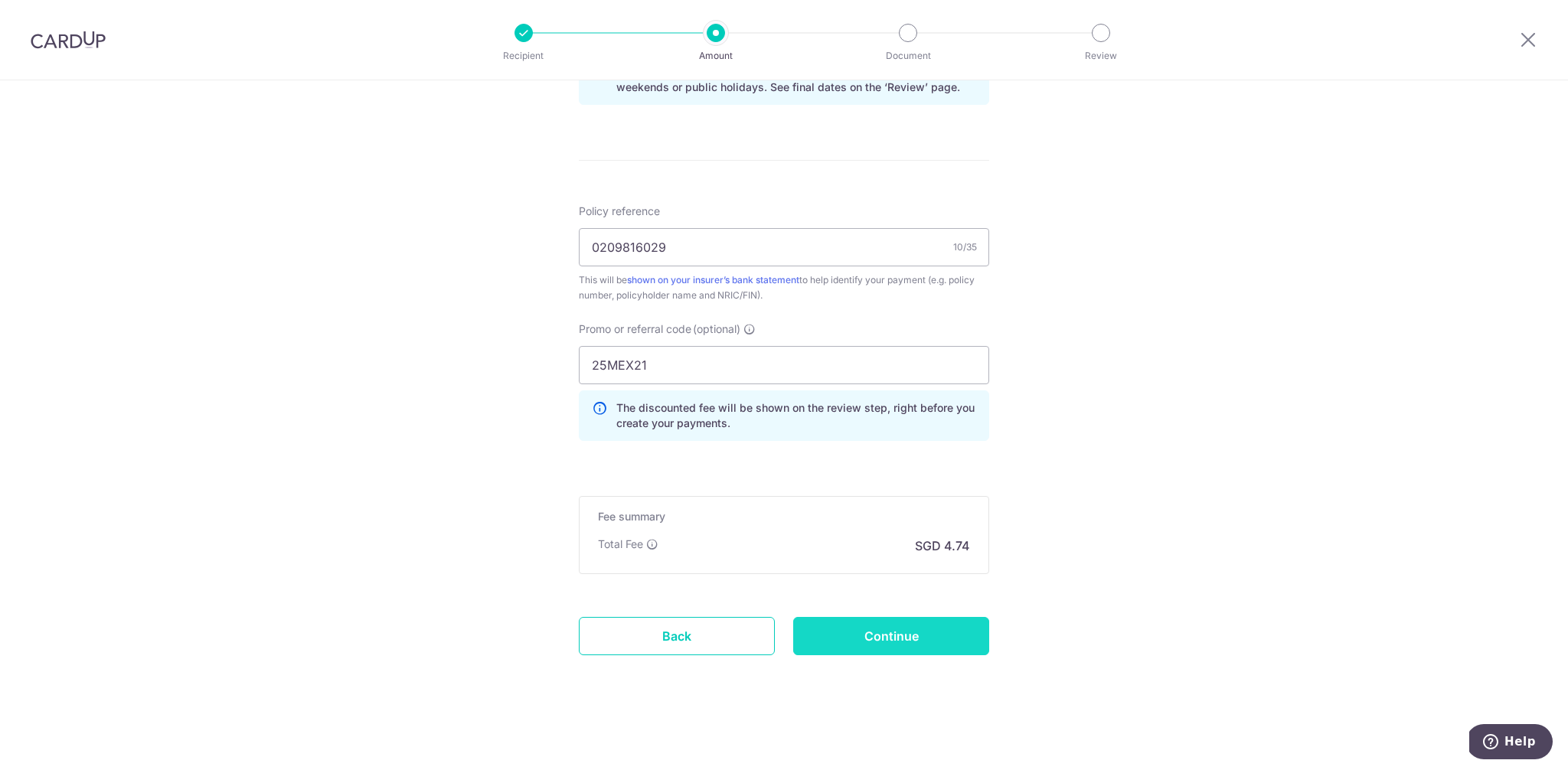
click at [930, 643] on input "Continue" at bounding box center [891, 636] width 196 height 38
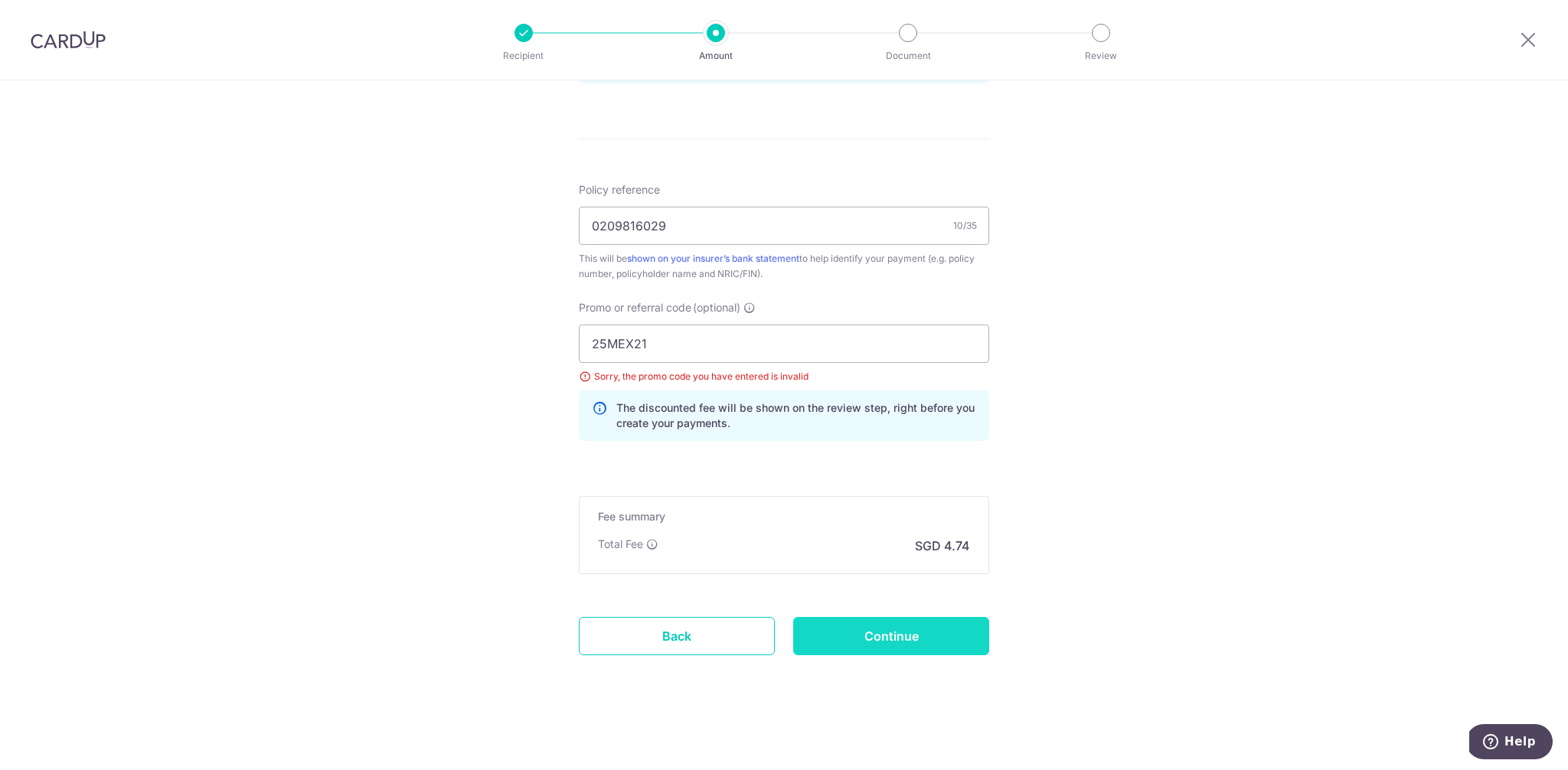
type input "25MEX21"
click at [872, 631] on input "Continue" at bounding box center [891, 636] width 196 height 38
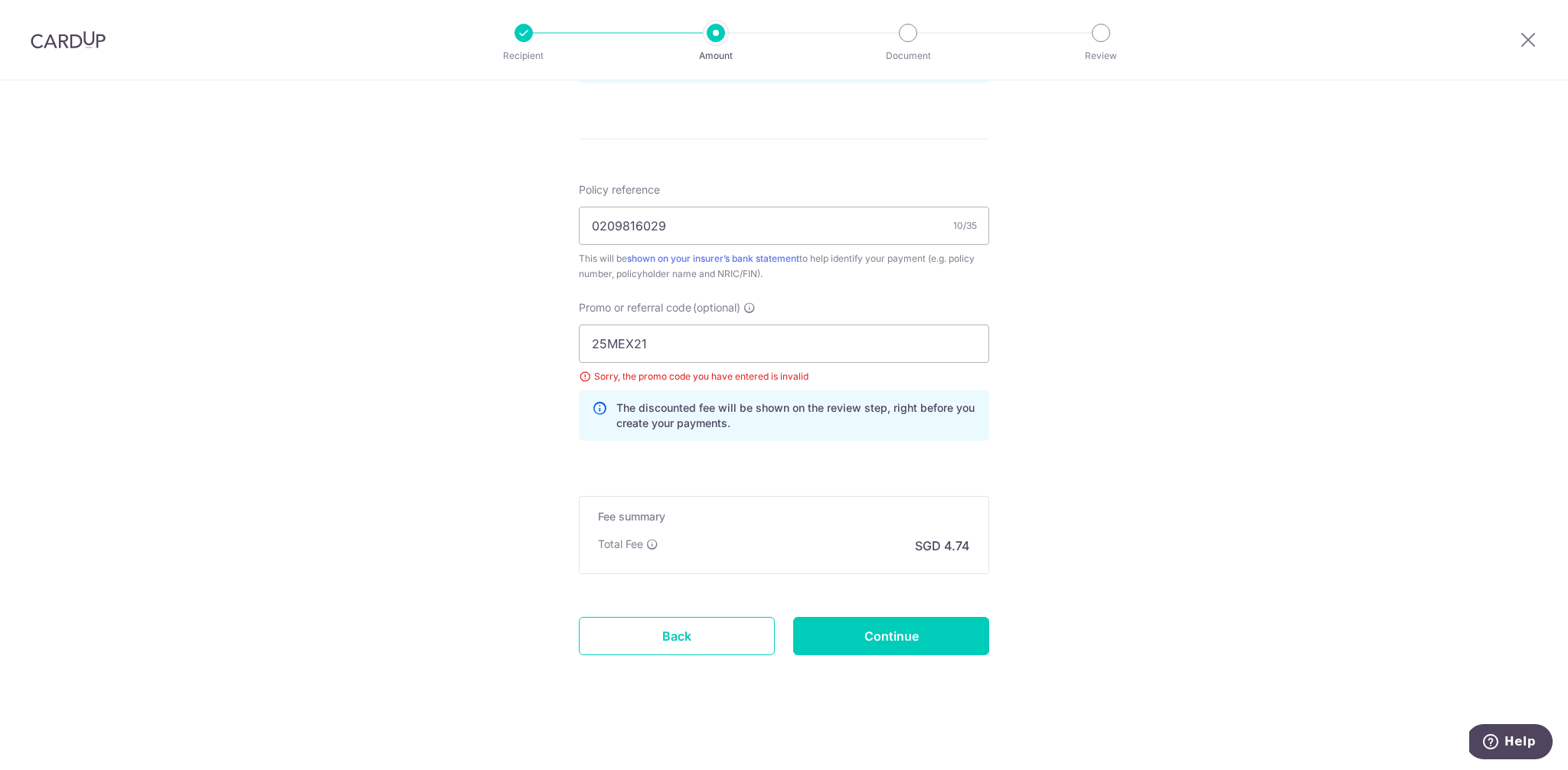
type input "25MEX21"
click at [1082, 387] on div "Tell us more about your payment Enter payment amount SGD 182.35 182.35 Select C…" at bounding box center [784, 1] width 1568 height 1538
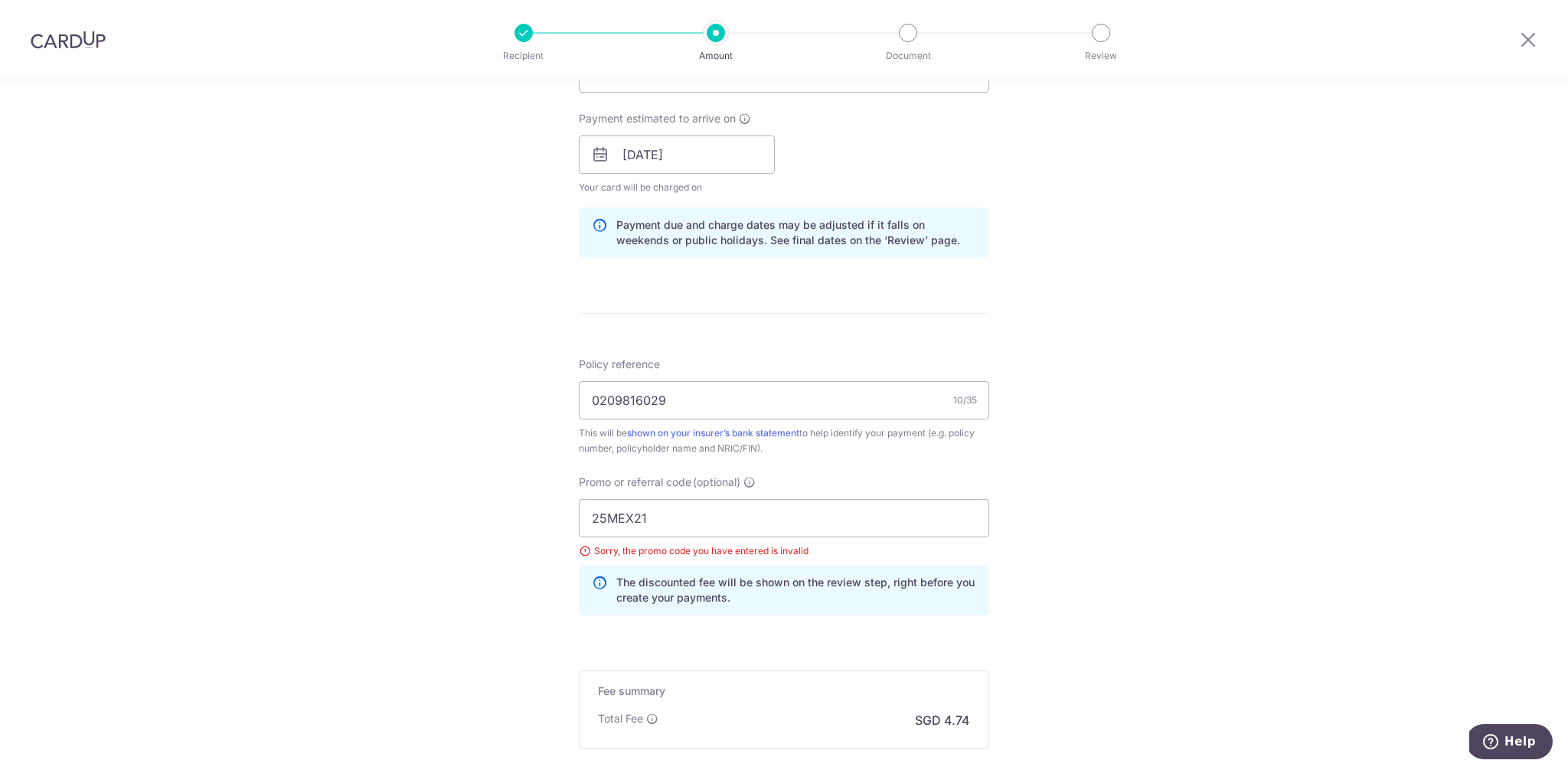
scroll to position [849, 0]
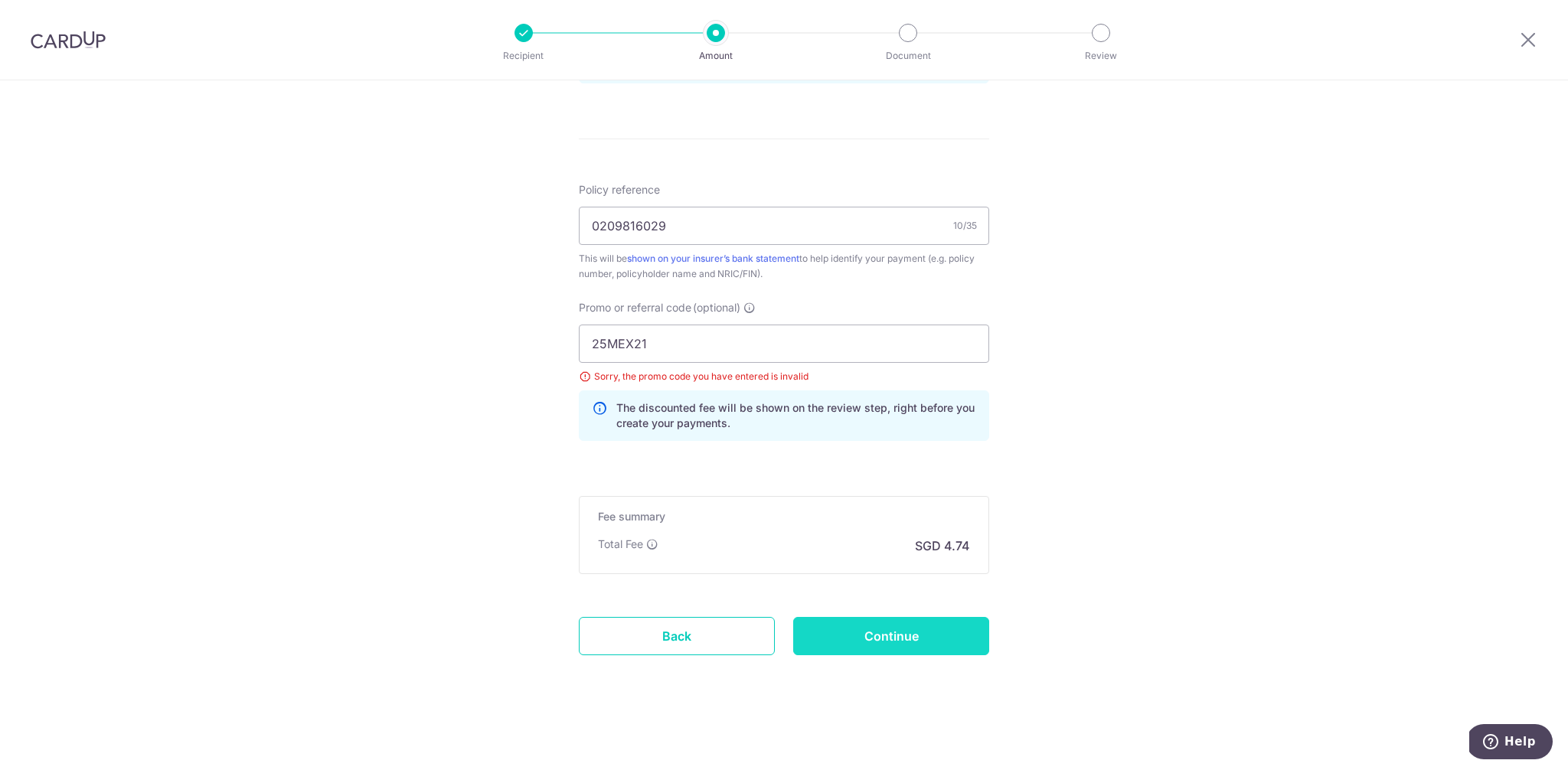
click at [893, 630] on input "Continue" at bounding box center [891, 636] width 196 height 38
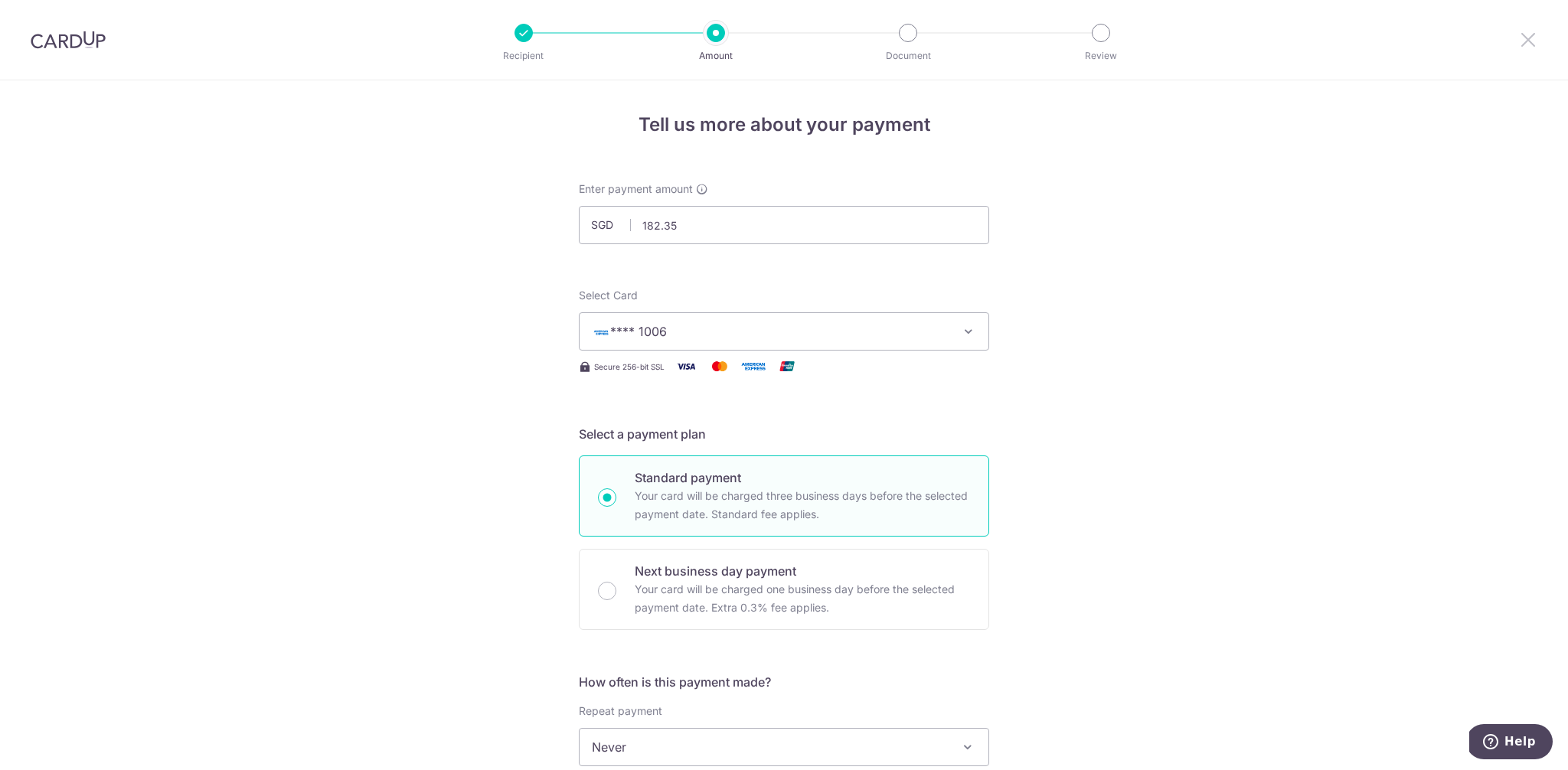
click at [1526, 34] on icon at bounding box center [1528, 39] width 18 height 19
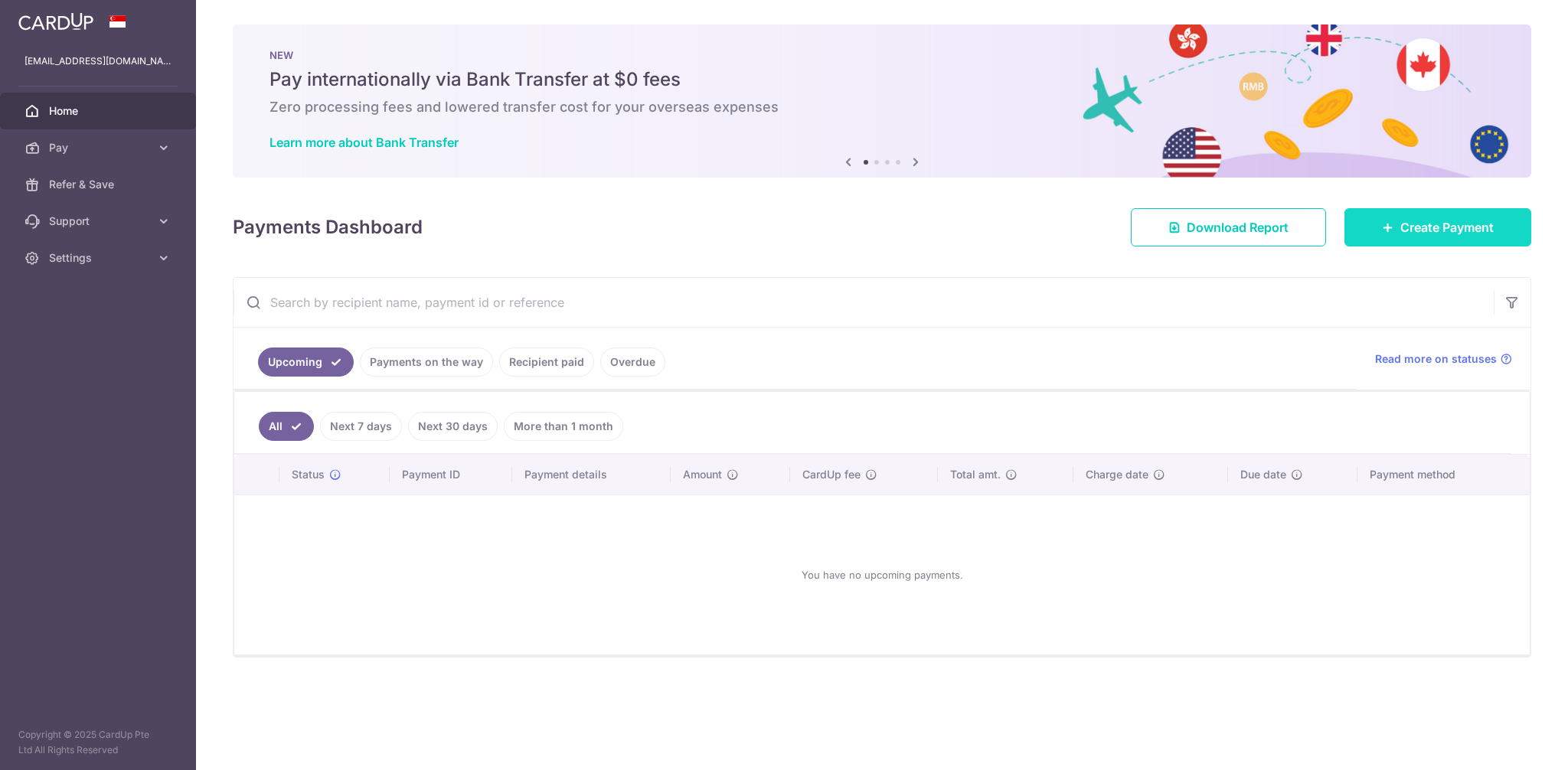
click at [1470, 229] on span "Create Payment" at bounding box center [1446, 227] width 93 height 18
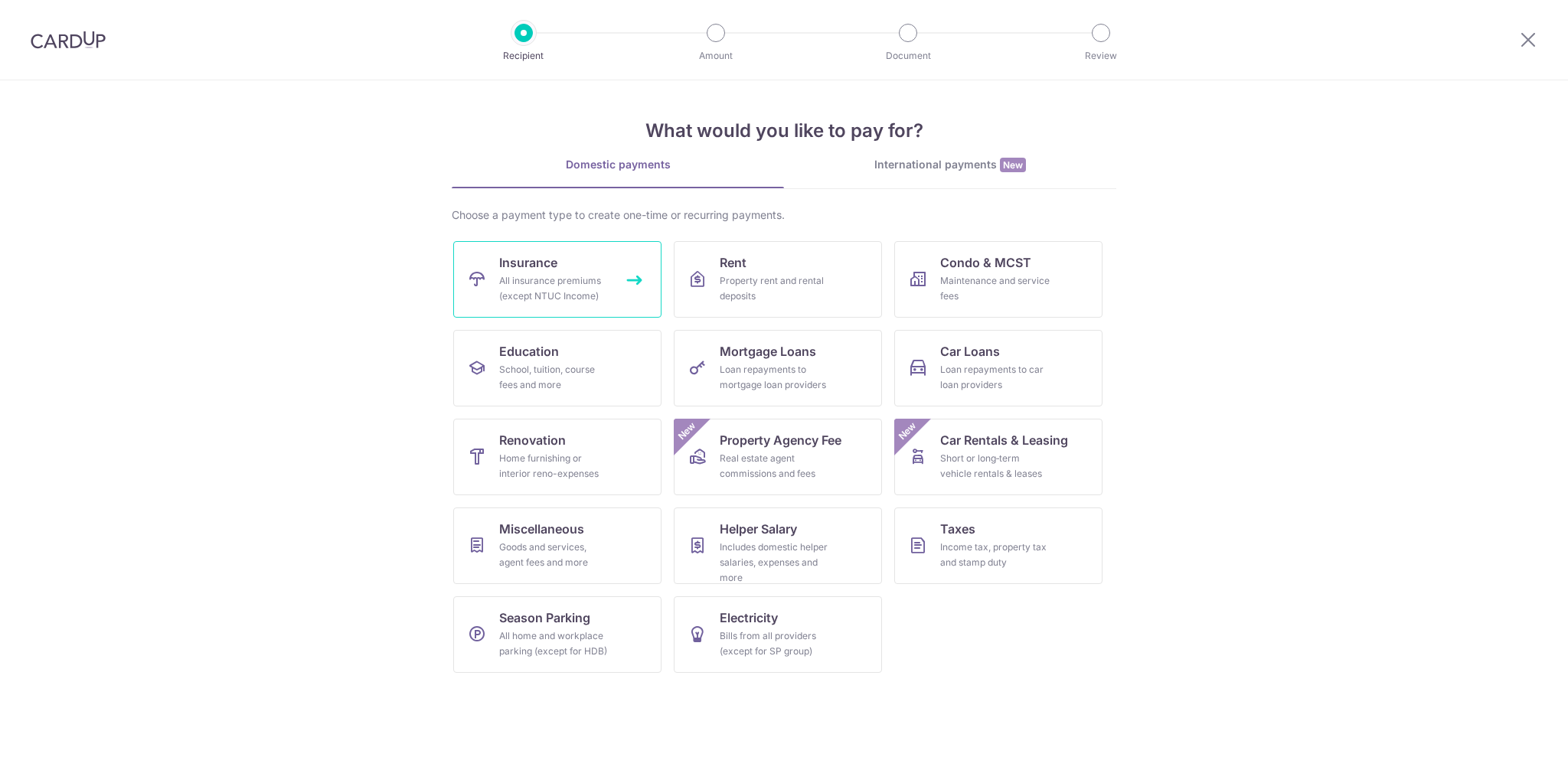
click at [599, 279] on div "All insurance premiums (except NTUC Income)" at bounding box center [553, 288] width 110 height 31
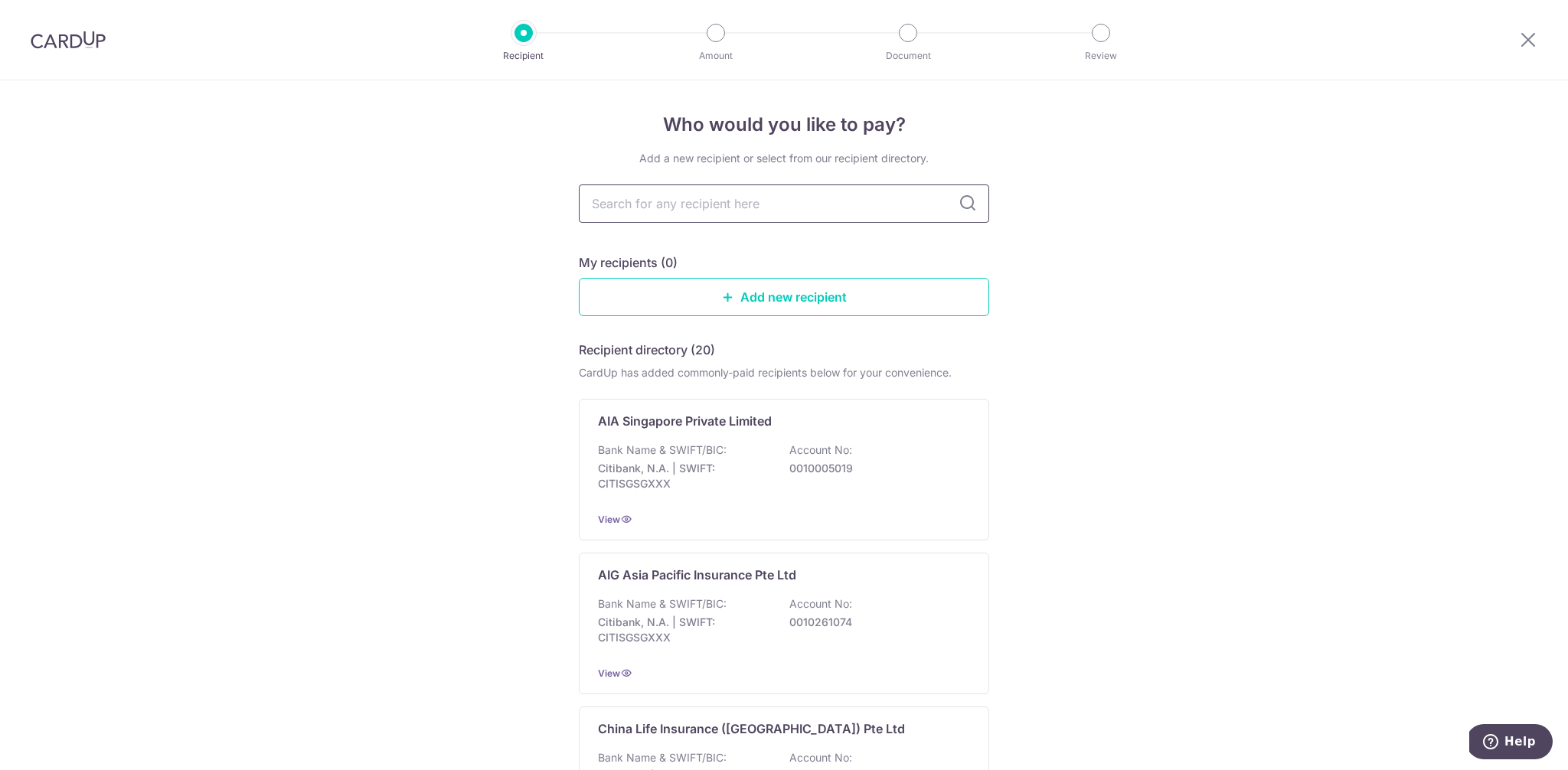
click at [661, 204] on input "text" at bounding box center [784, 203] width 410 height 38
type input "great eastern"
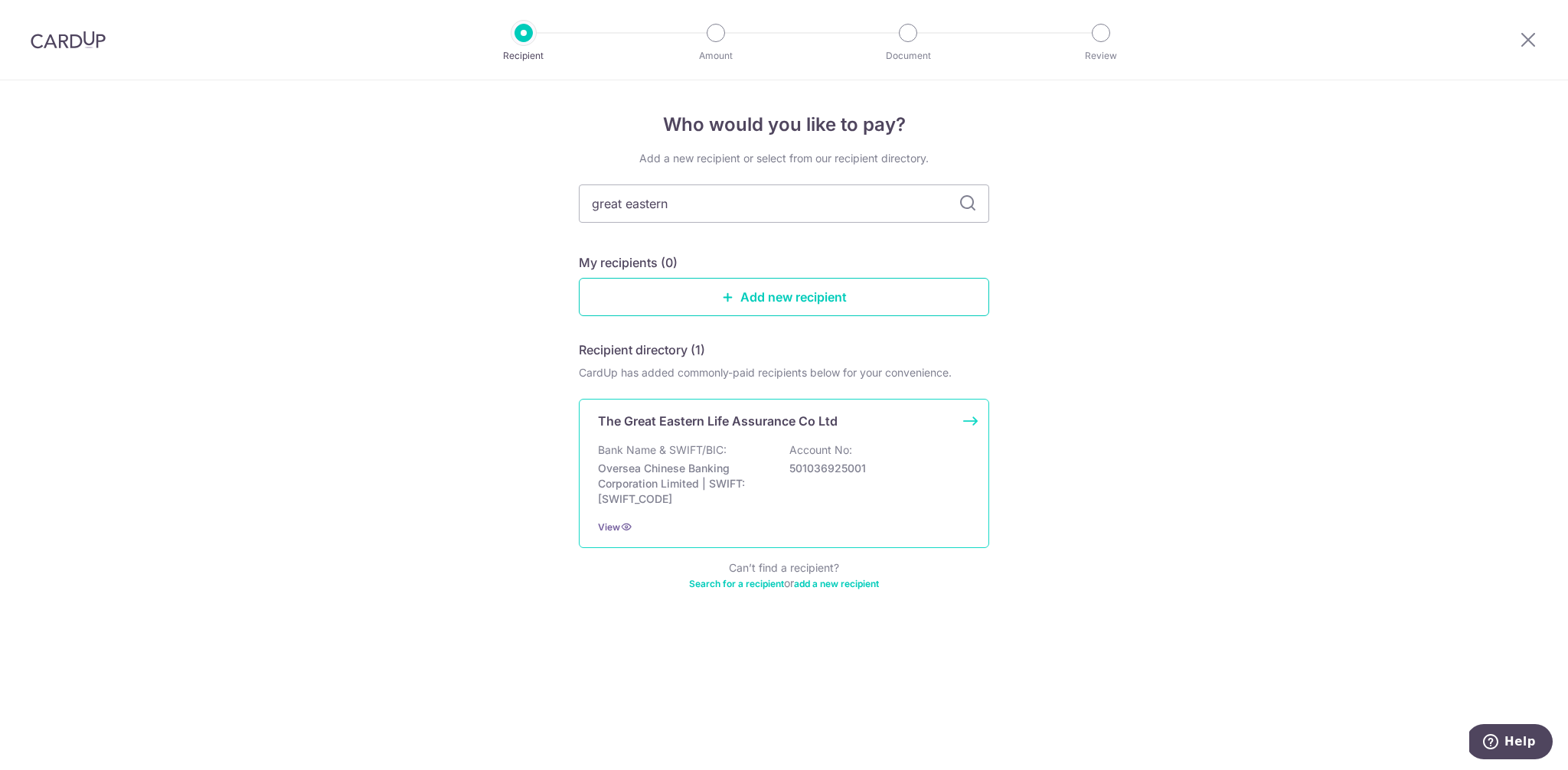
click at [720, 483] on p "Oversea Chinese Banking Corporation Limited | SWIFT: OCBCSGSGXXX" at bounding box center [684, 484] width 172 height 46
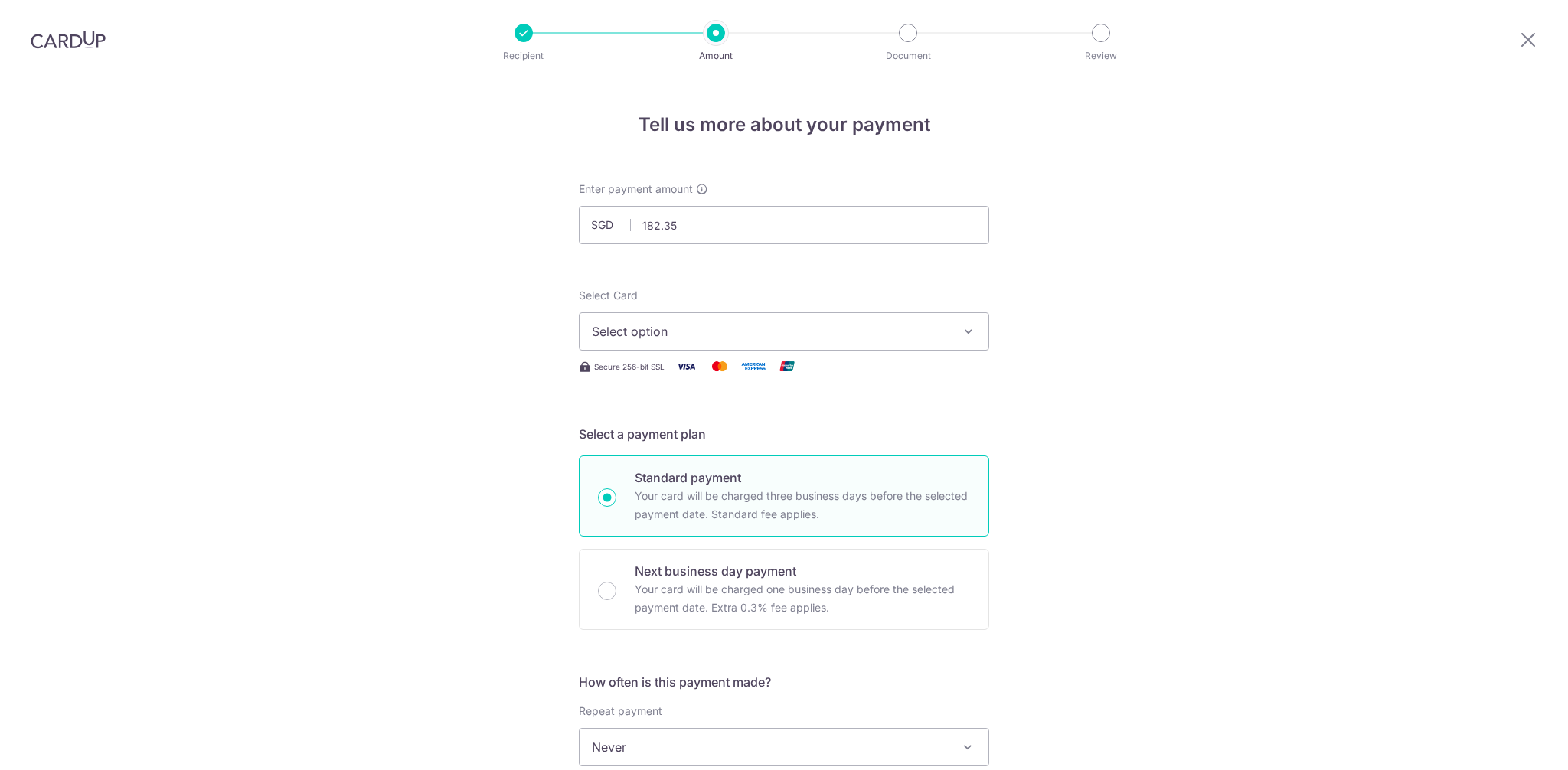
click at [682, 328] on span "Select option" at bounding box center [770, 332] width 357 height 18
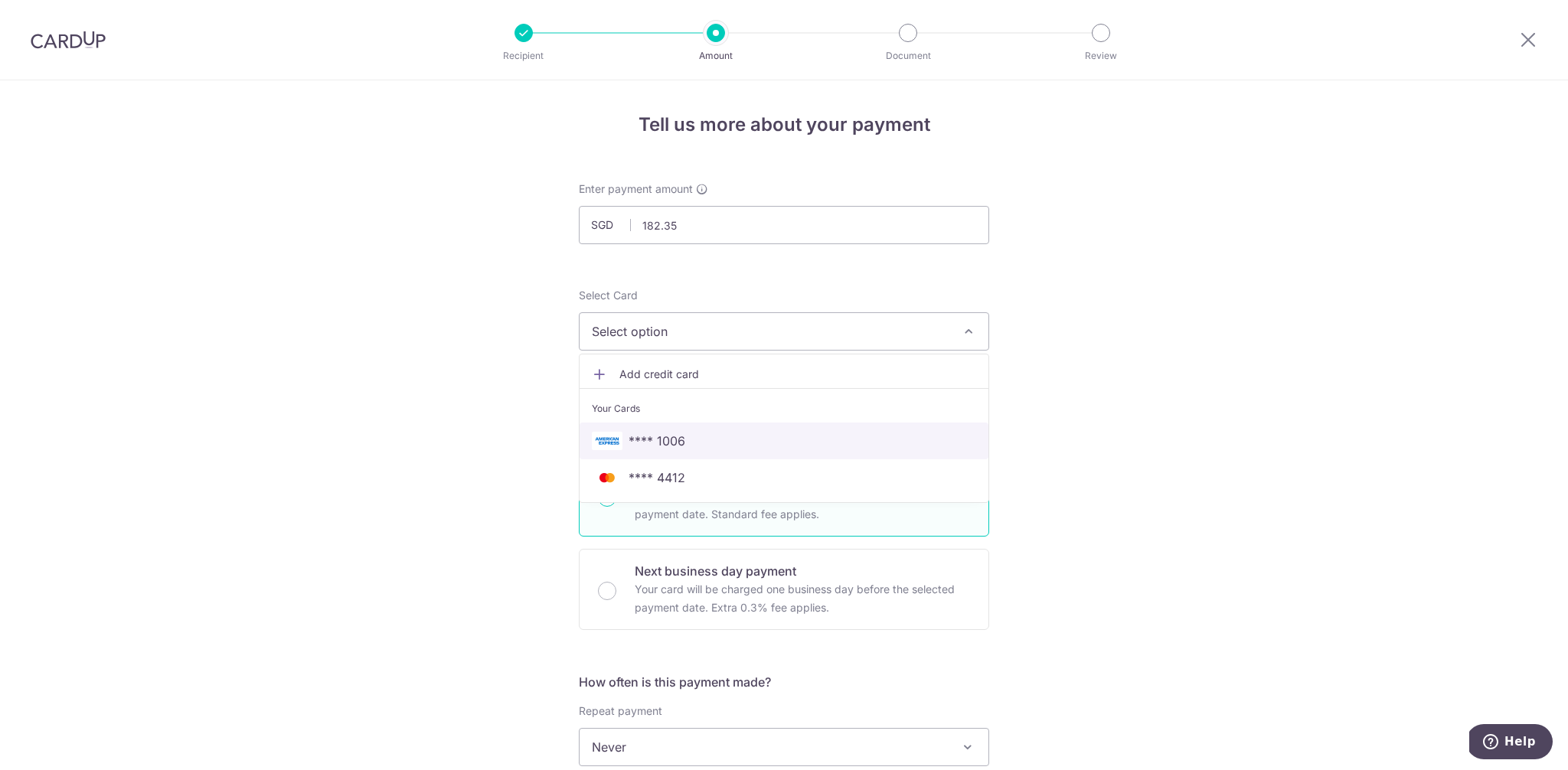
click at [656, 435] on span "**** 1006" at bounding box center [656, 441] width 56 height 18
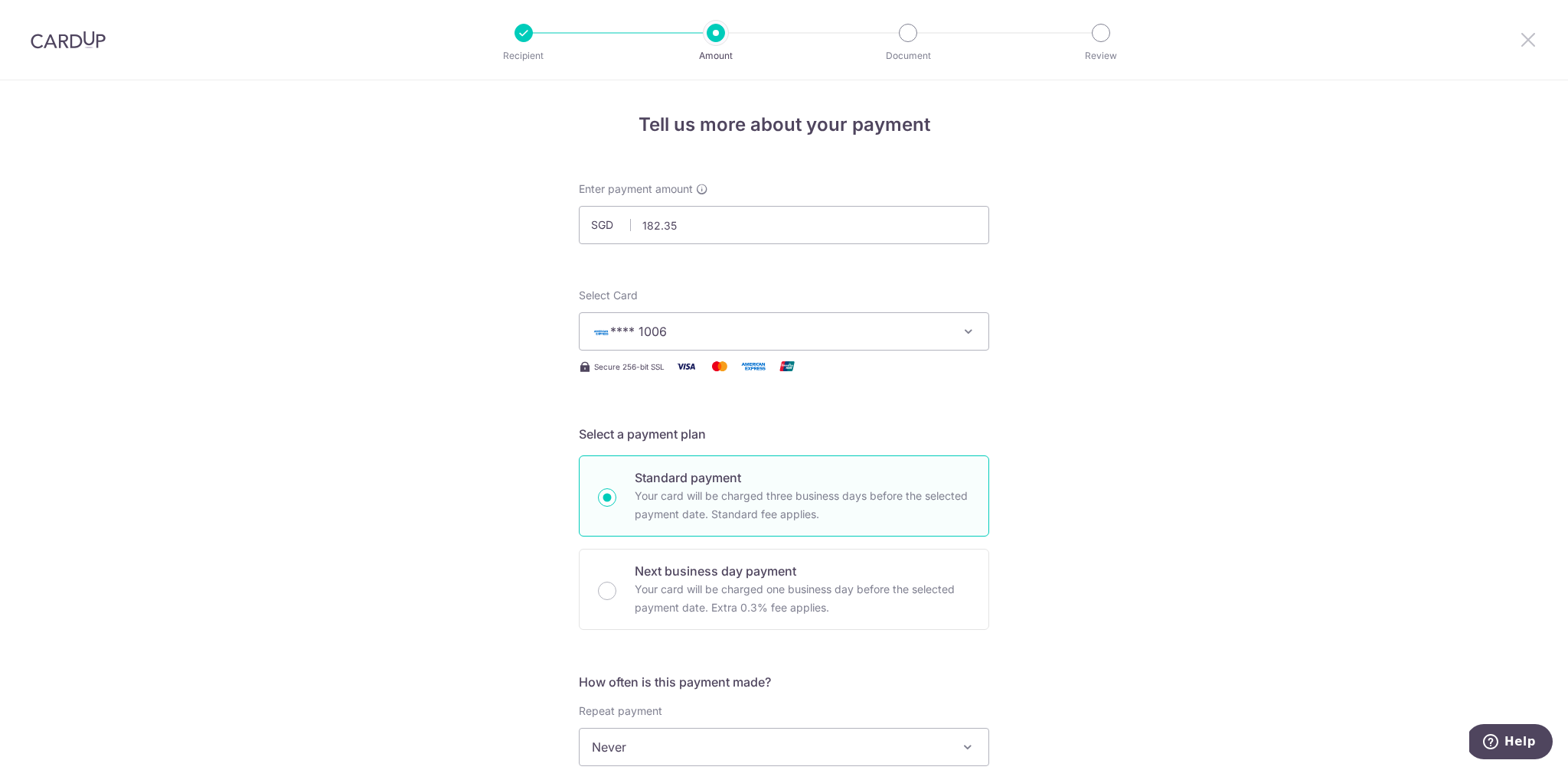
click at [1530, 35] on icon at bounding box center [1528, 39] width 18 height 19
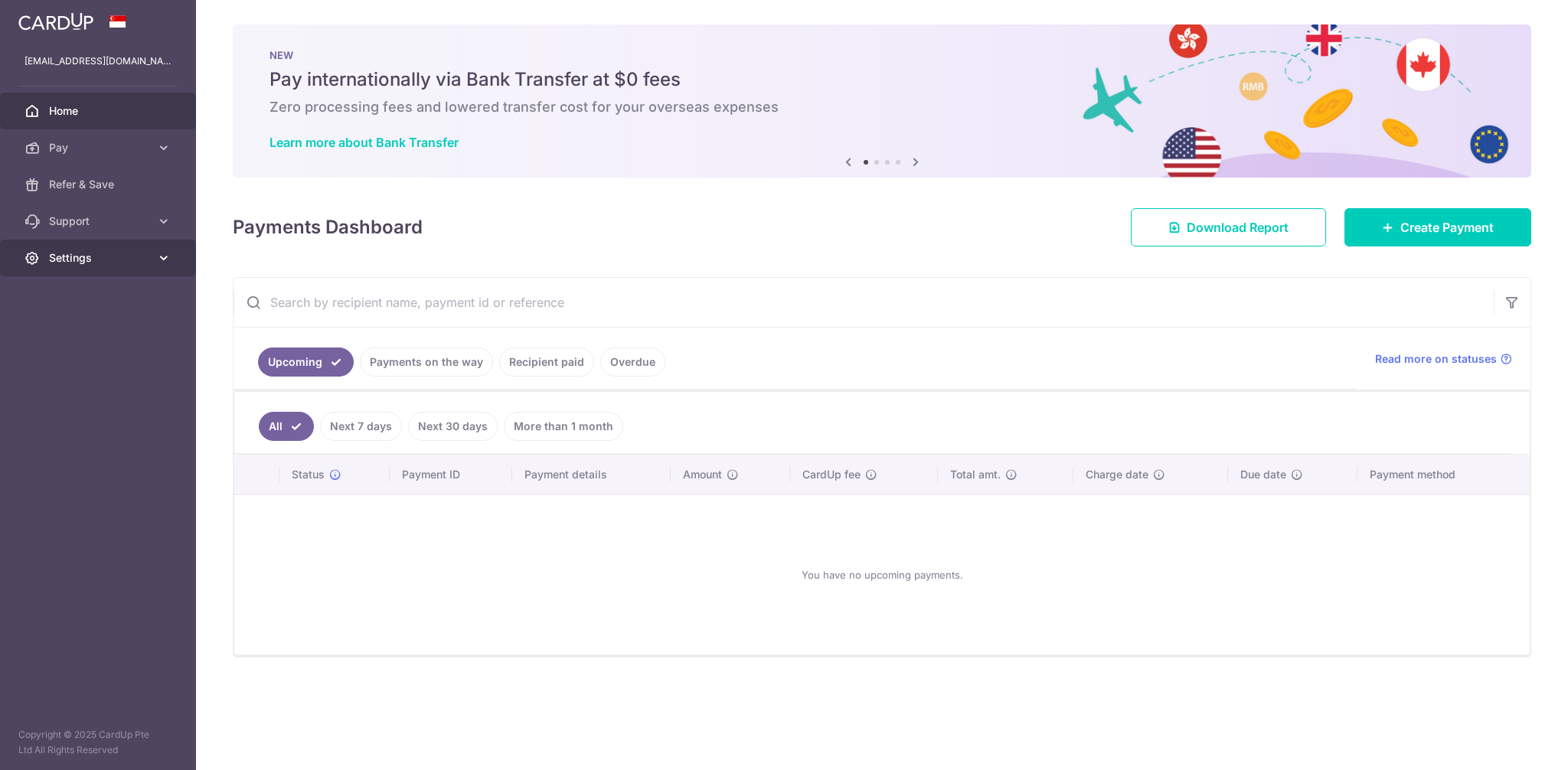
click at [115, 253] on span "Settings" at bounding box center [99, 258] width 101 height 16
click at [110, 304] on link "Account" at bounding box center [98, 295] width 196 height 37
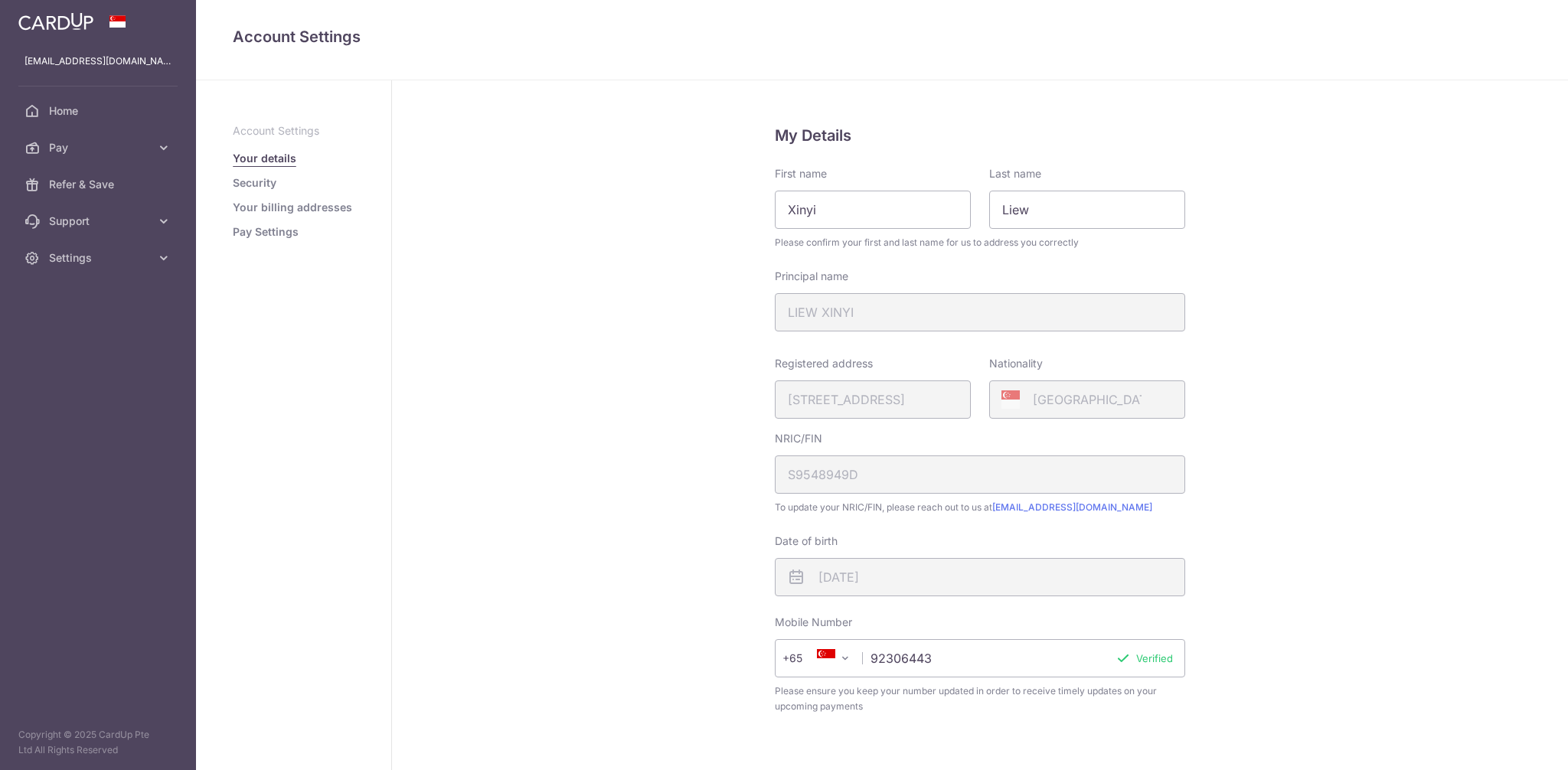
click at [277, 231] on link "Pay Settings" at bounding box center [265, 232] width 66 height 16
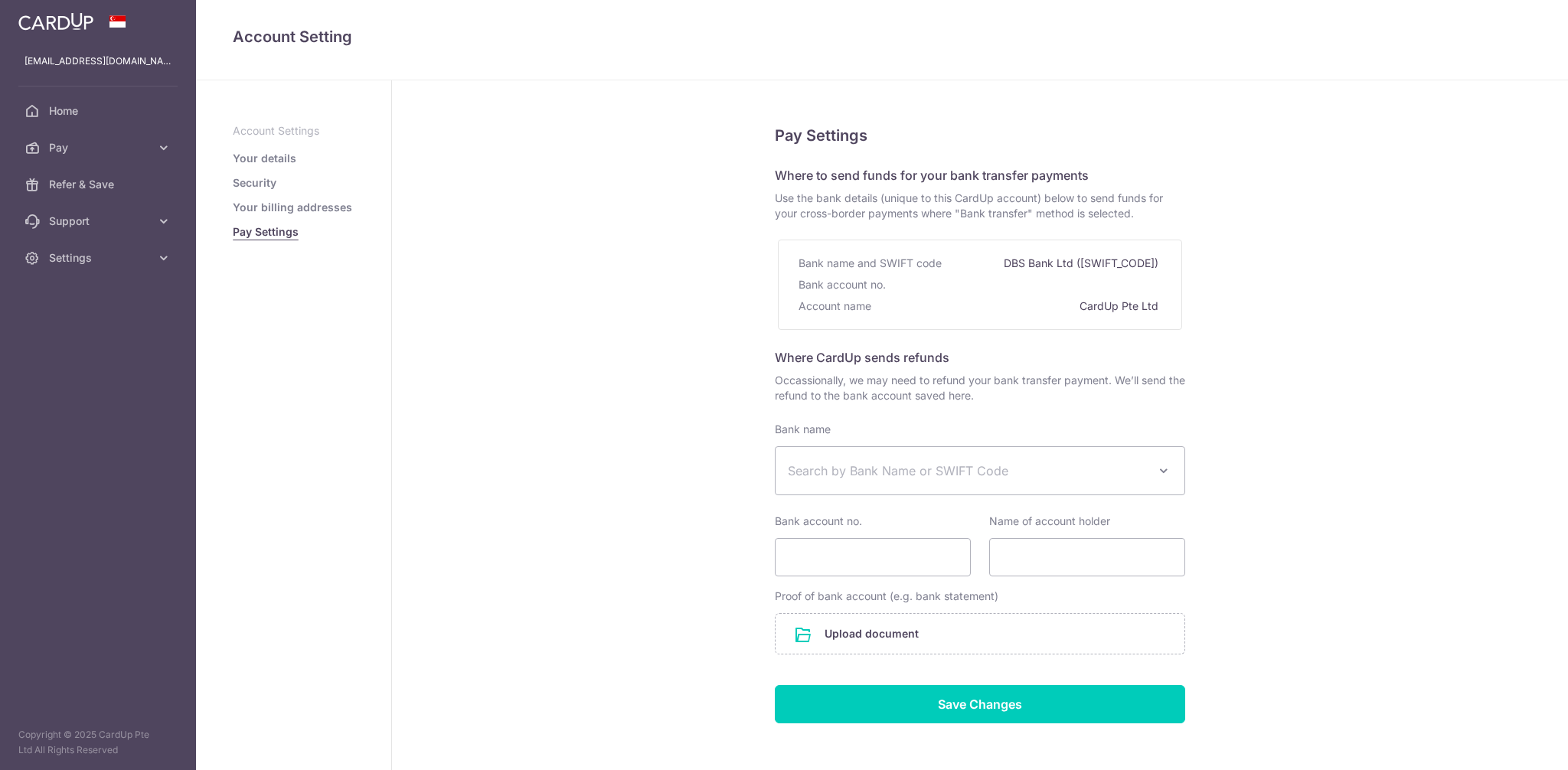
select select
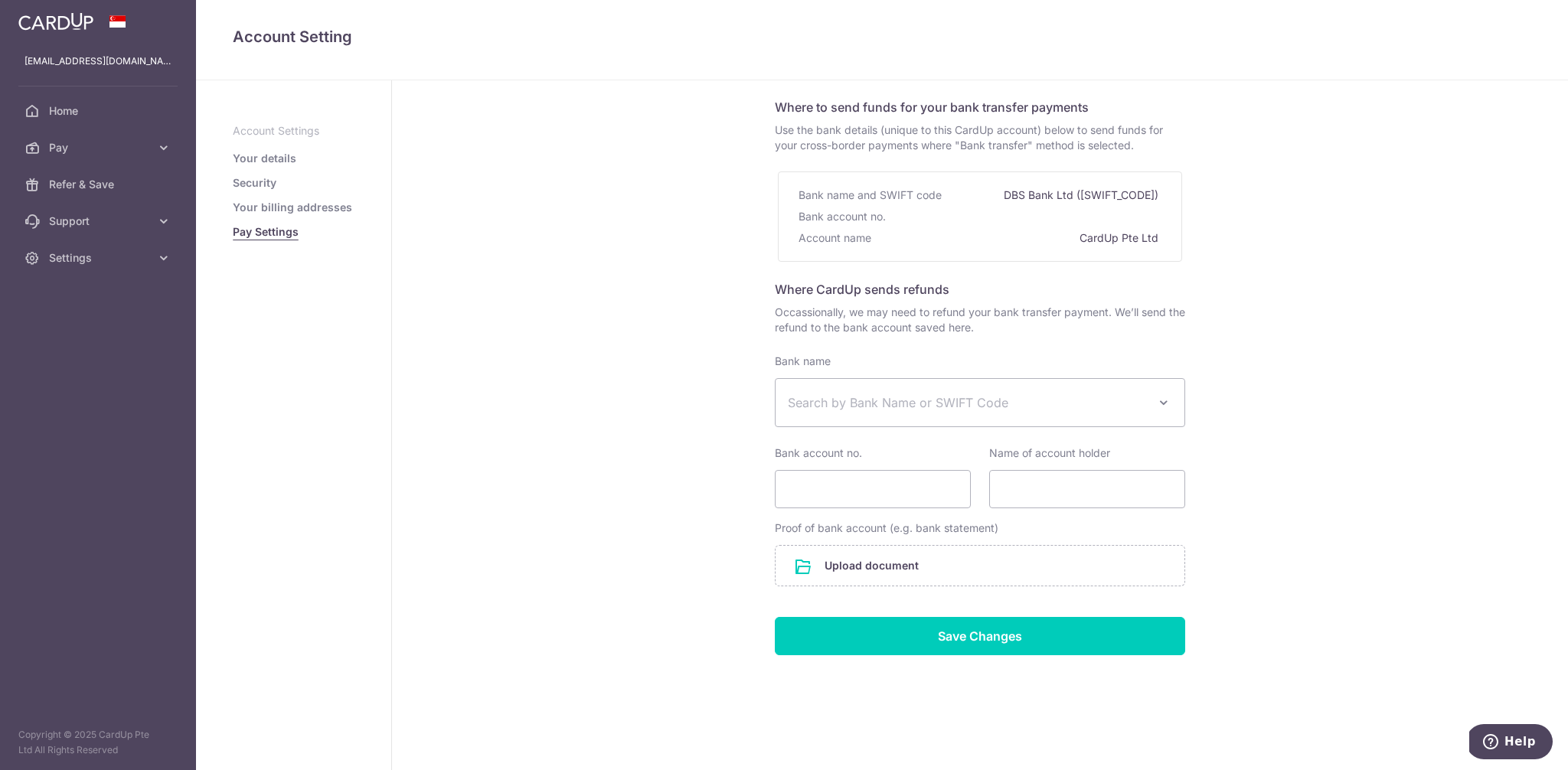
click at [270, 206] on link "Your billing addresses" at bounding box center [292, 207] width 119 height 16
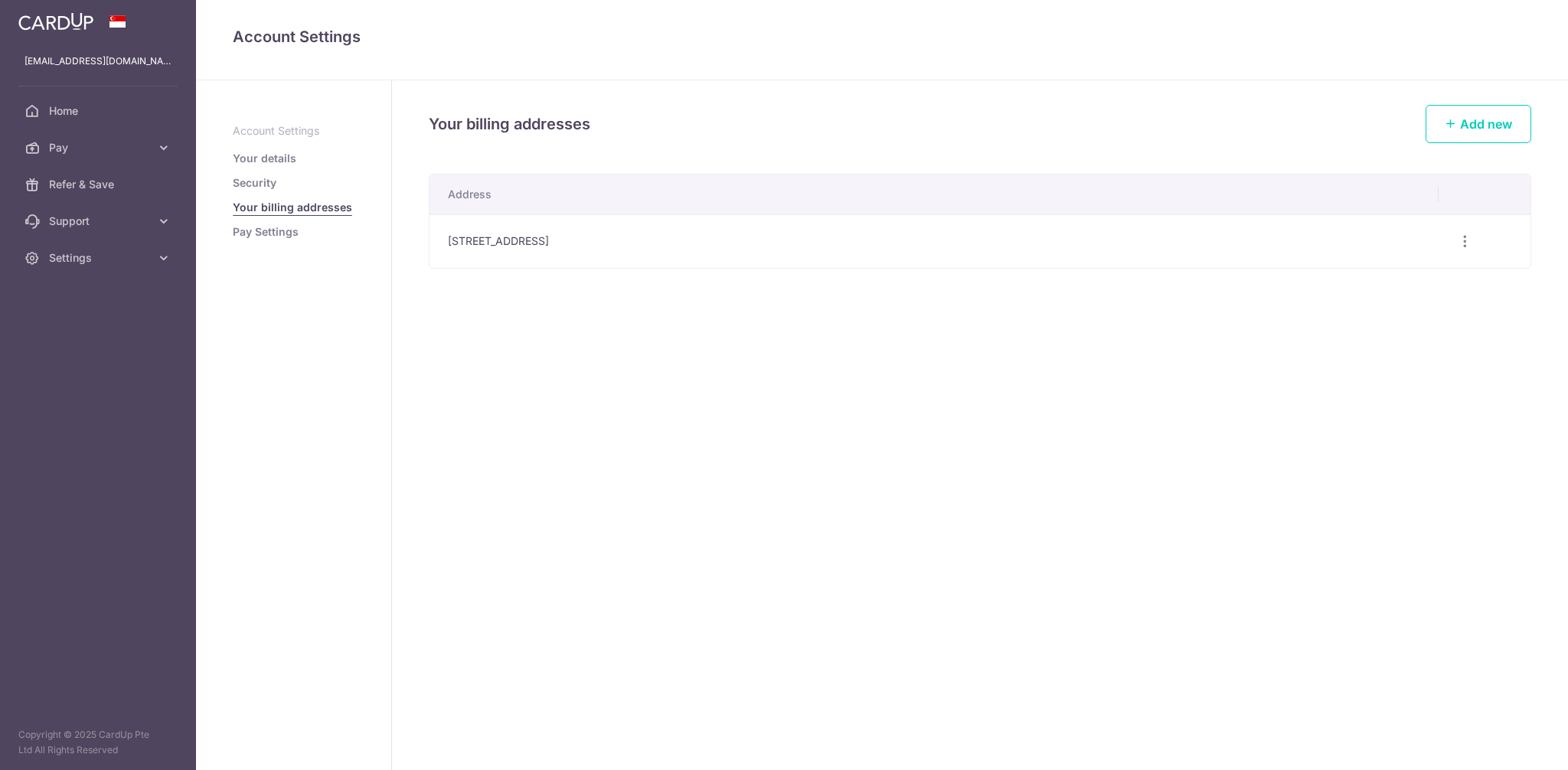
click at [262, 183] on link "Security" at bounding box center [254, 183] width 43 height 16
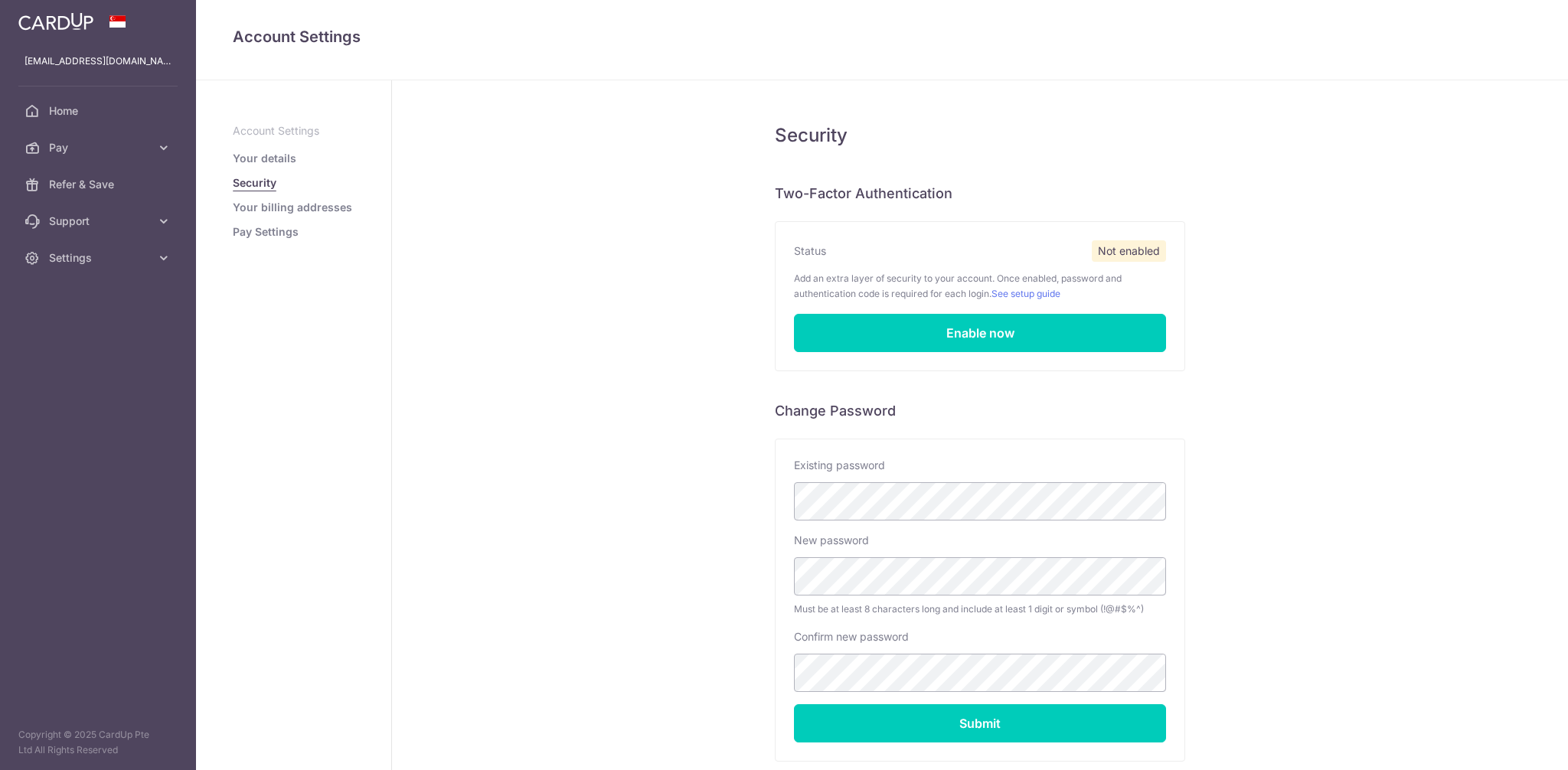
click at [274, 150] on ul "Account Settings Your details Security Your billing addresses Pay Settings" at bounding box center [294, 181] width 122 height 116
click at [276, 156] on link "Your details" at bounding box center [264, 158] width 64 height 16
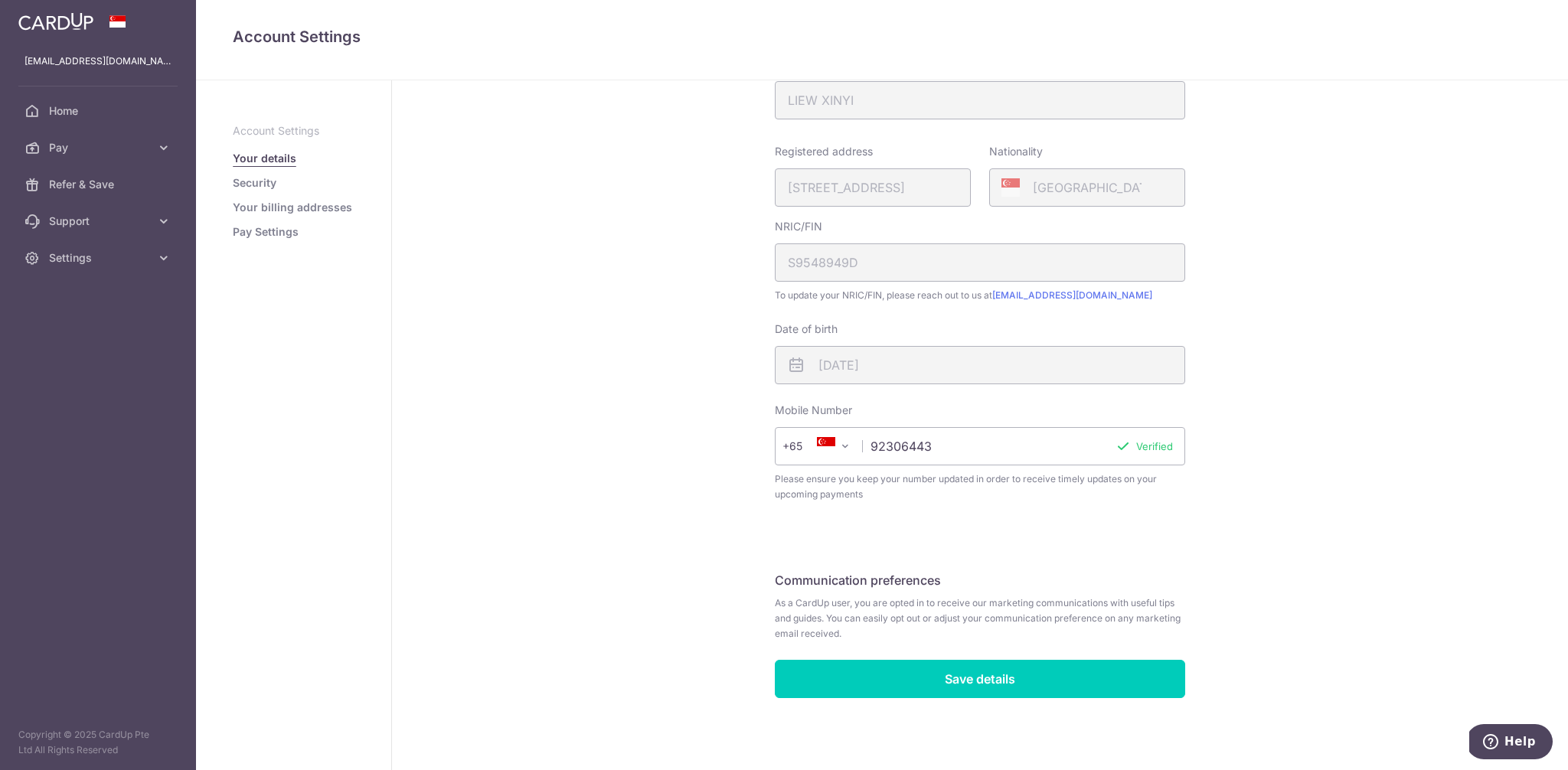
click at [273, 203] on link "Your billing addresses" at bounding box center [292, 207] width 119 height 16
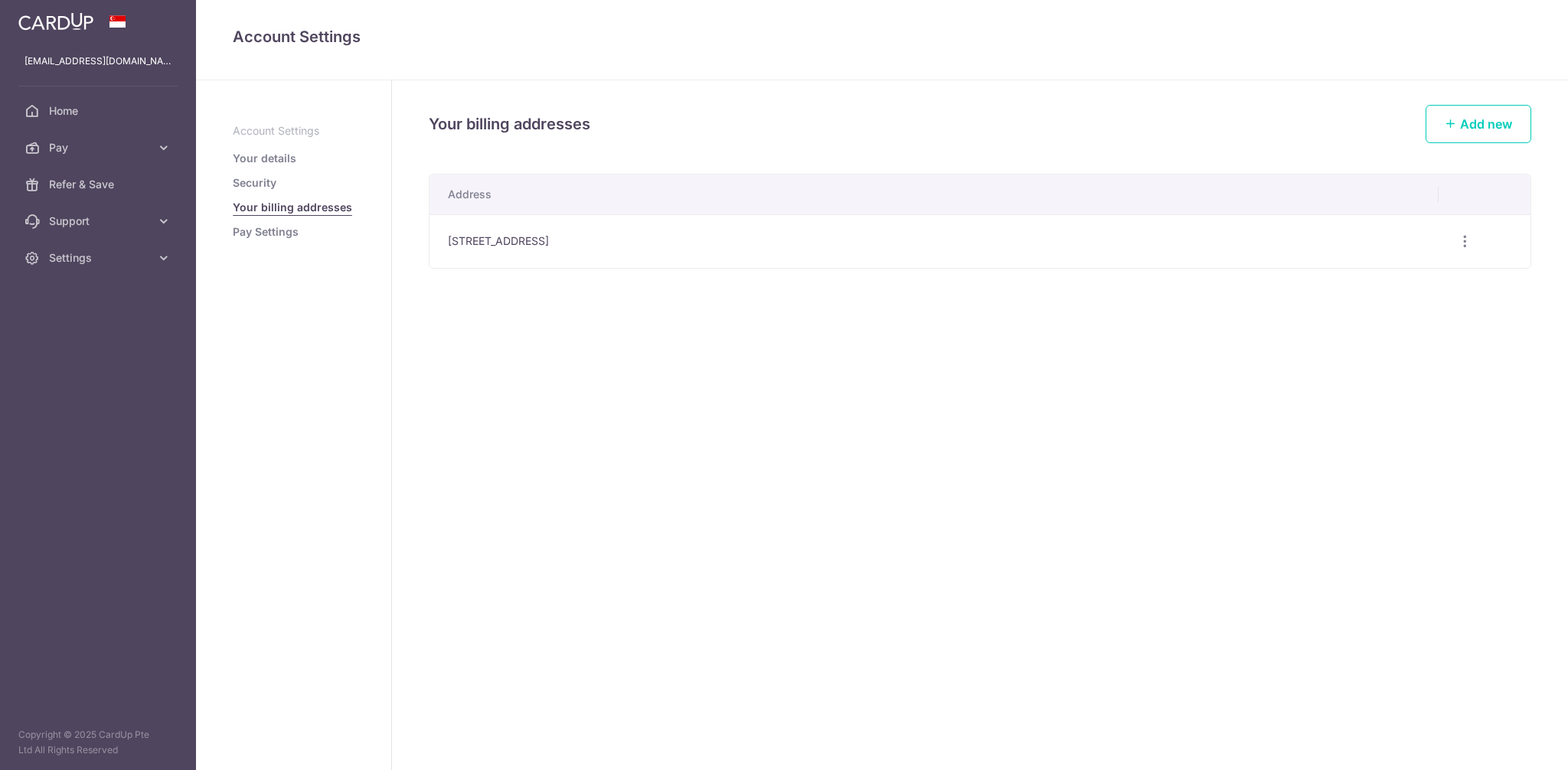
click at [140, 150] on span "Pay" at bounding box center [99, 148] width 101 height 16
click at [97, 253] on span "Cards" at bounding box center [99, 258] width 101 height 16
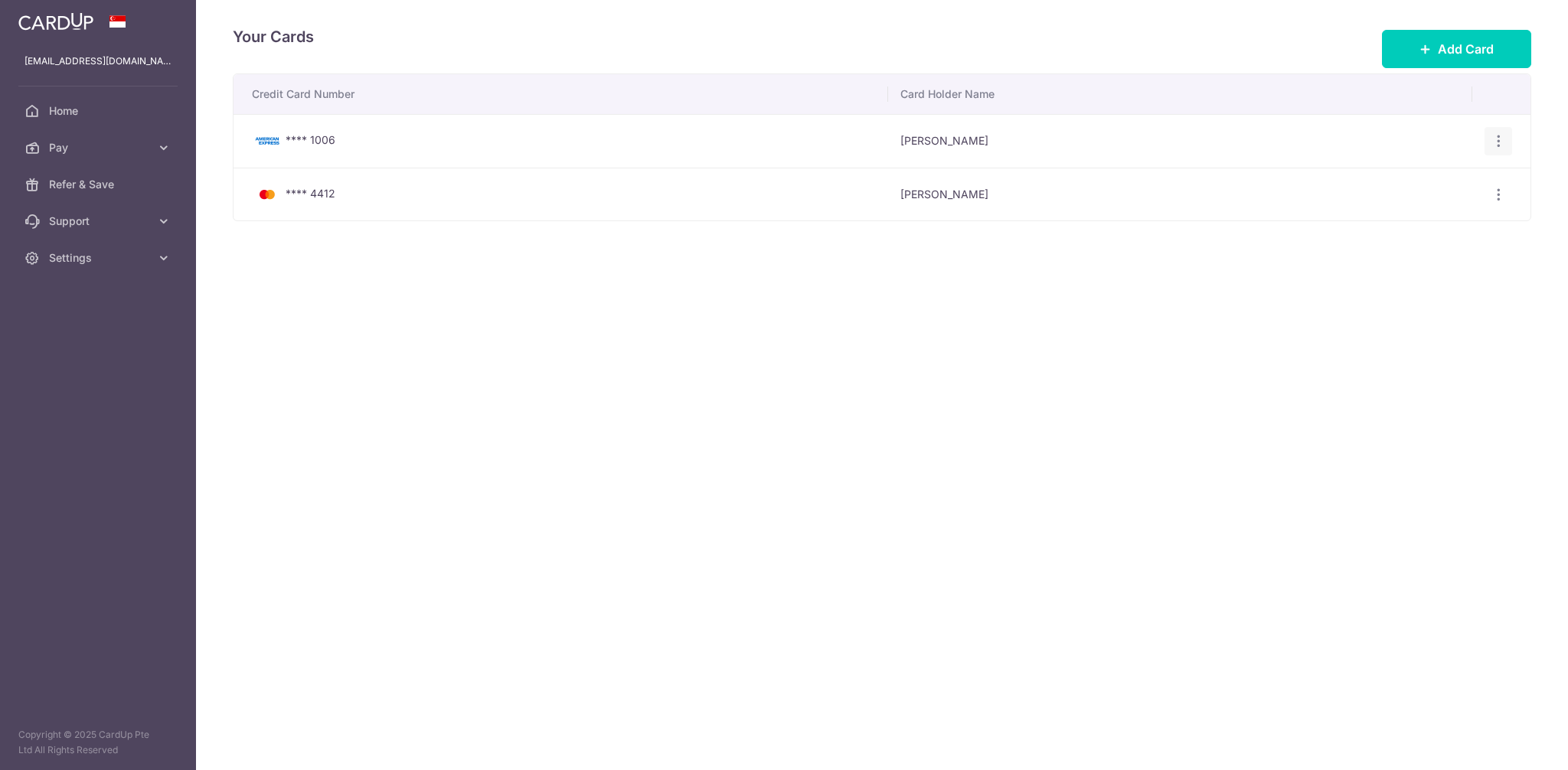
click at [1497, 134] on icon "button" at bounding box center [1498, 141] width 16 height 16
click at [1416, 224] on span "Delete" at bounding box center [1446, 221] width 104 height 18
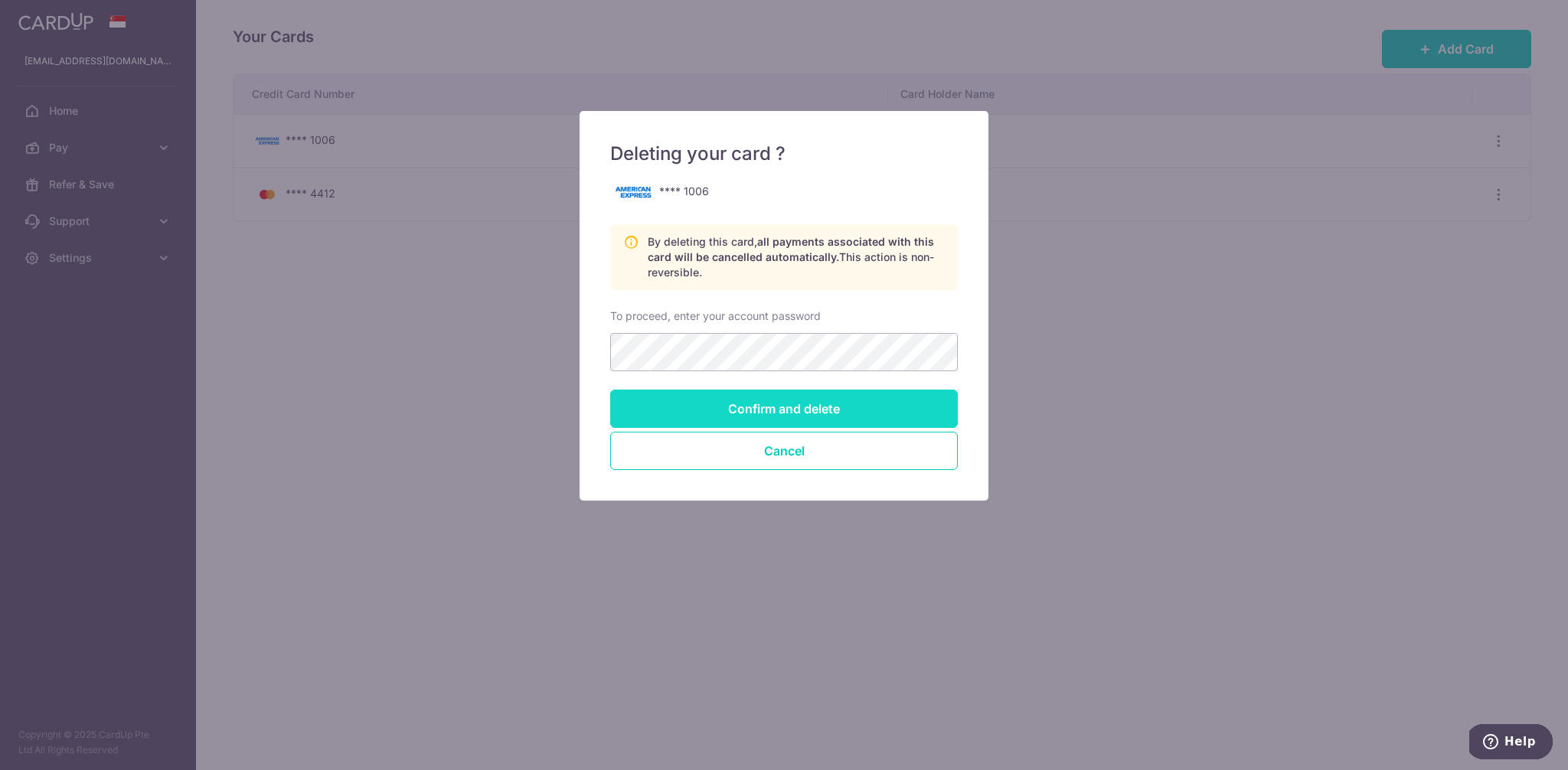
click at [788, 405] on input "Confirm and delete" at bounding box center [784, 409] width 347 height 38
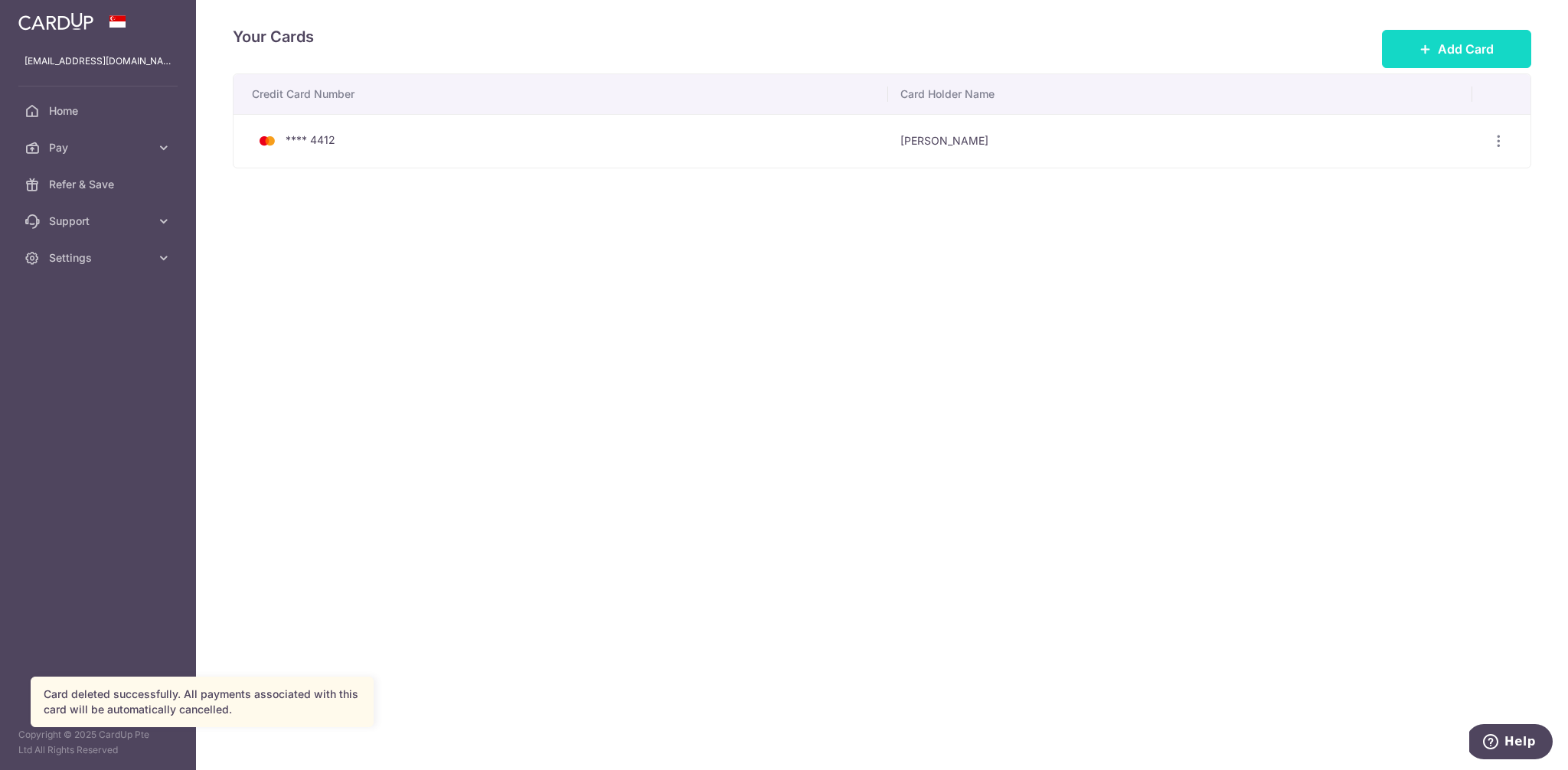
click at [1474, 49] on span "Add Card" at bounding box center [1465, 49] width 55 height 18
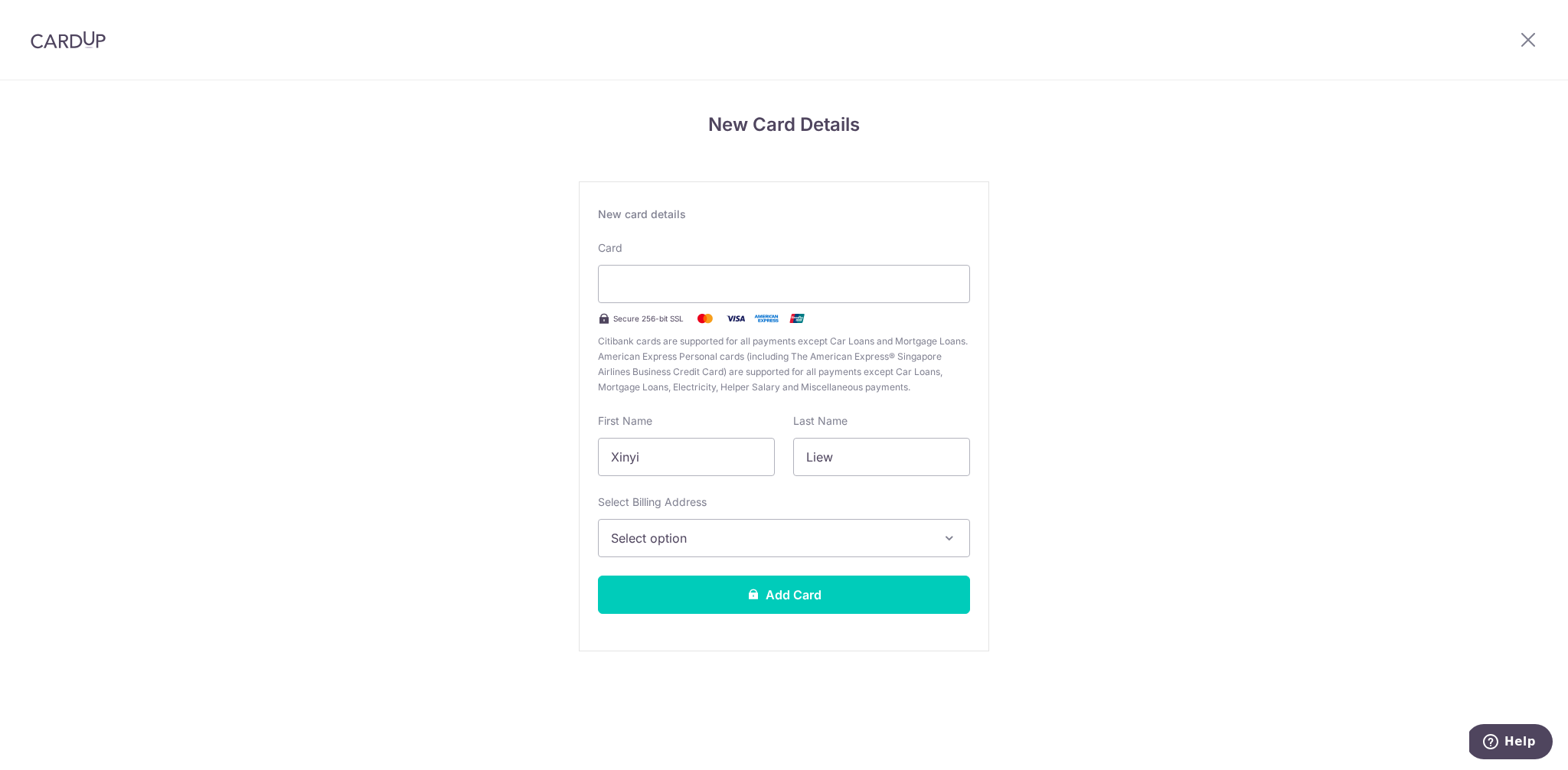
click at [796, 532] on span "Select option" at bounding box center [770, 538] width 319 height 18
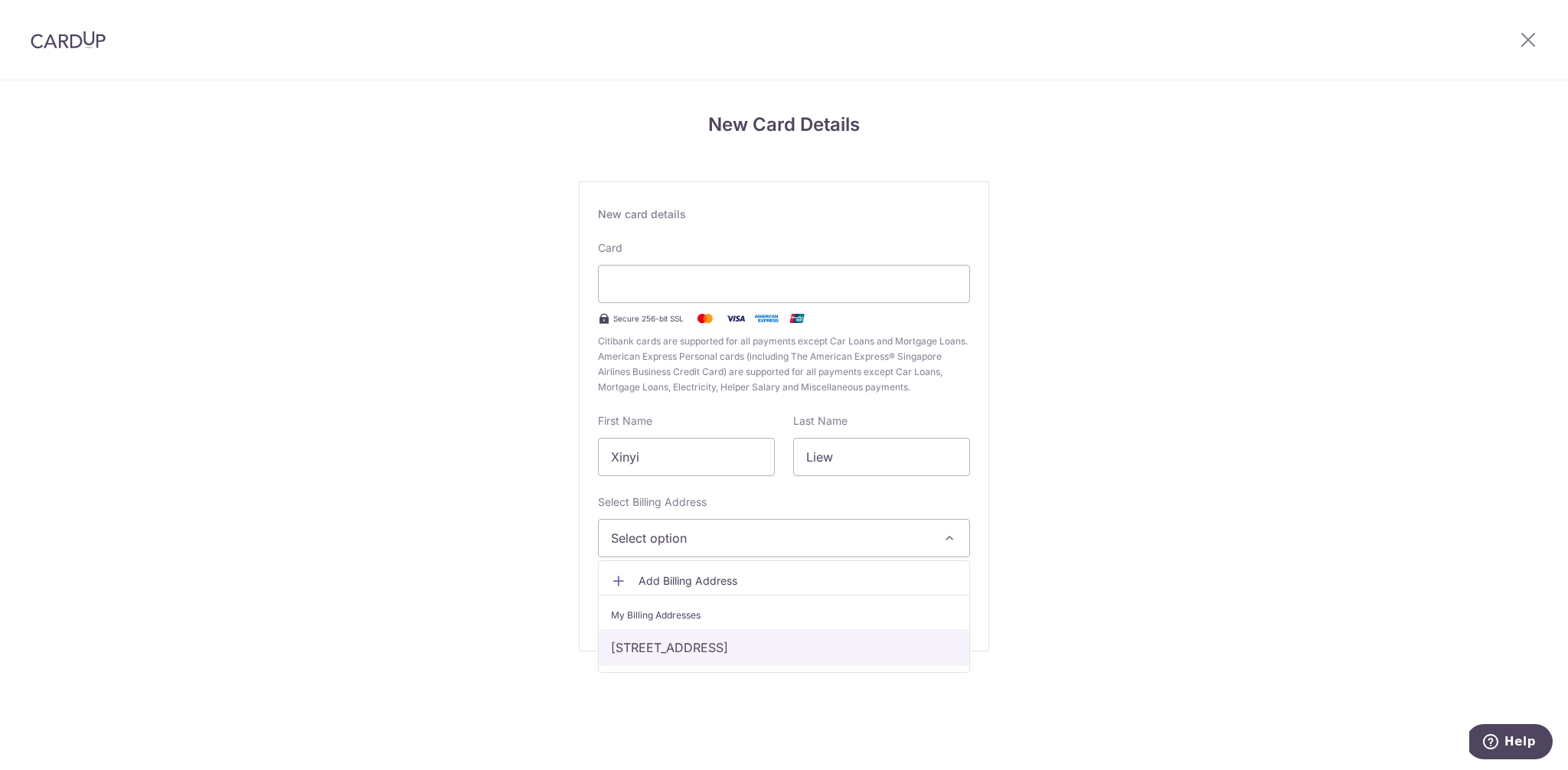
click at [779, 645] on link "[STREET_ADDRESS]" at bounding box center [784, 648] width 371 height 37
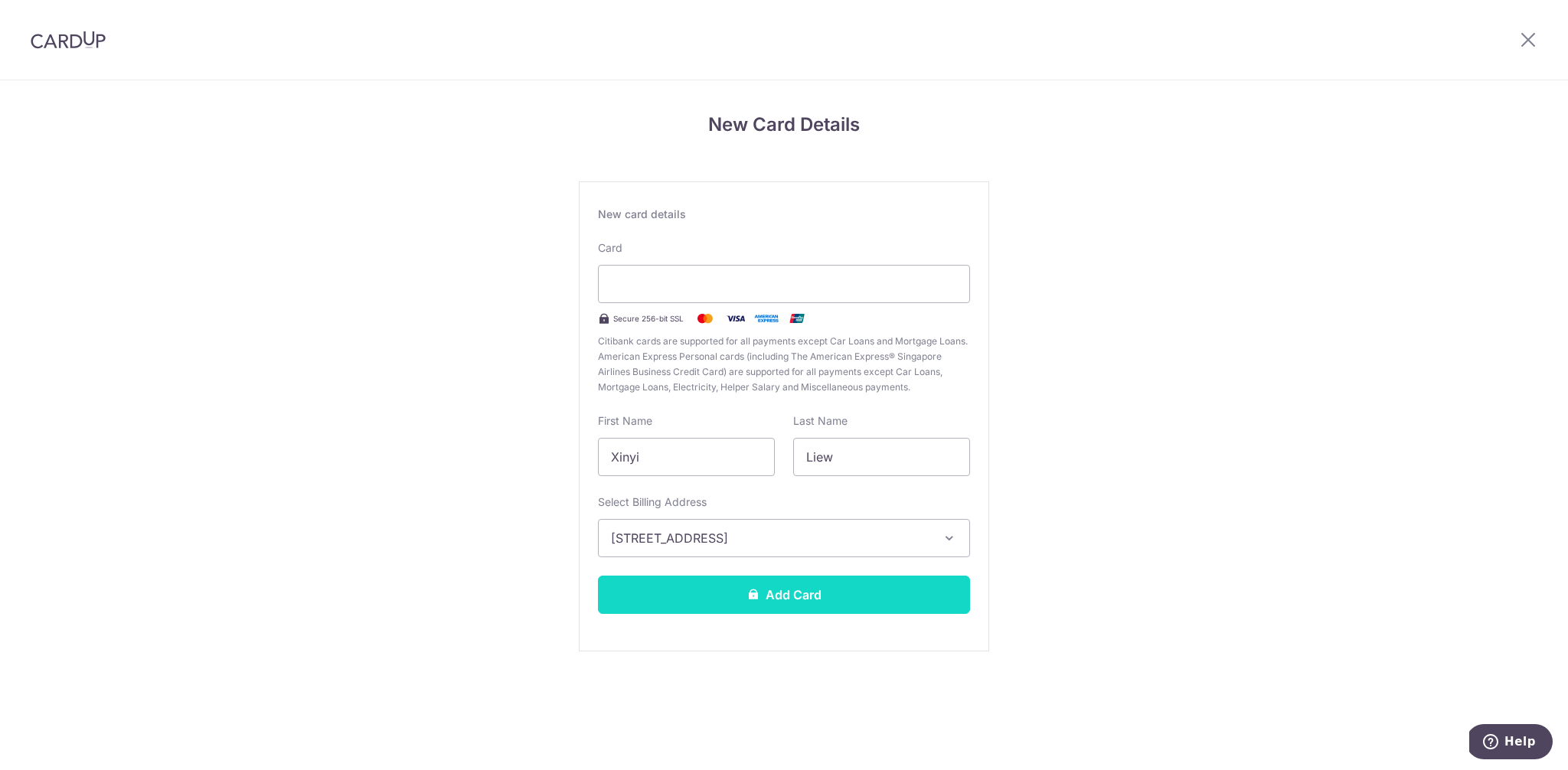
click at [834, 600] on button "Add Card" at bounding box center [784, 594] width 372 height 38
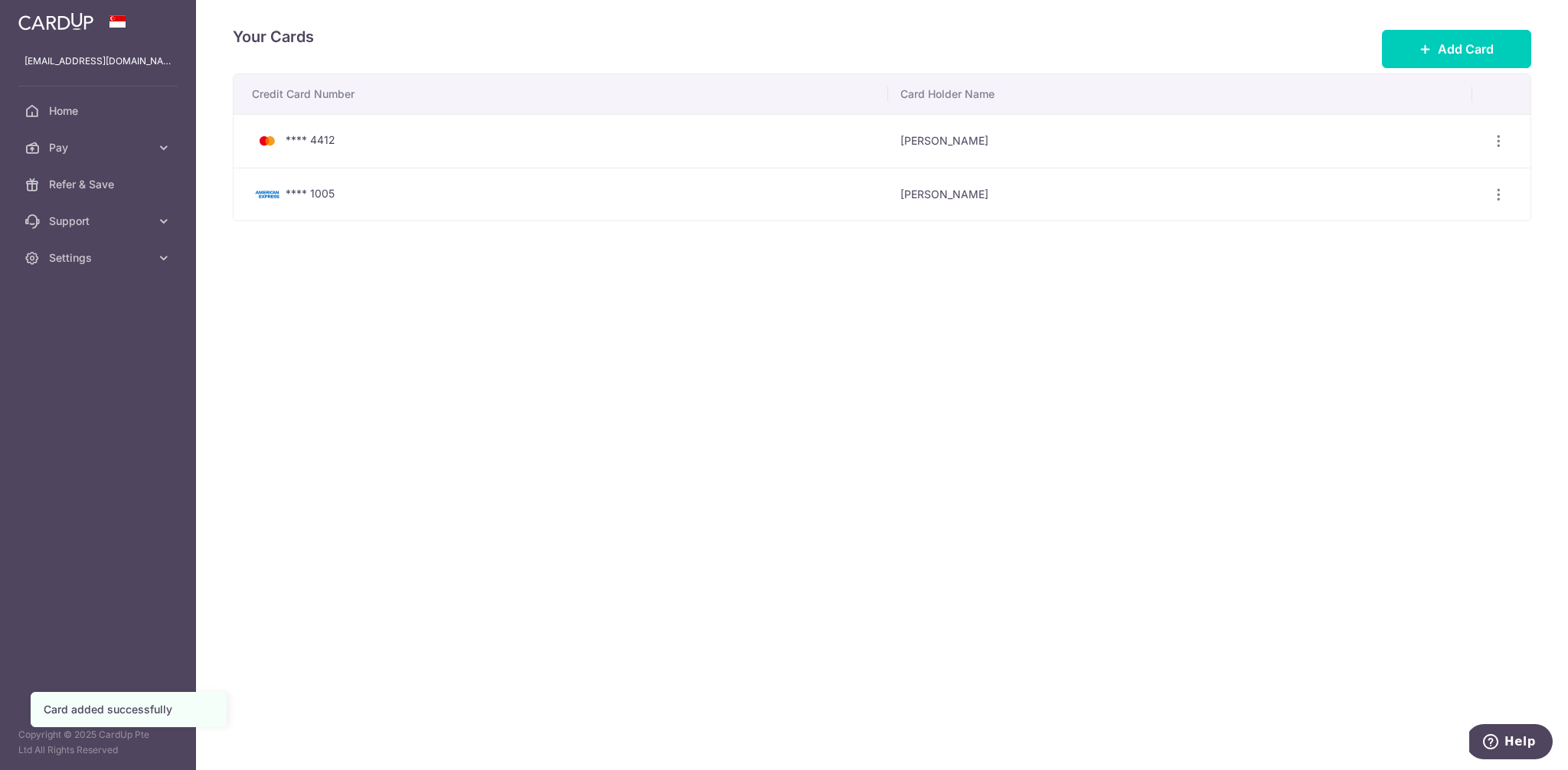
click at [723, 342] on div "Your Cards Add Card Credit Card Number Card Holder Name **** 4412 Xinyi Liew Vi…" at bounding box center [881, 385] width 1371 height 770
click at [92, 157] on link "Pay" at bounding box center [98, 148] width 196 height 37
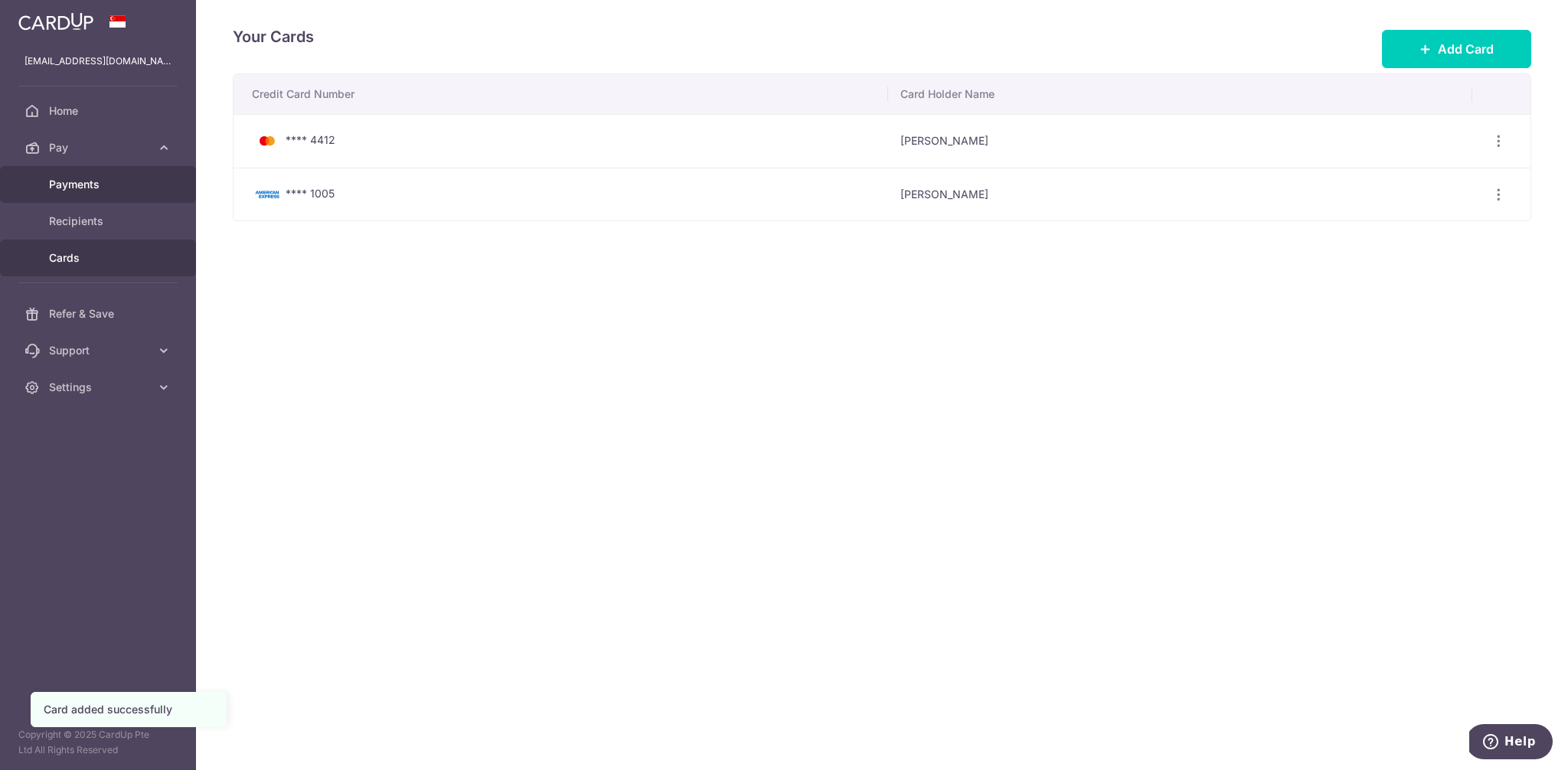
click at [89, 184] on span "Payments" at bounding box center [99, 184] width 101 height 16
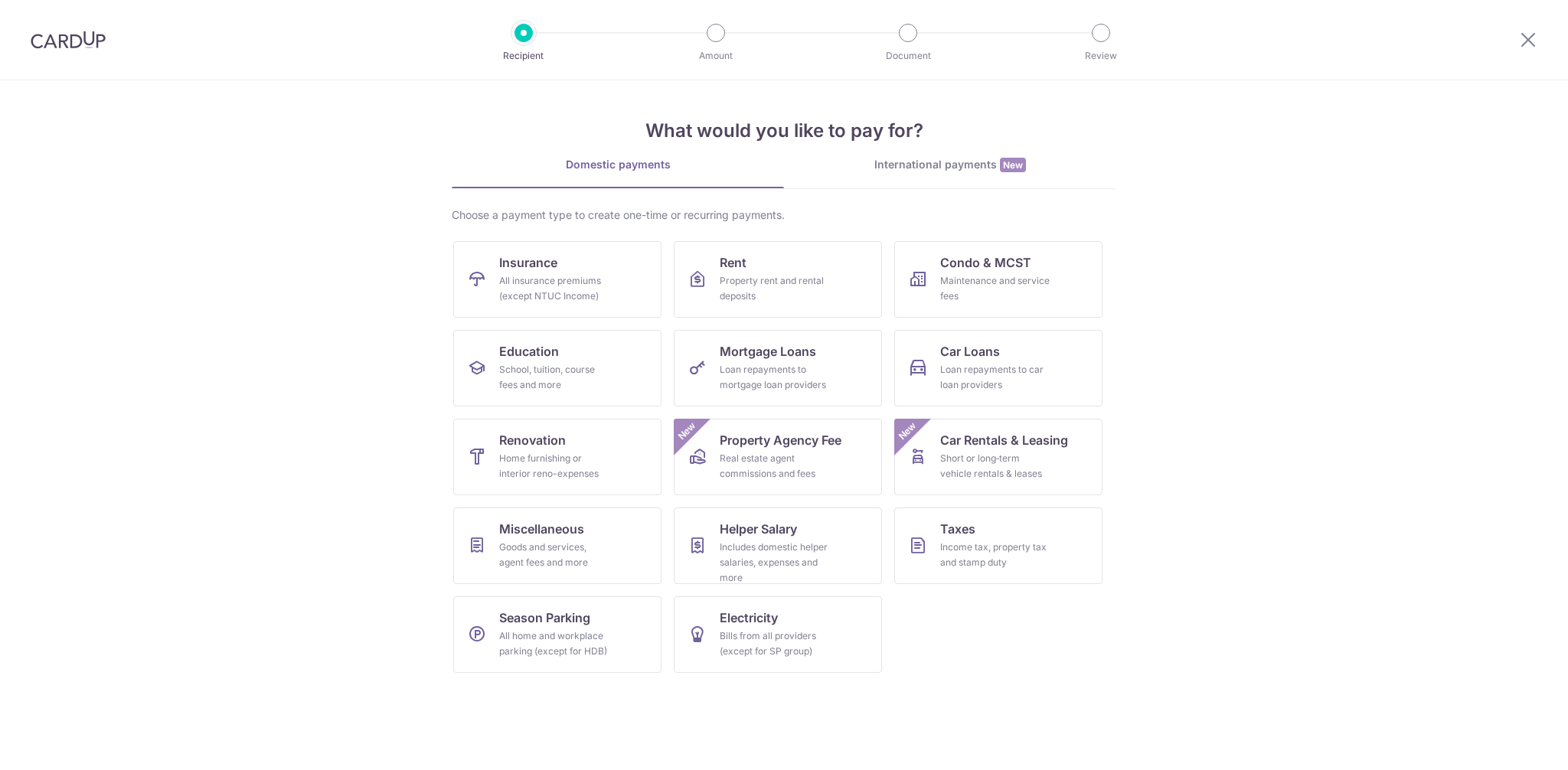
click at [587, 279] on div "All insurance premiums (except NTUC Income)" at bounding box center [553, 288] width 110 height 31
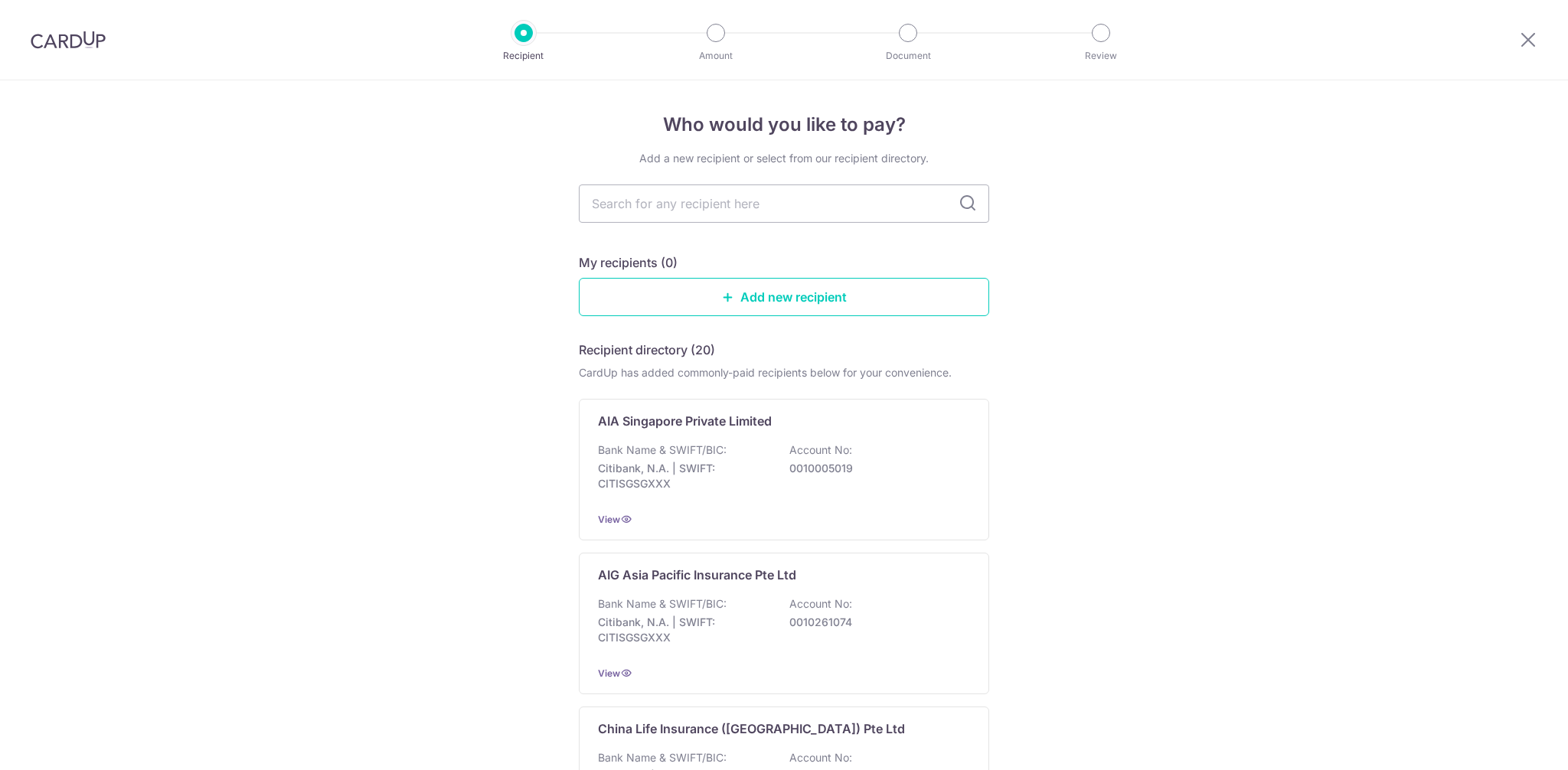
click at [711, 194] on input "text" at bounding box center [784, 203] width 410 height 38
click at [796, 204] on input "text" at bounding box center [784, 203] width 410 height 38
type input "great eastern"
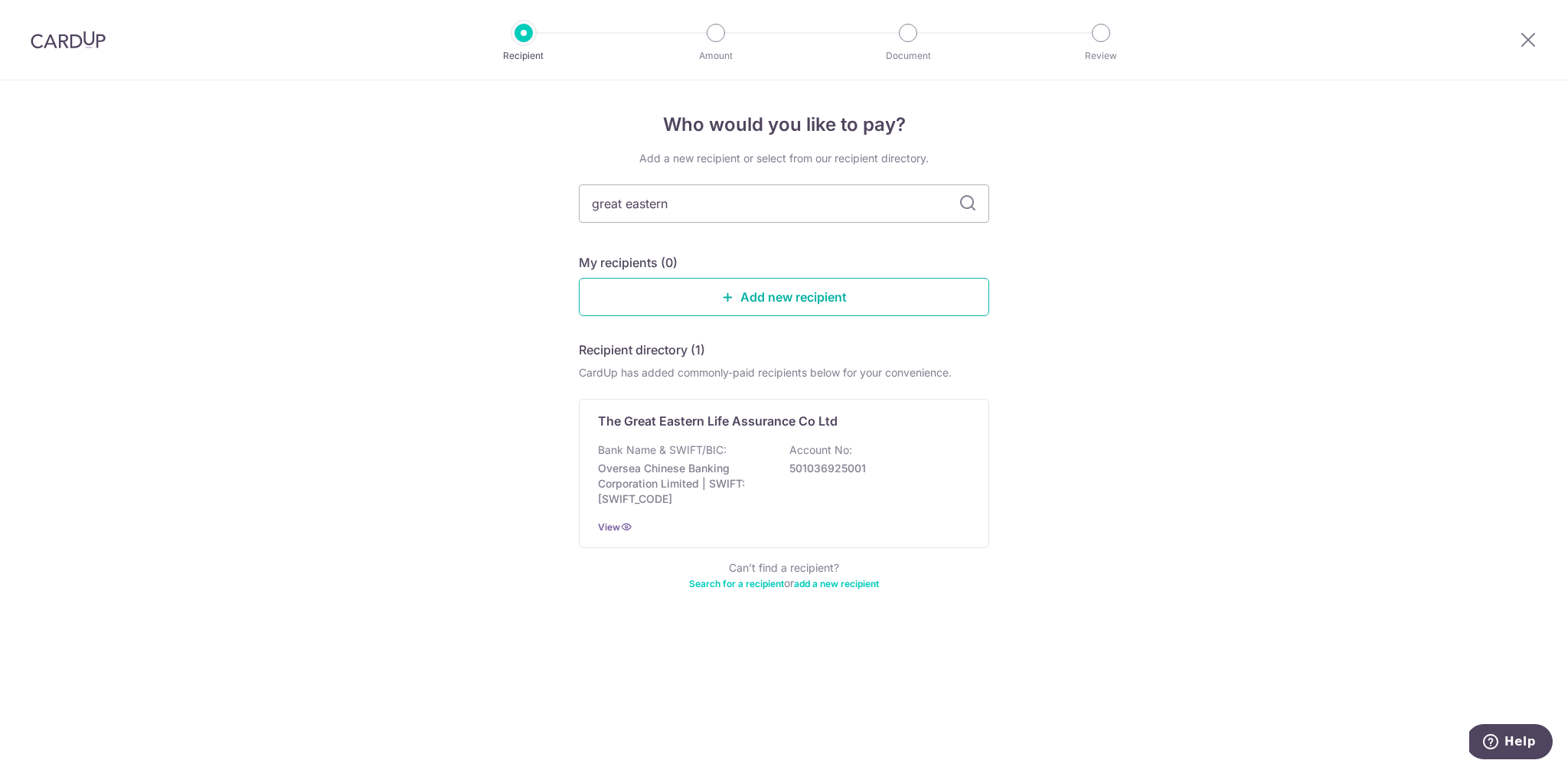
click at [824, 301] on link "Add new recipient" at bounding box center [784, 297] width 410 height 38
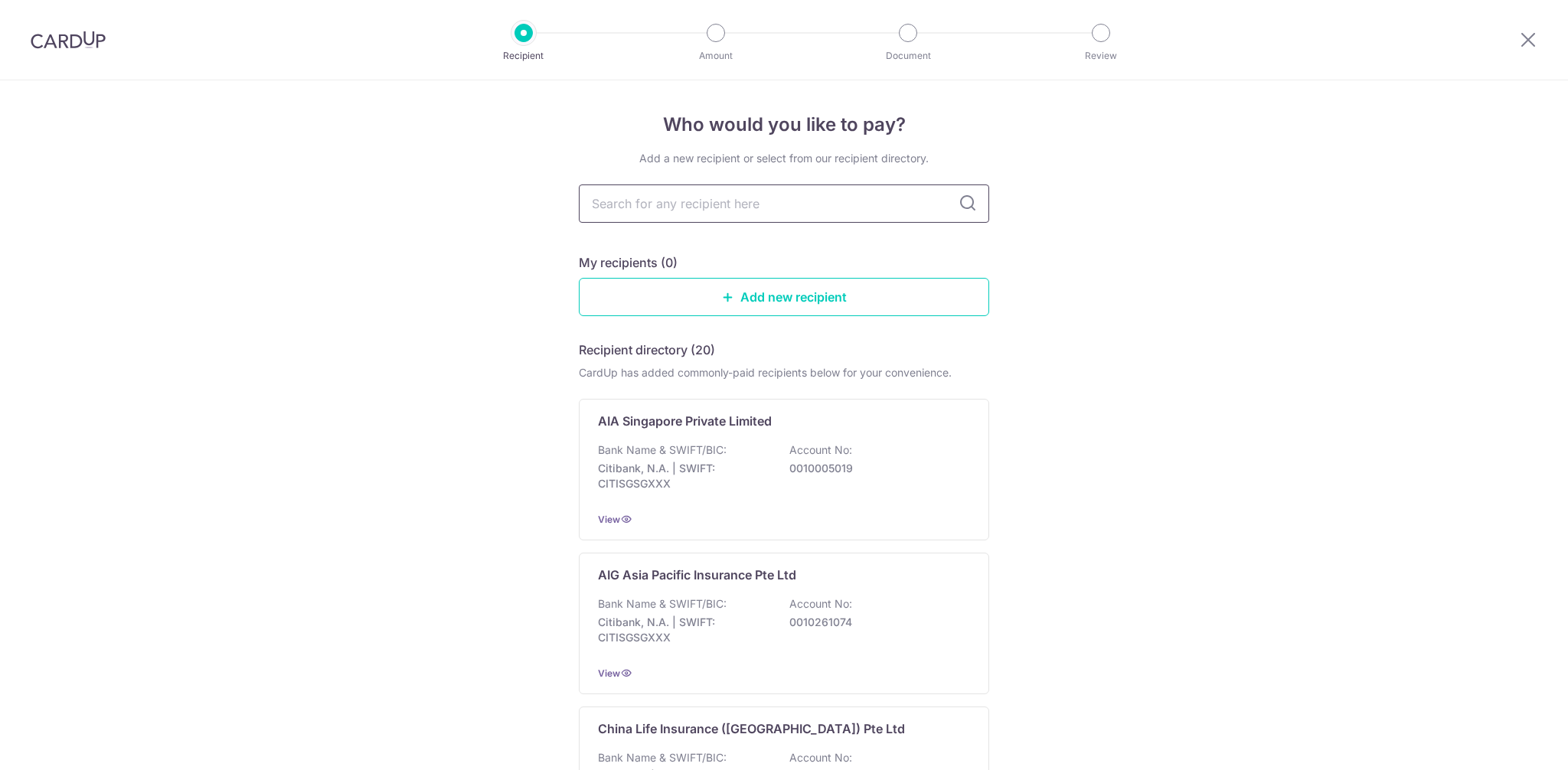
click at [675, 216] on input "text" at bounding box center [784, 203] width 410 height 38
type input "great eastern"
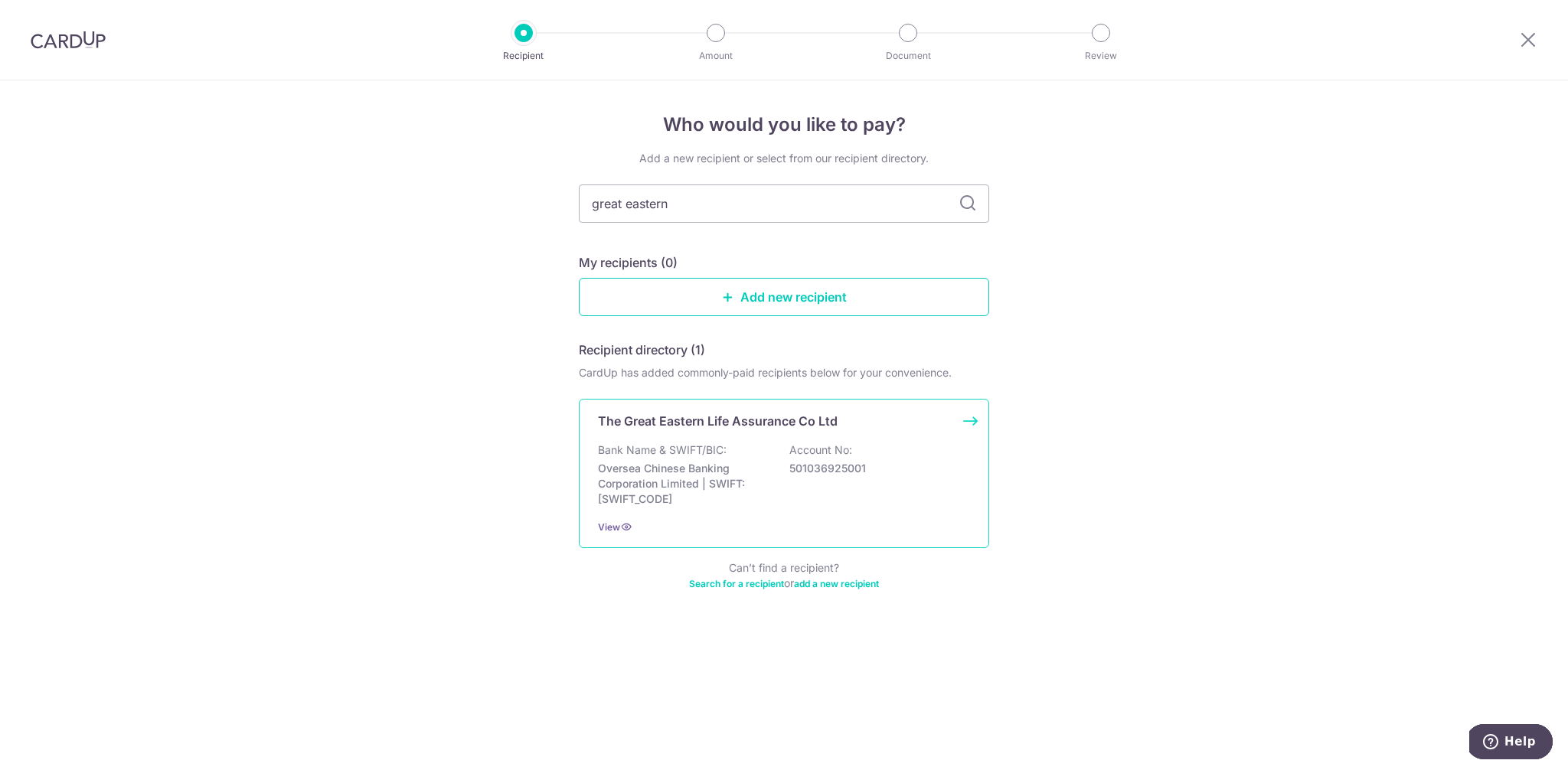
click at [712, 489] on p "Oversea Chinese Banking Corporation Limited | SWIFT: [SWIFT_CODE]" at bounding box center [684, 484] width 172 height 46
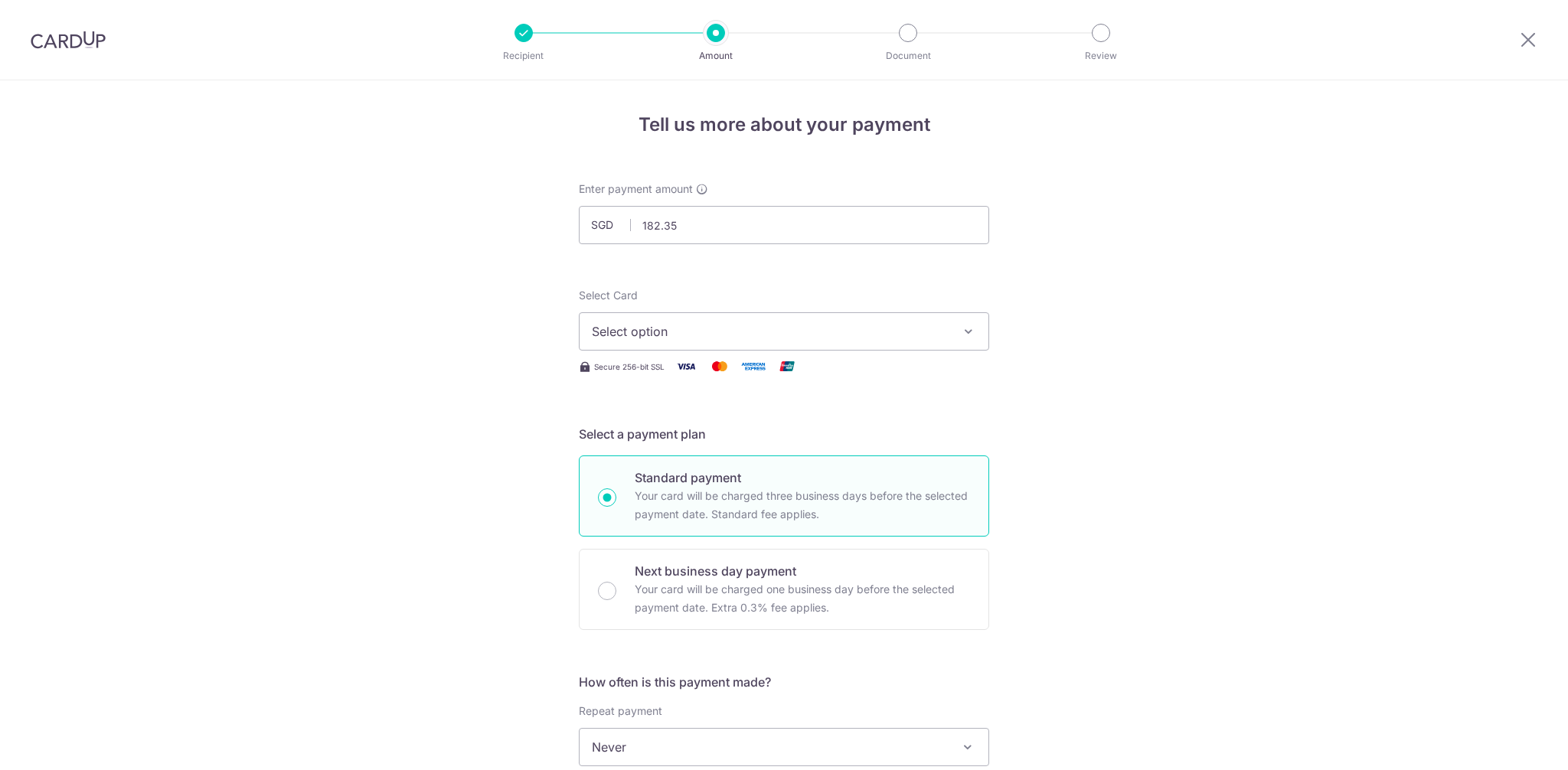
click at [639, 335] on span "Select option" at bounding box center [770, 332] width 357 height 18
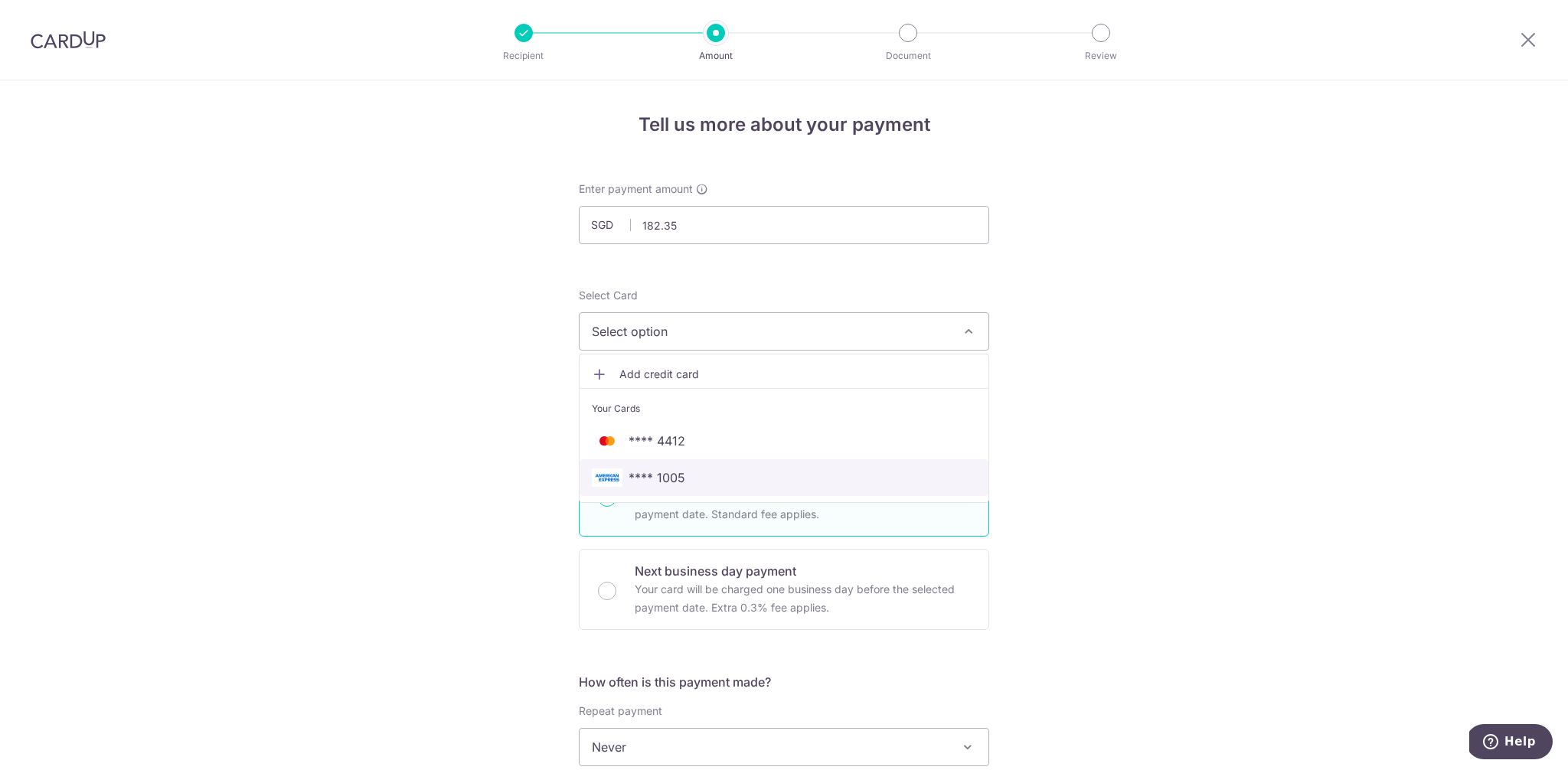
click at [676, 476] on span "**** 1005" at bounding box center [656, 478] width 56 height 18
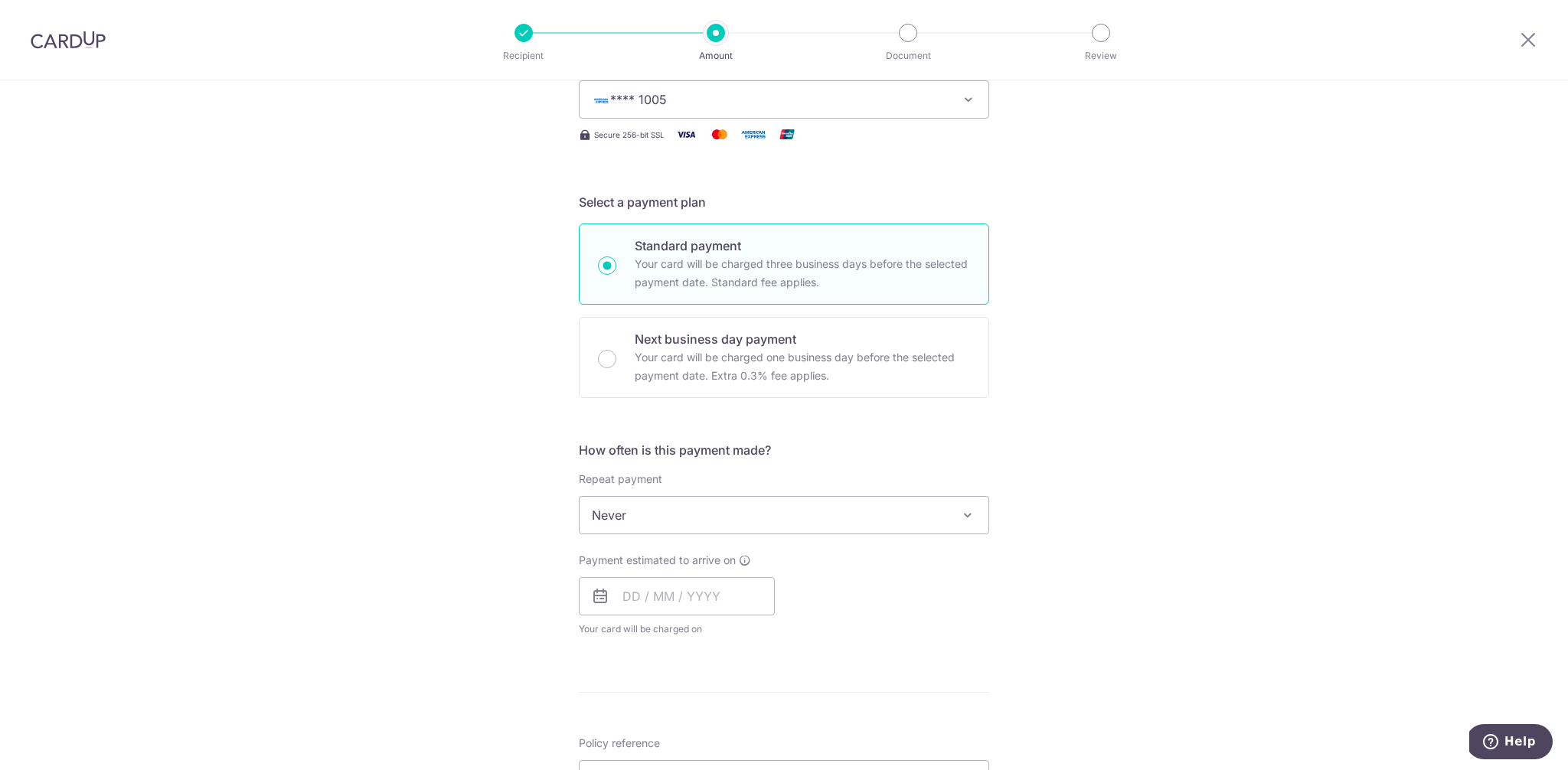
scroll to position [242, 0]
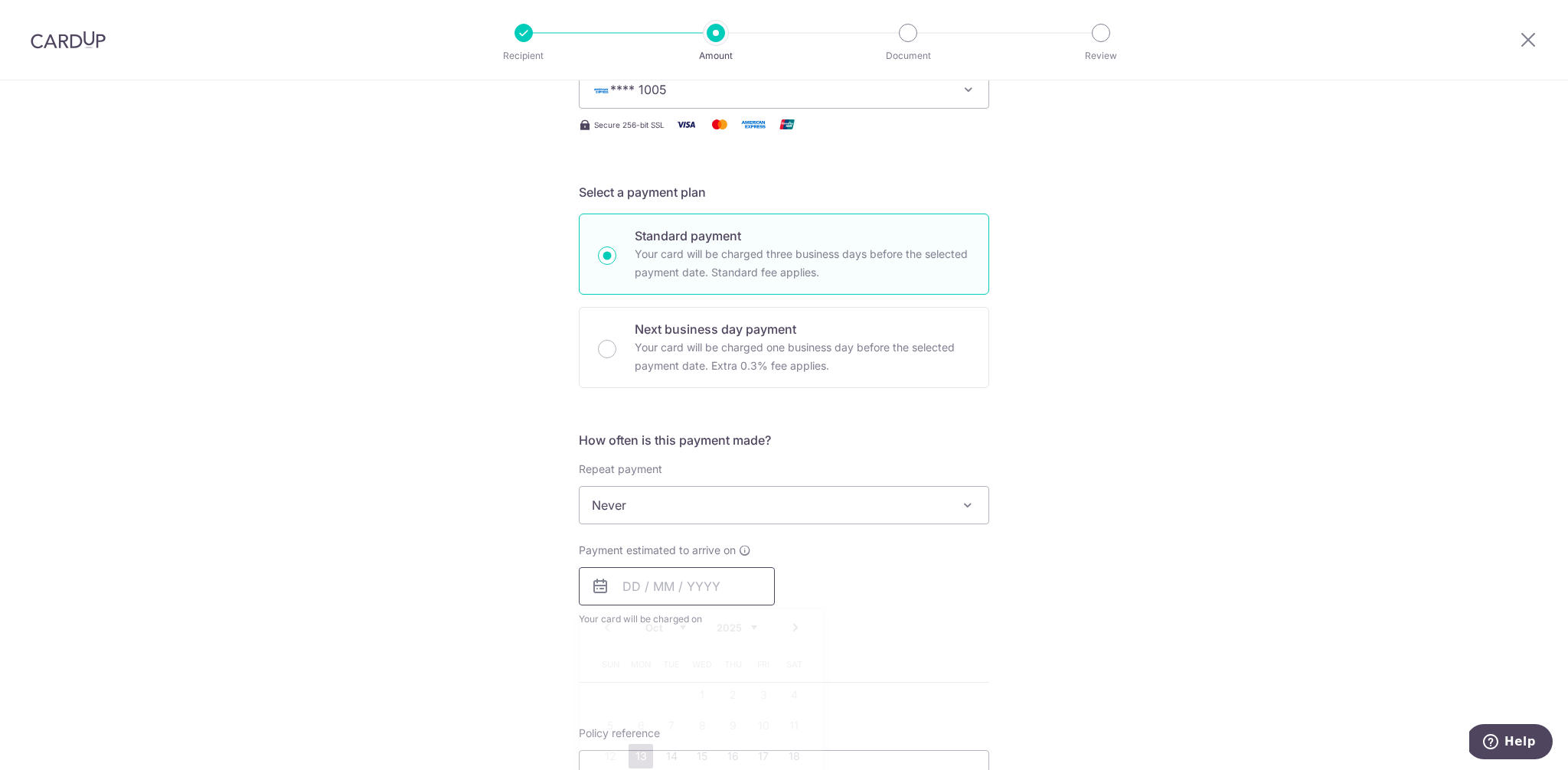
click at [611, 591] on input "text" at bounding box center [676, 586] width 196 height 38
click at [637, 756] on link "13" at bounding box center [640, 756] width 25 height 25
type input "[DATE]"
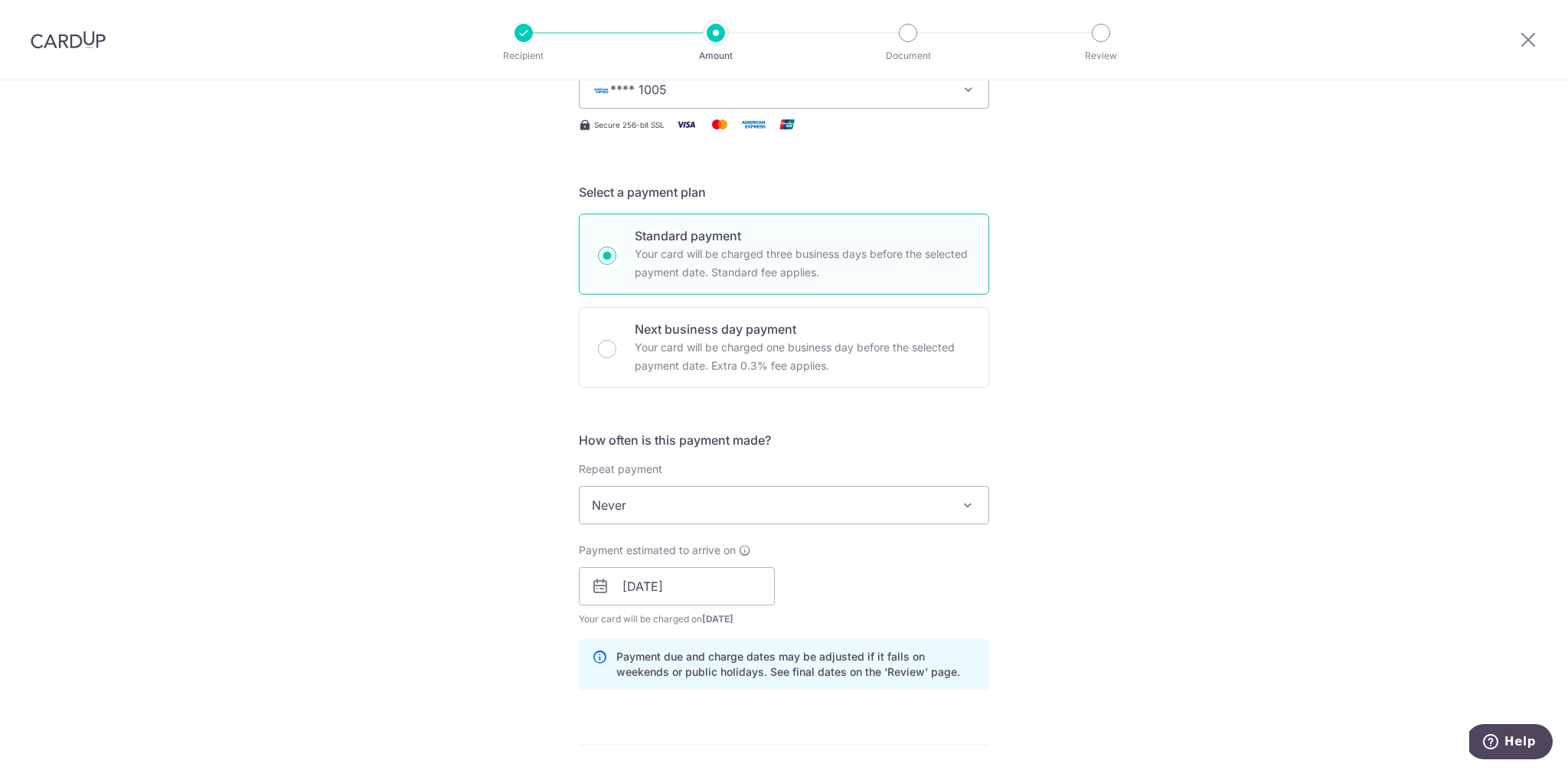
scroll to position [728, 0]
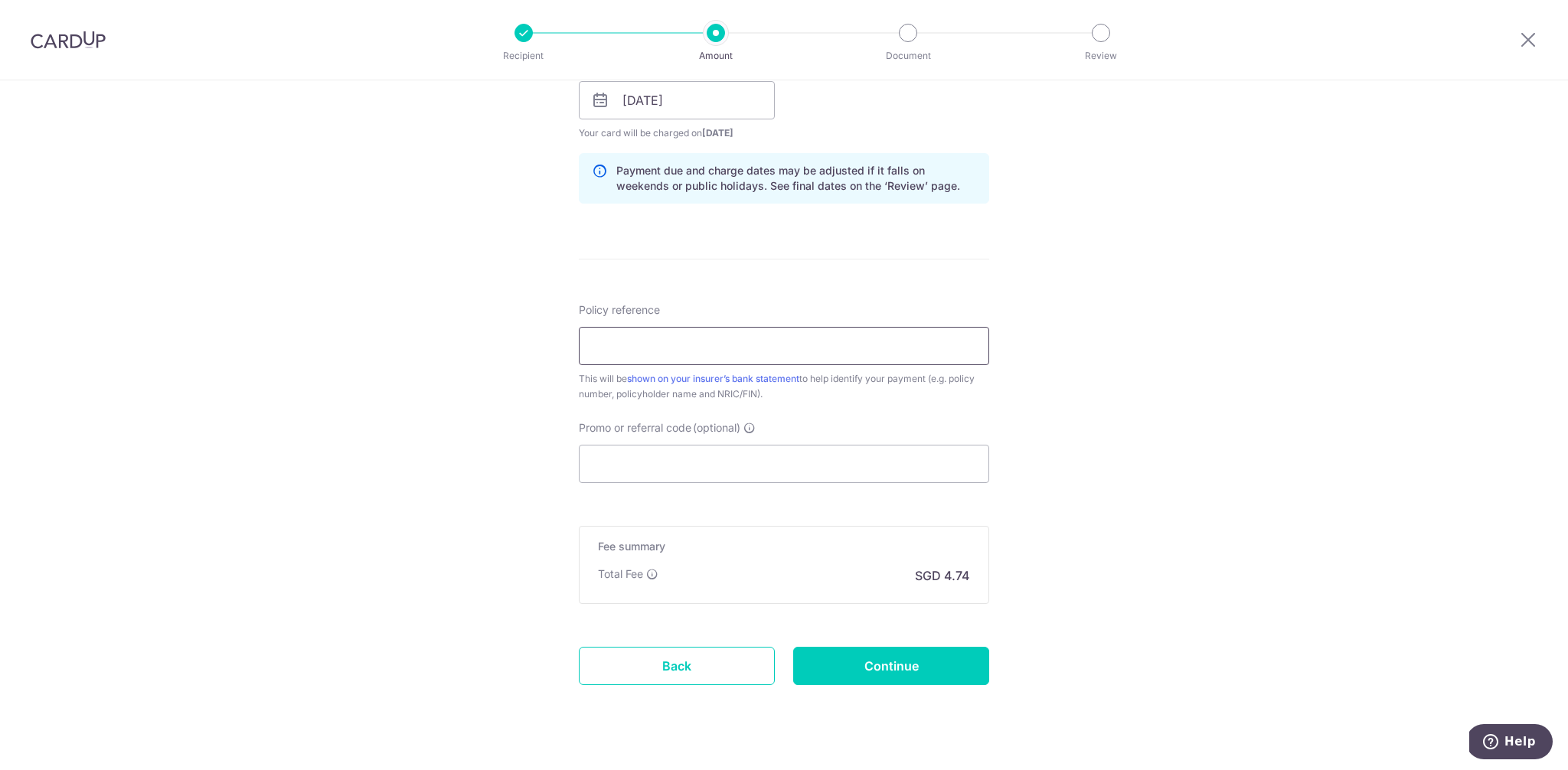
click at [662, 359] on input "Policy reference" at bounding box center [784, 346] width 410 height 38
type input "0209816029"
click at [652, 346] on input "0209816029" at bounding box center [784, 346] width 410 height 38
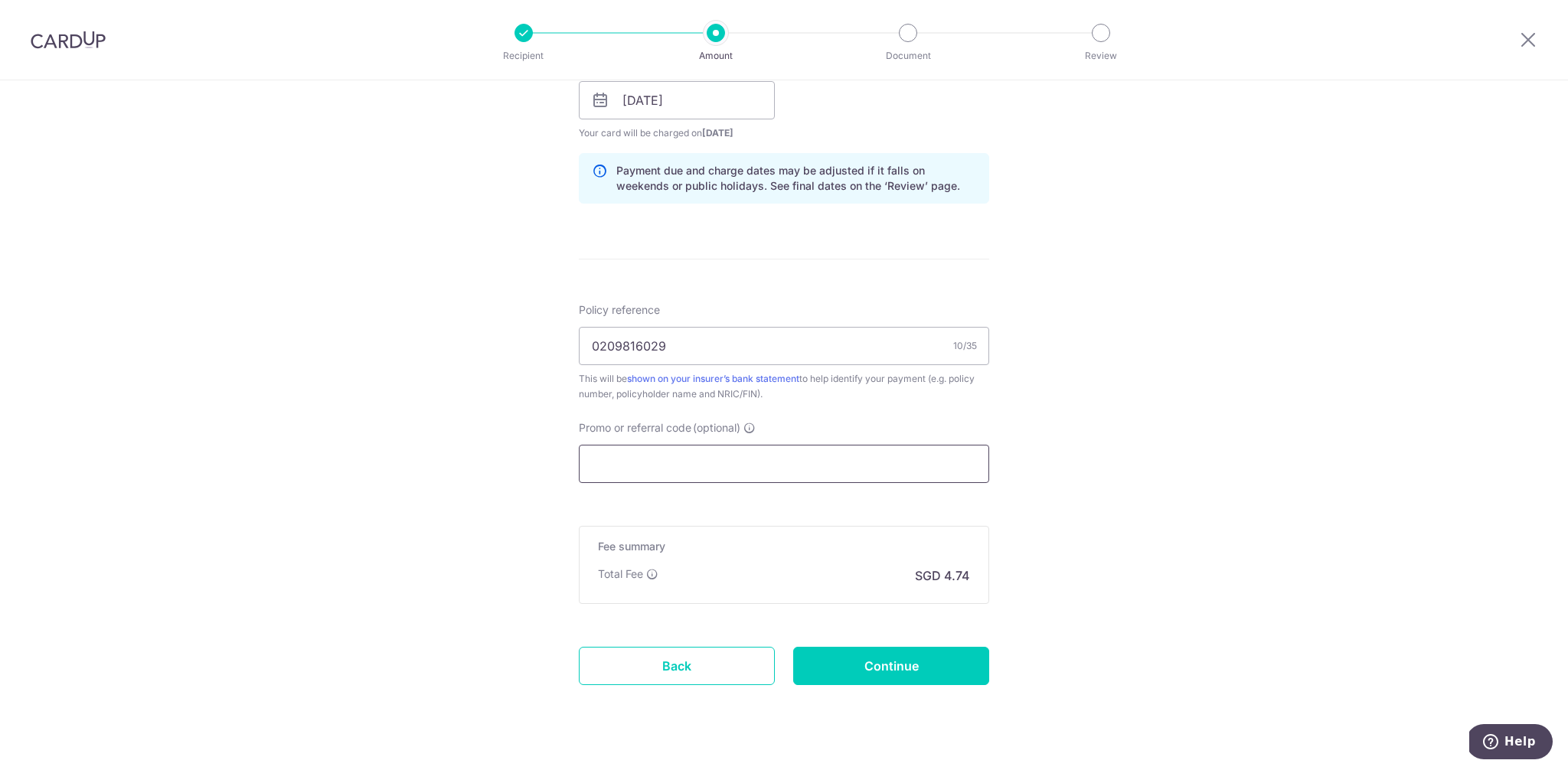
click at [689, 456] on input "Promo or referral code (optional)" at bounding box center [784, 463] width 410 height 38
paste input "25MEX21"
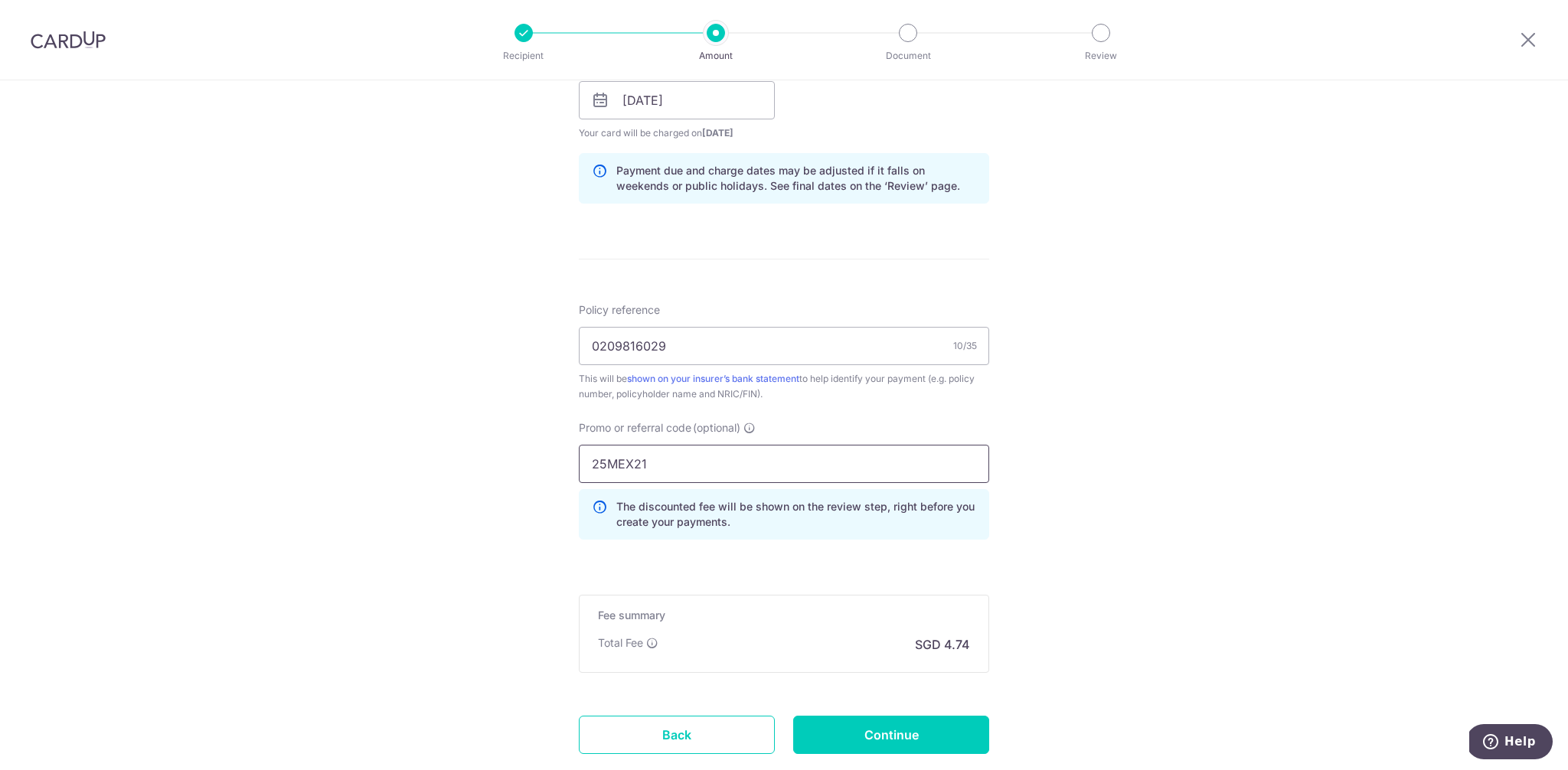
scroll to position [748, 0]
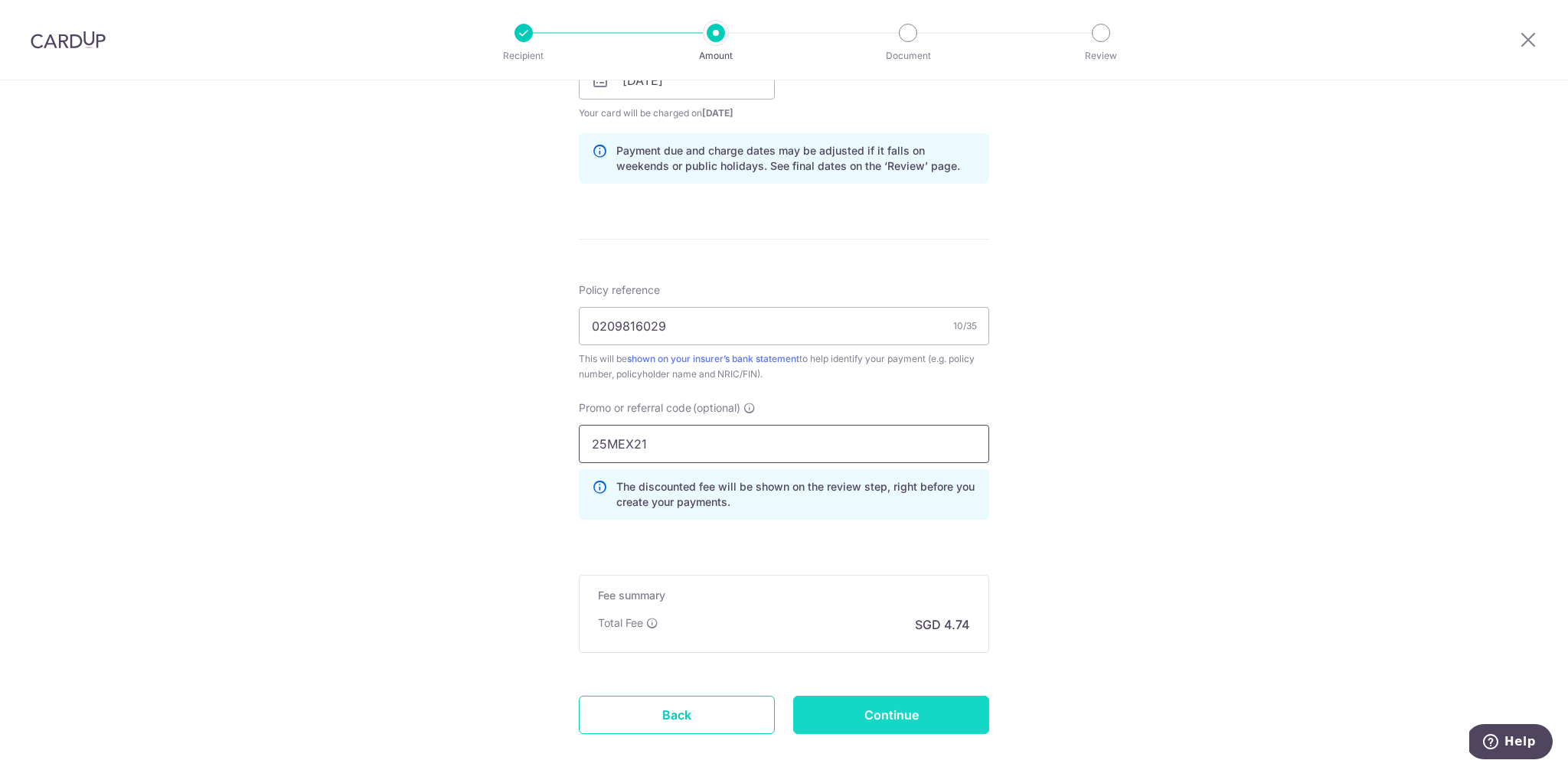
type input "25MEX21"
click at [885, 711] on input "Continue" at bounding box center [891, 715] width 196 height 38
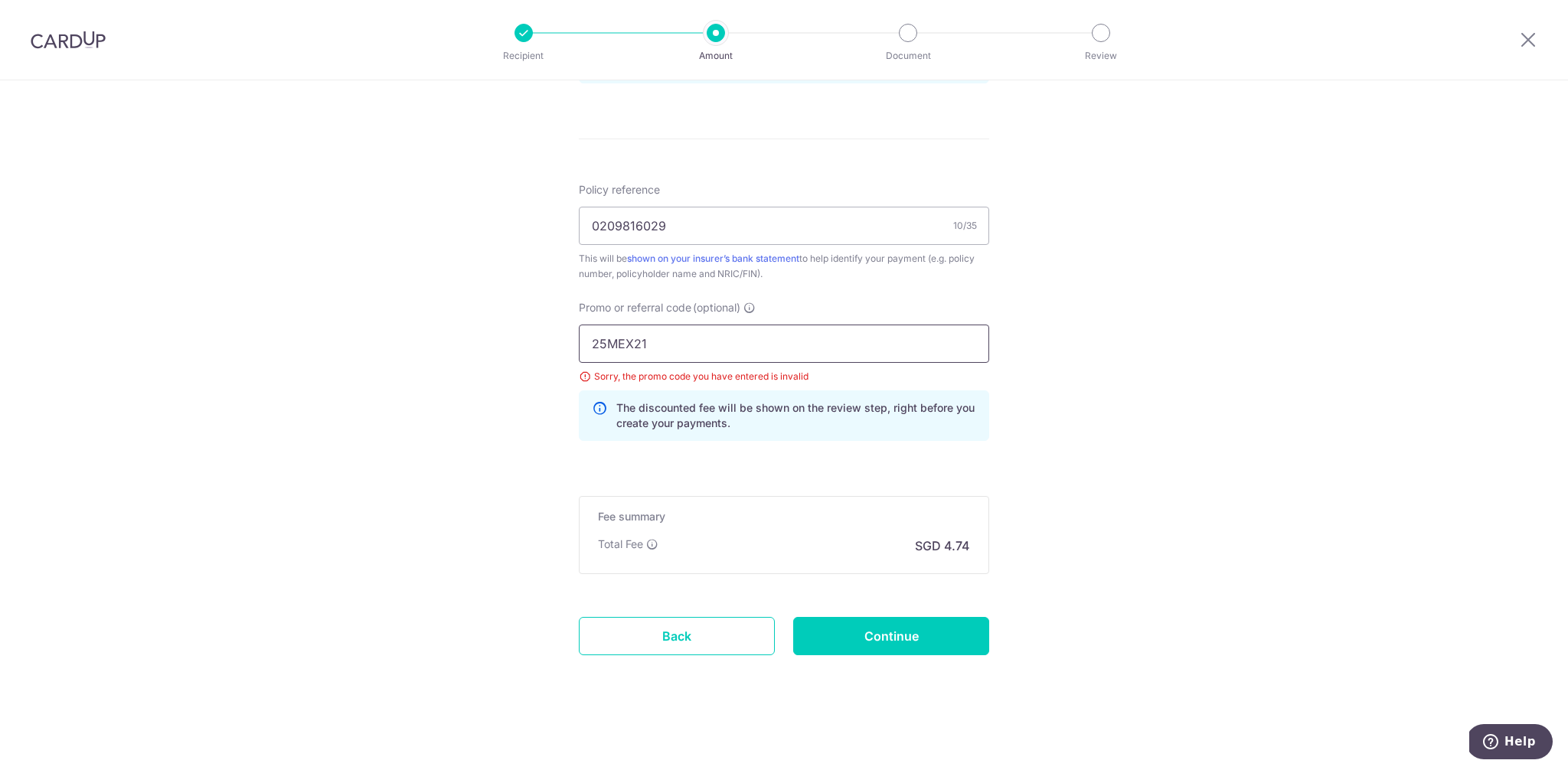
click at [711, 350] on input "25MEX21" at bounding box center [784, 343] width 410 height 38
click at [620, 345] on input "25MEX21" at bounding box center [784, 343] width 410 height 38
paste input "A"
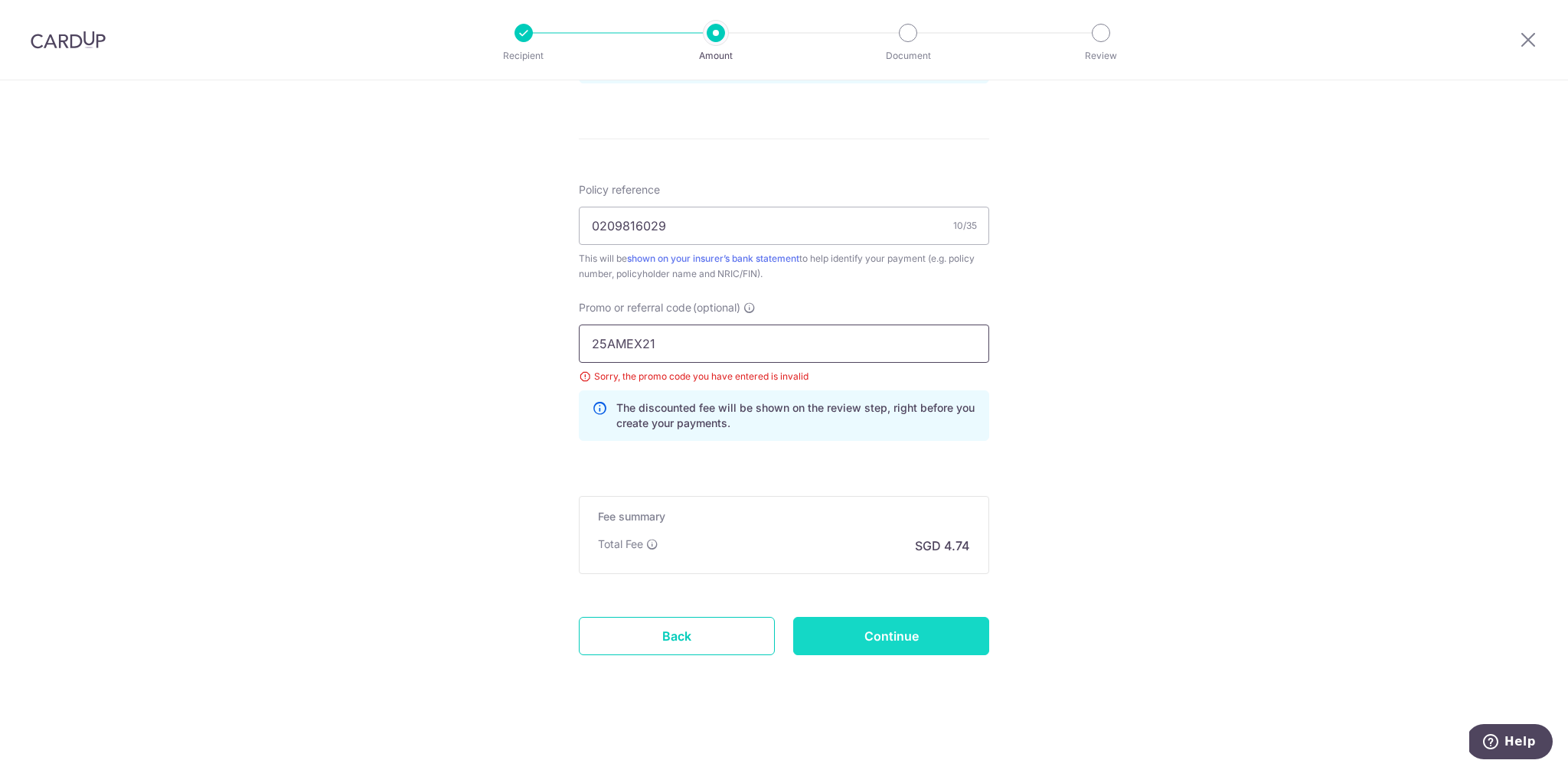
type input "25AMEX21"
click at [888, 639] on input "Continue" at bounding box center [891, 636] width 196 height 38
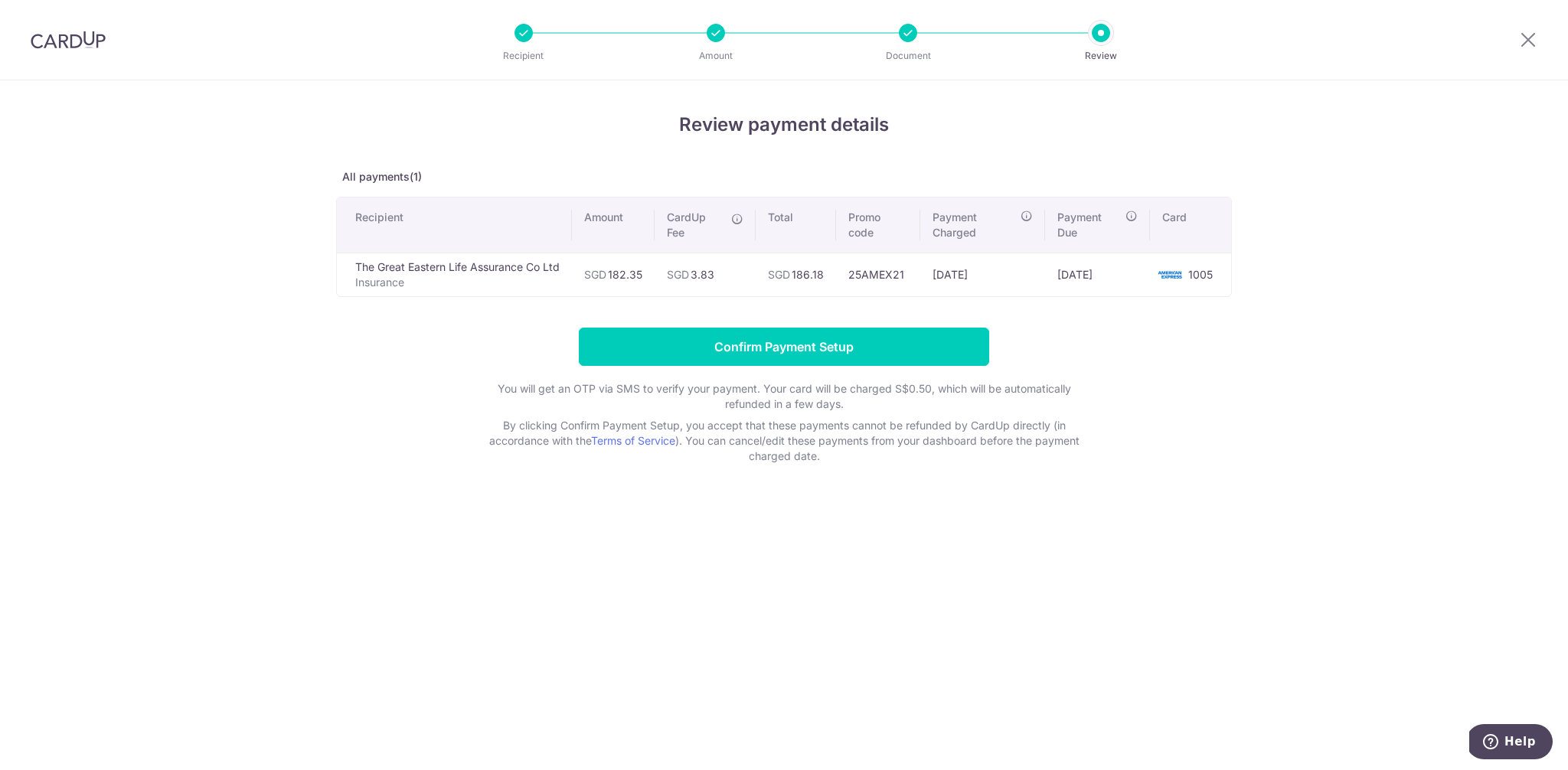
click at [1113, 403] on form "Confirm Payment Setup You will get an OTP via SMS to verify your payment. Your …" at bounding box center [784, 396] width 895 height 136
click at [838, 338] on input "Confirm Payment Setup" at bounding box center [784, 347] width 410 height 38
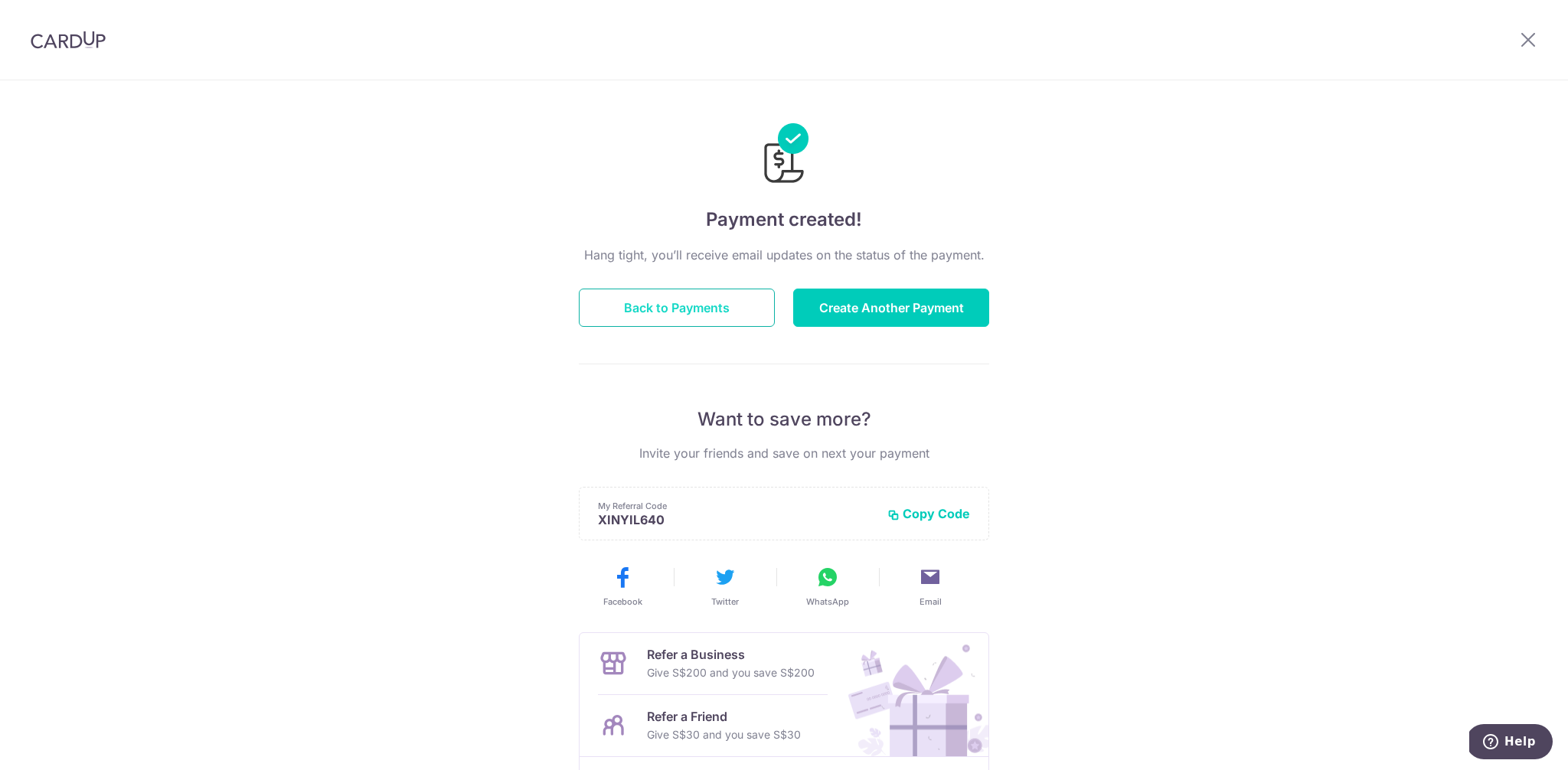
scroll to position [128, 0]
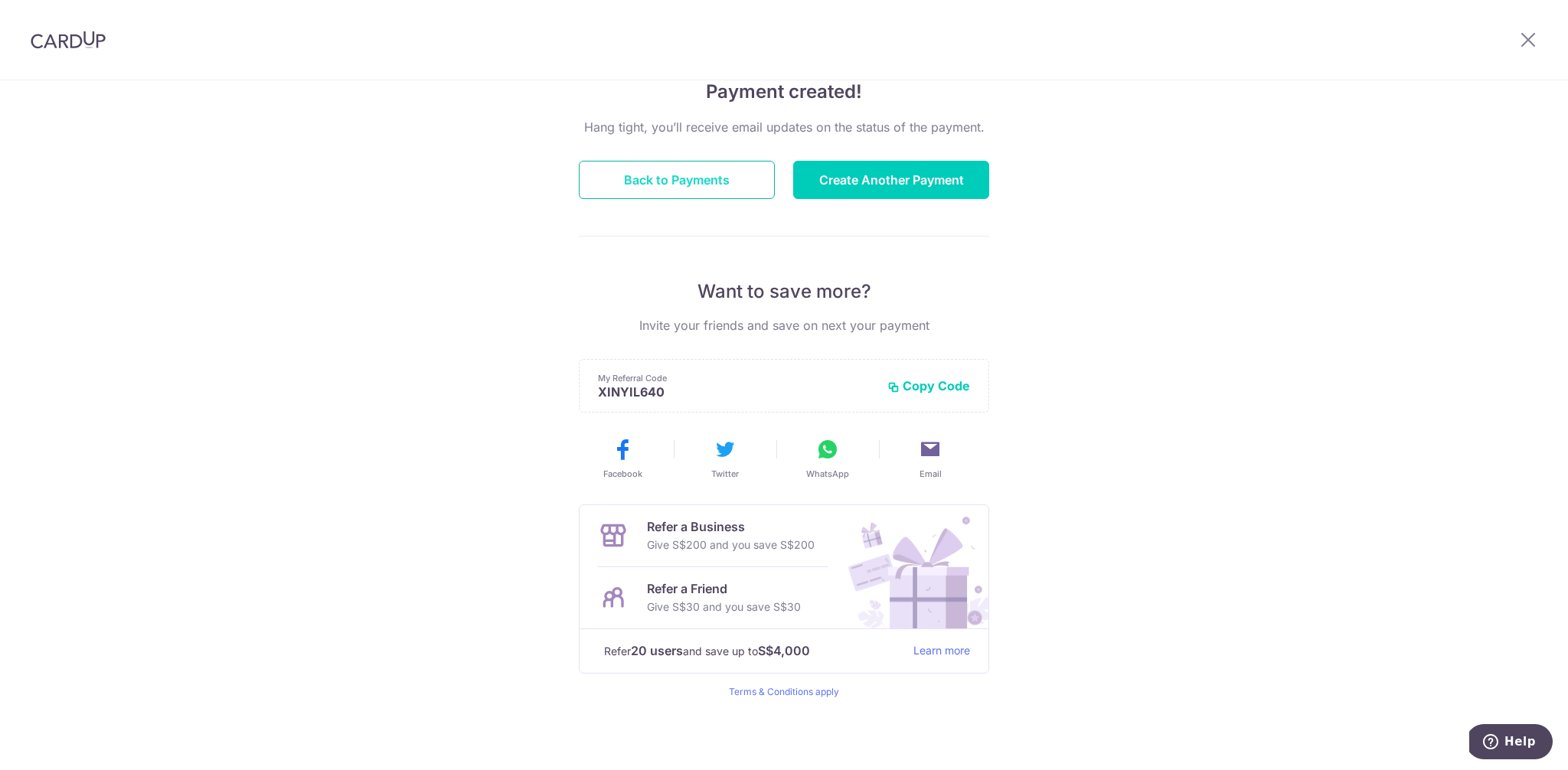
click at [735, 183] on button "Back to Payments" at bounding box center [676, 179] width 196 height 38
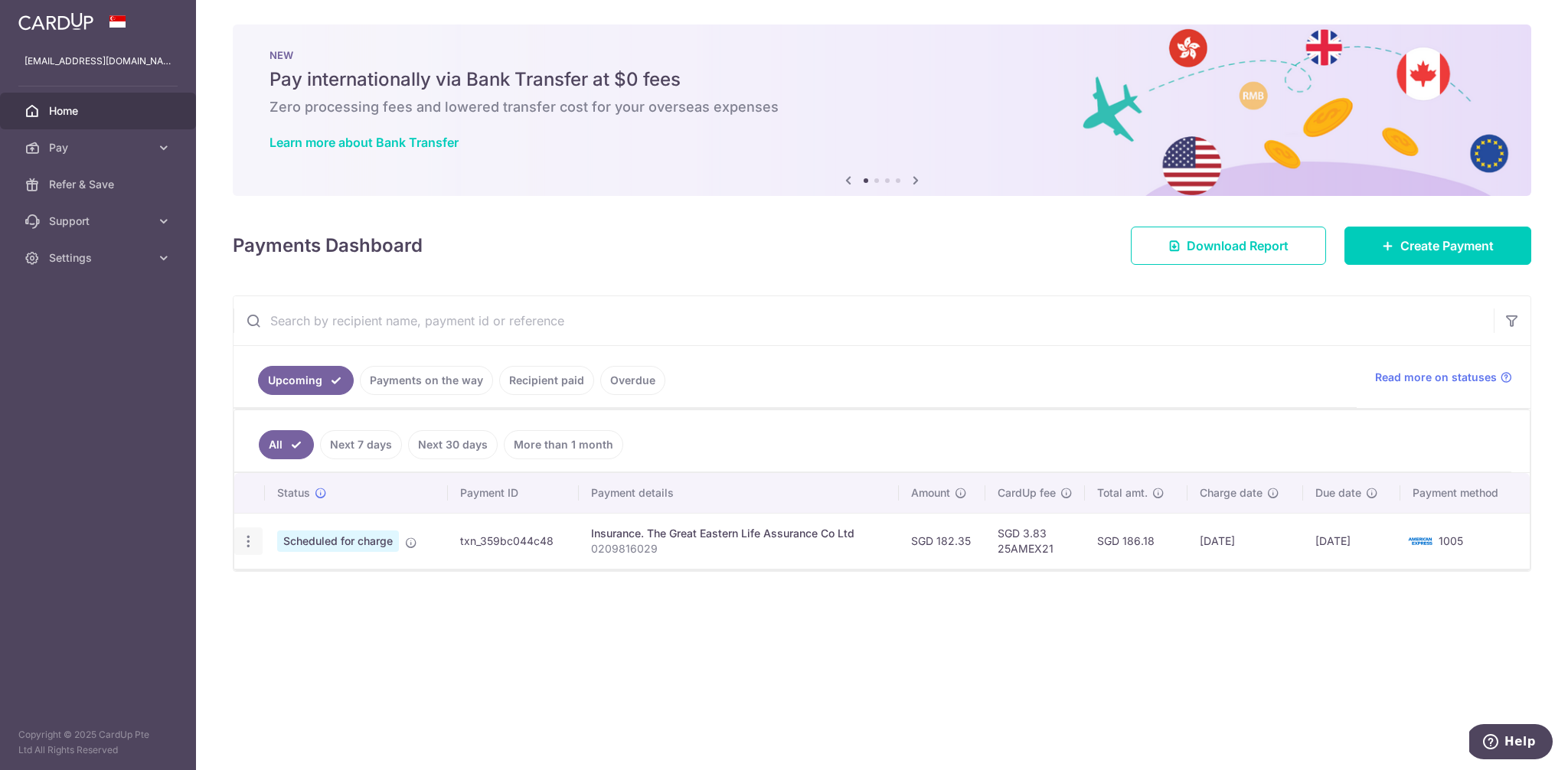
click at [252, 543] on icon "button" at bounding box center [248, 541] width 16 height 16
drag, startPoint x: 466, startPoint y: 642, endPoint x: 466, endPoint y: 629, distance: 13.0
click at [466, 642] on div "Status Payment ID Payment details Amount CardUp fee Total amt. Charge date Due …" at bounding box center [881, 569] width 1295 height 192
click at [408, 548] on td "Scheduled for charge" at bounding box center [357, 541] width 183 height 55
click at [411, 543] on icon at bounding box center [410, 543] width 12 height 12
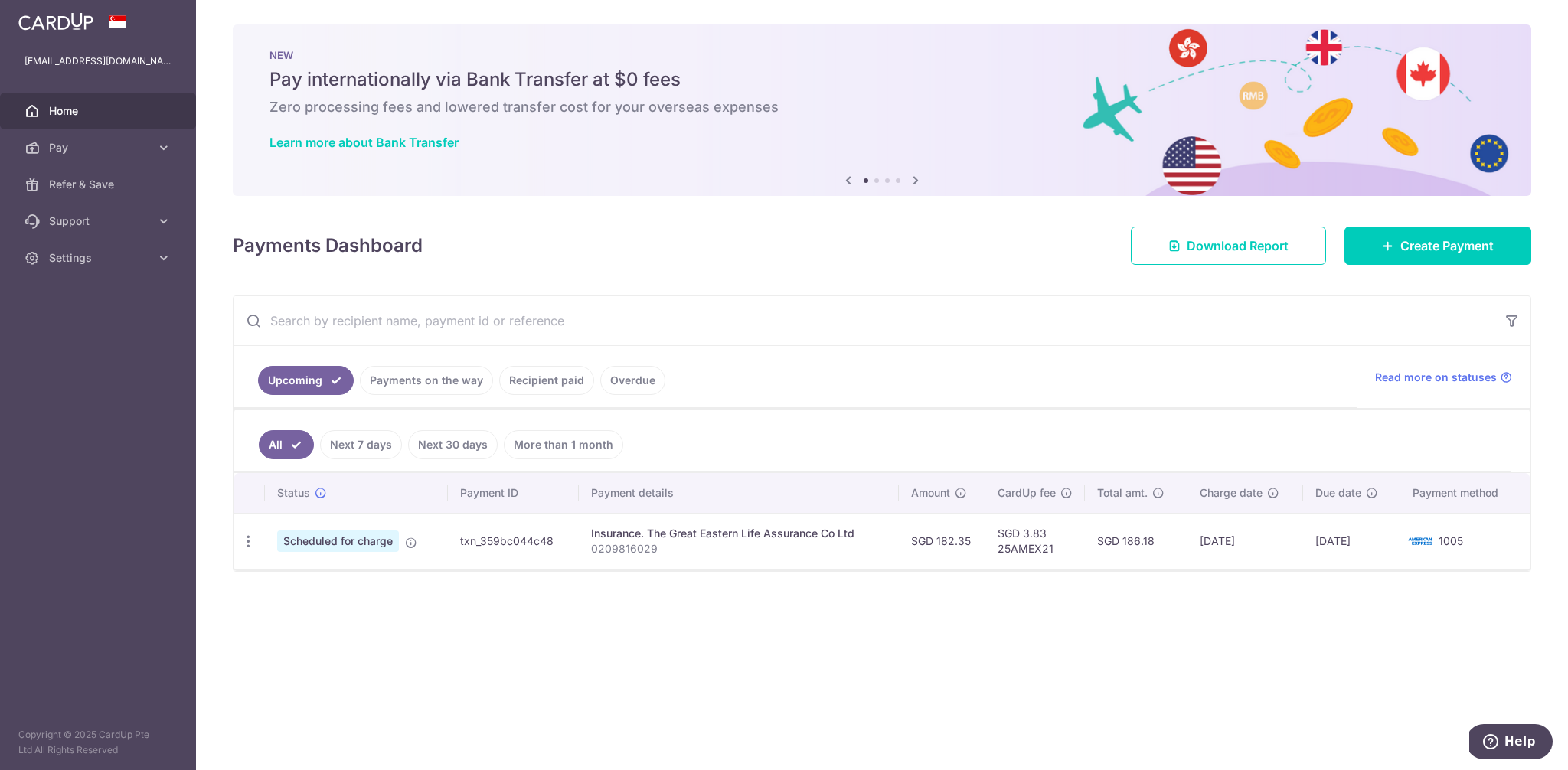
click at [718, 694] on div "× Pause Schedule Pause all future payments in this series Pause just this one p…" at bounding box center [881, 385] width 1371 height 770
click at [1186, 253] on span "Download Report" at bounding box center [1237, 246] width 102 height 18
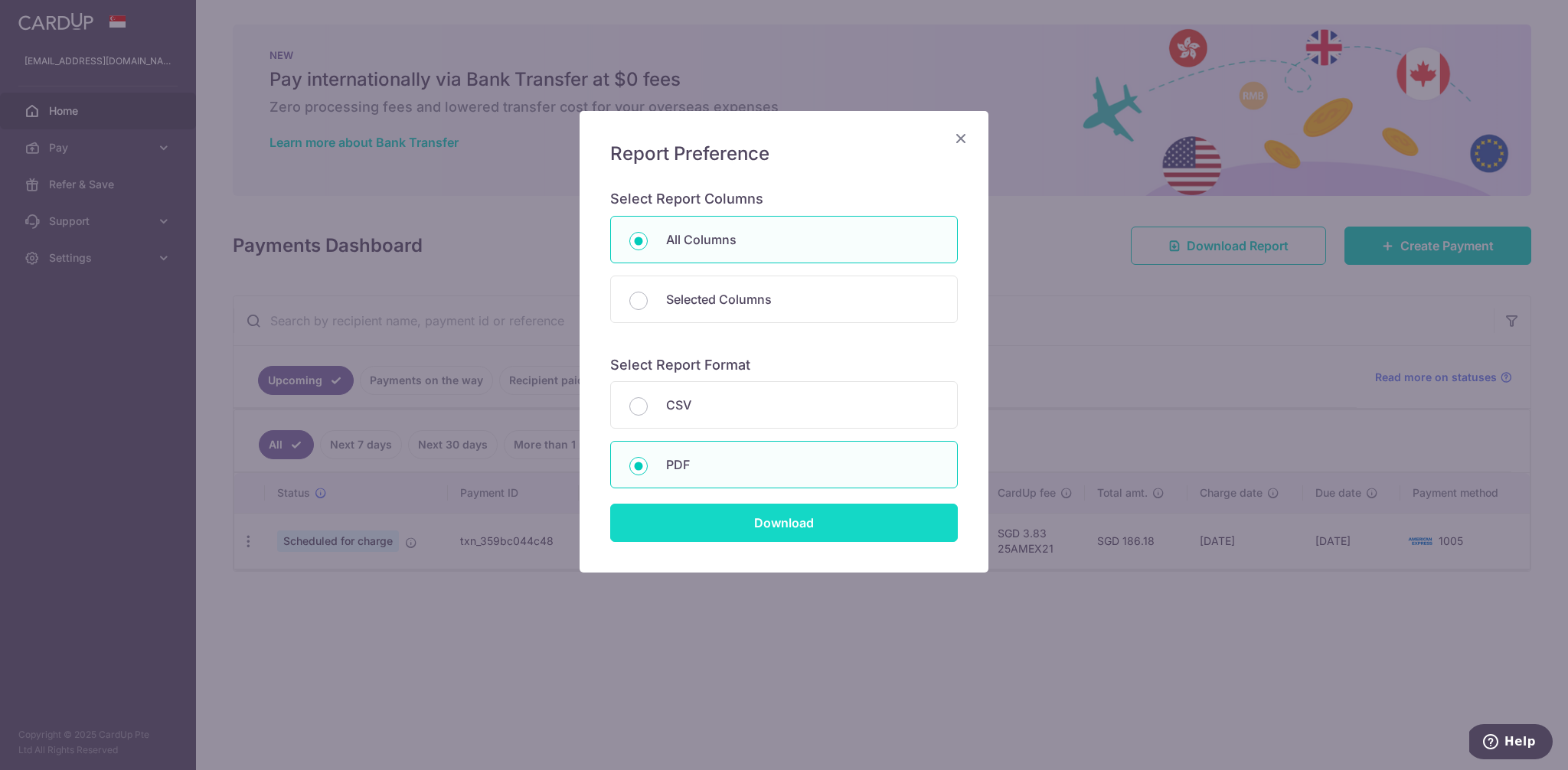
click at [767, 528] on input "Download" at bounding box center [784, 522] width 347 height 38
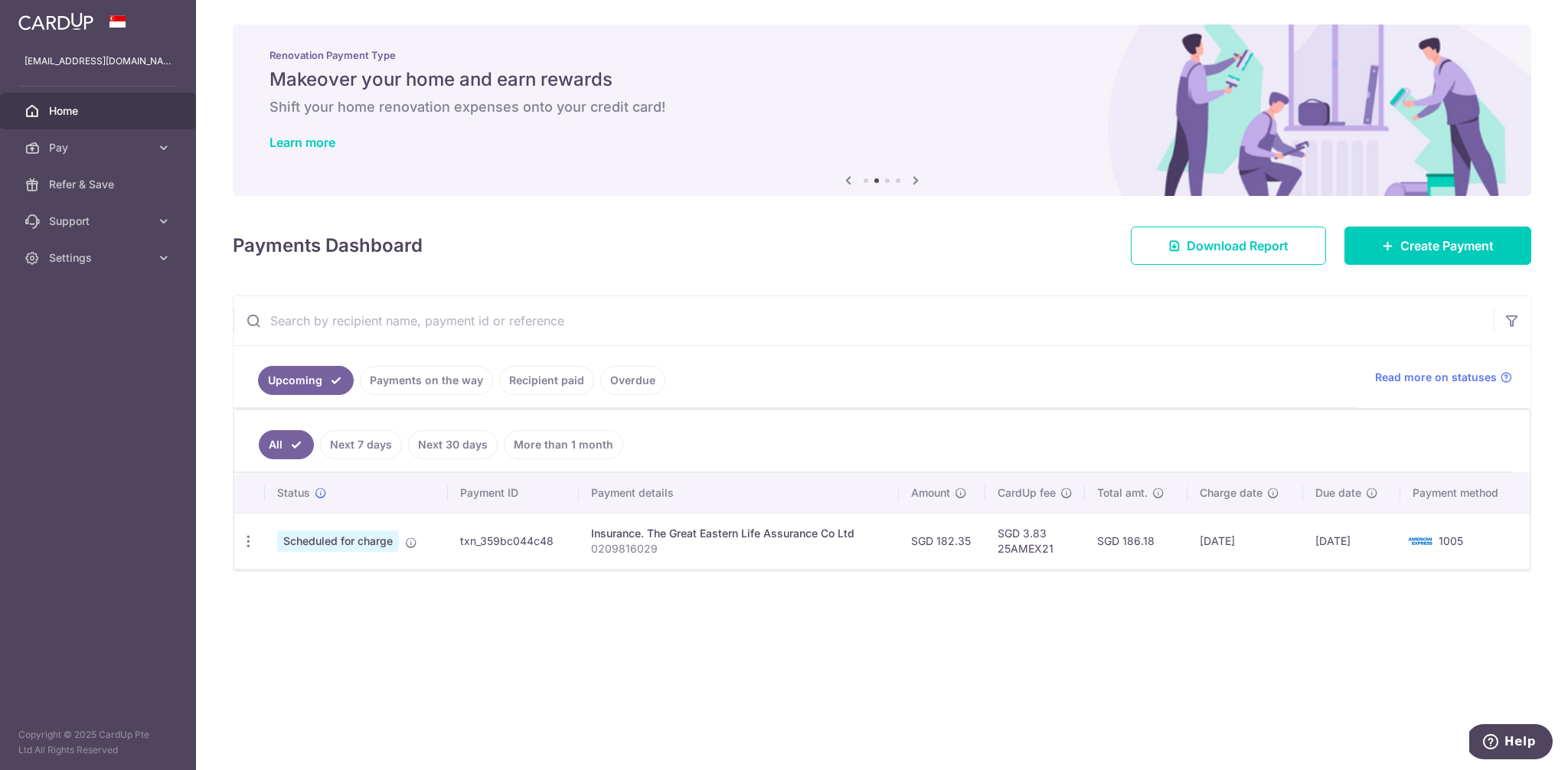
click at [617, 688] on div "× Pause Schedule Pause all future payments in this series Pause just this one p…" at bounding box center [881, 385] width 1371 height 770
click at [408, 543] on icon at bounding box center [410, 543] width 12 height 12
click at [346, 547] on span "Scheduled for charge" at bounding box center [338, 541] width 122 height 21
click at [323, 493] on icon at bounding box center [320, 493] width 12 height 12
click at [819, 644] on div "× Pause Schedule Pause all future payments in this series Pause just this one p…" at bounding box center [881, 385] width 1371 height 770
